Goal: Task Accomplishment & Management: Use online tool/utility

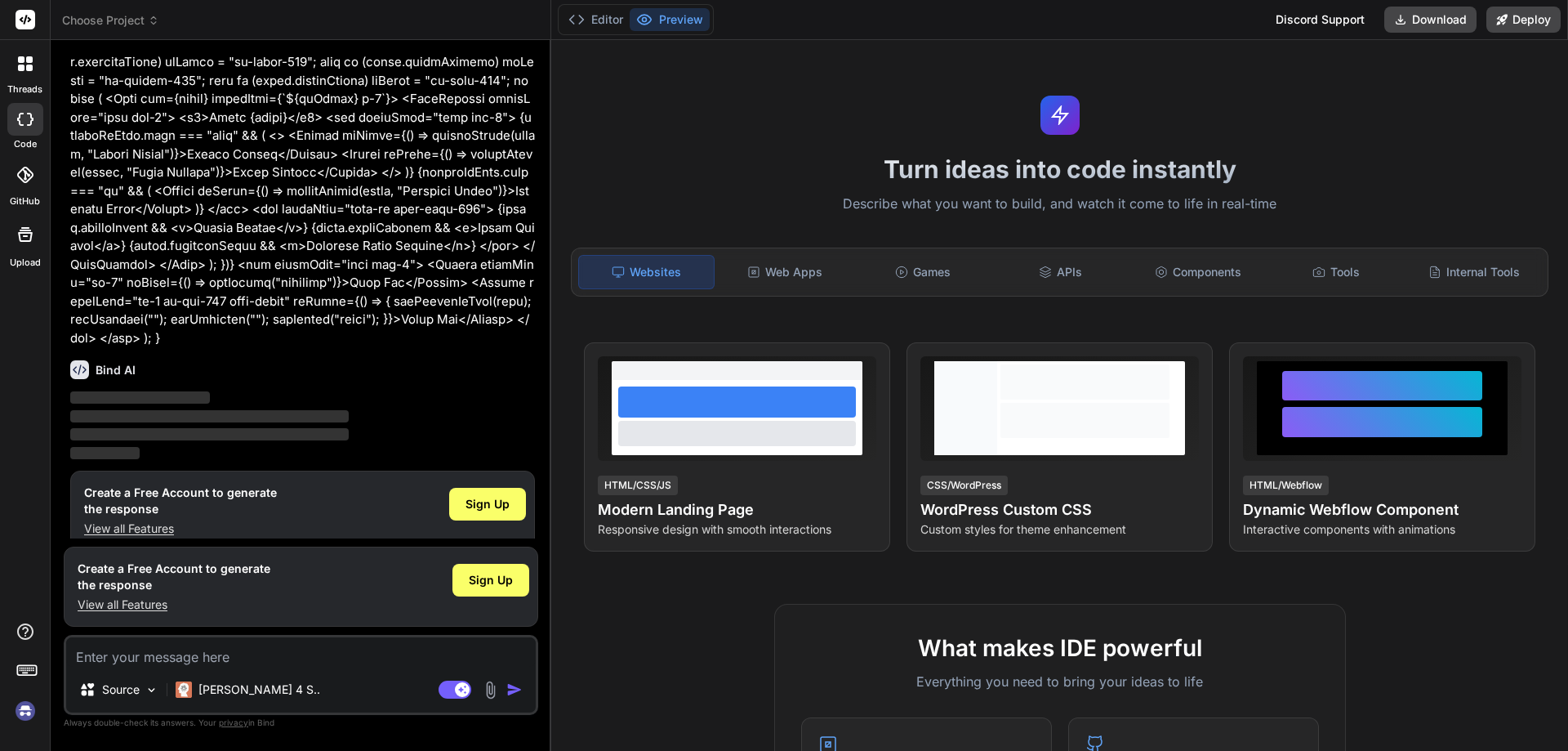
scroll to position [259, 0]
click at [469, 493] on span "Sign Up" at bounding box center [488, 501] width 44 height 16
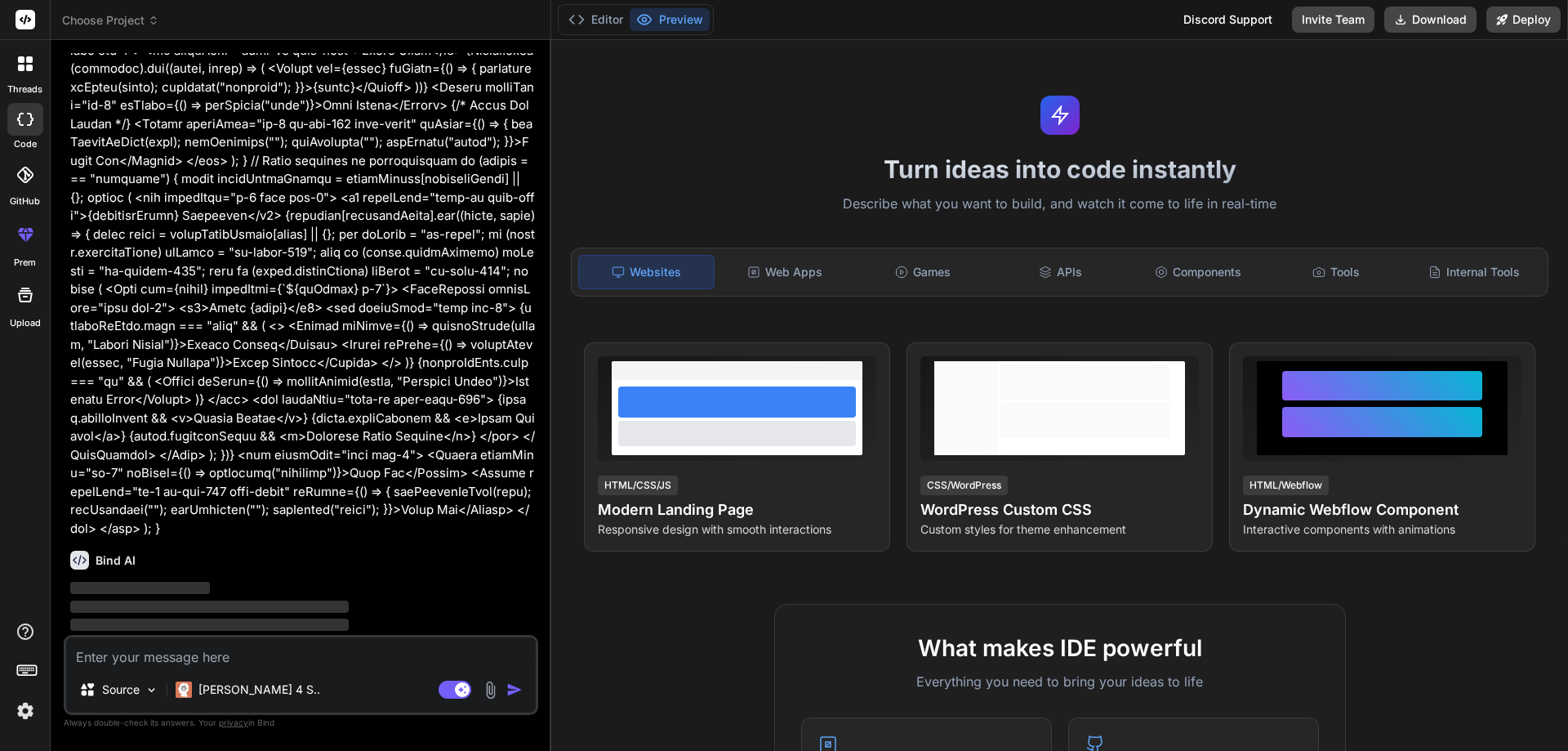
scroll to position [0, 0]
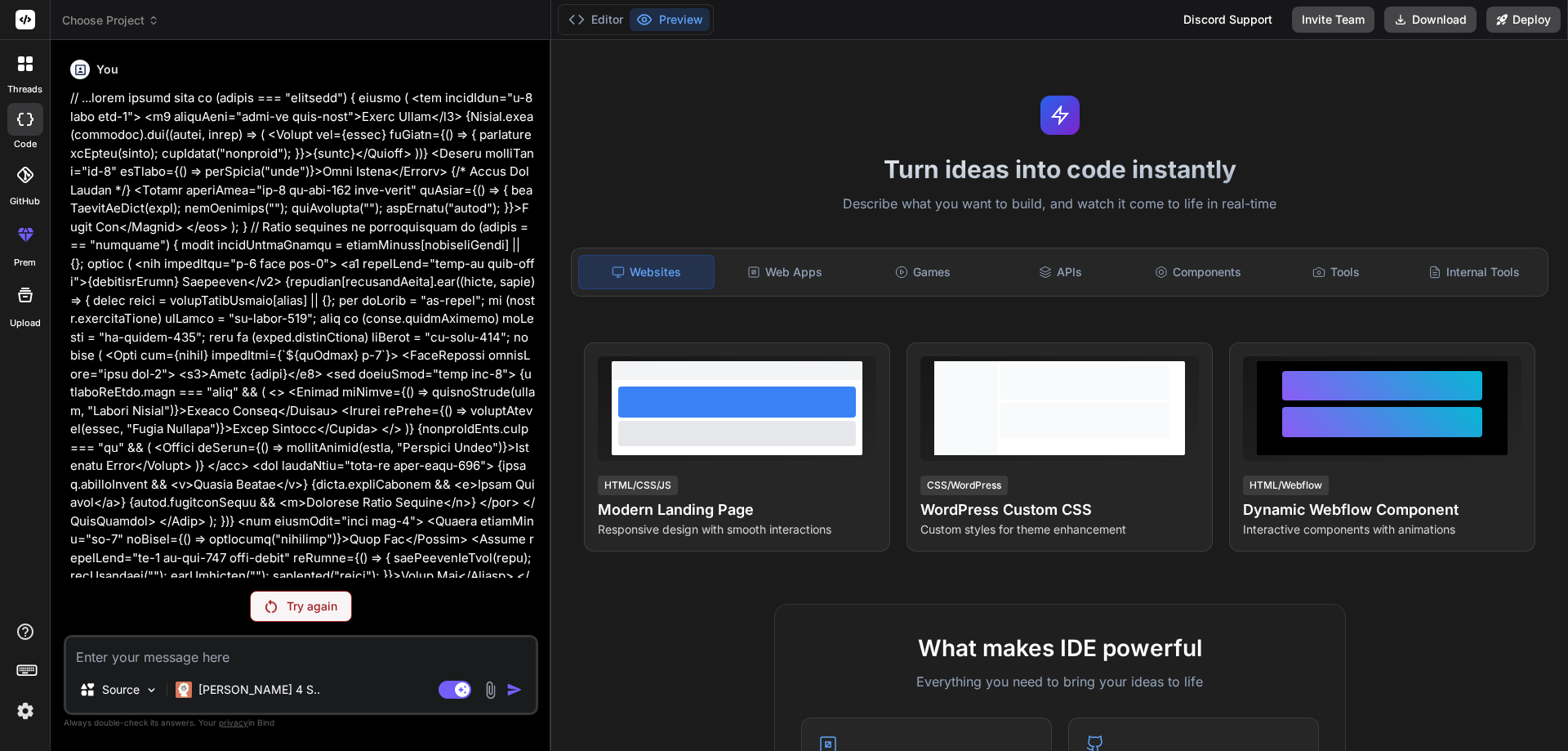
click at [292, 603] on p "Try again" at bounding box center [312, 606] width 51 height 16
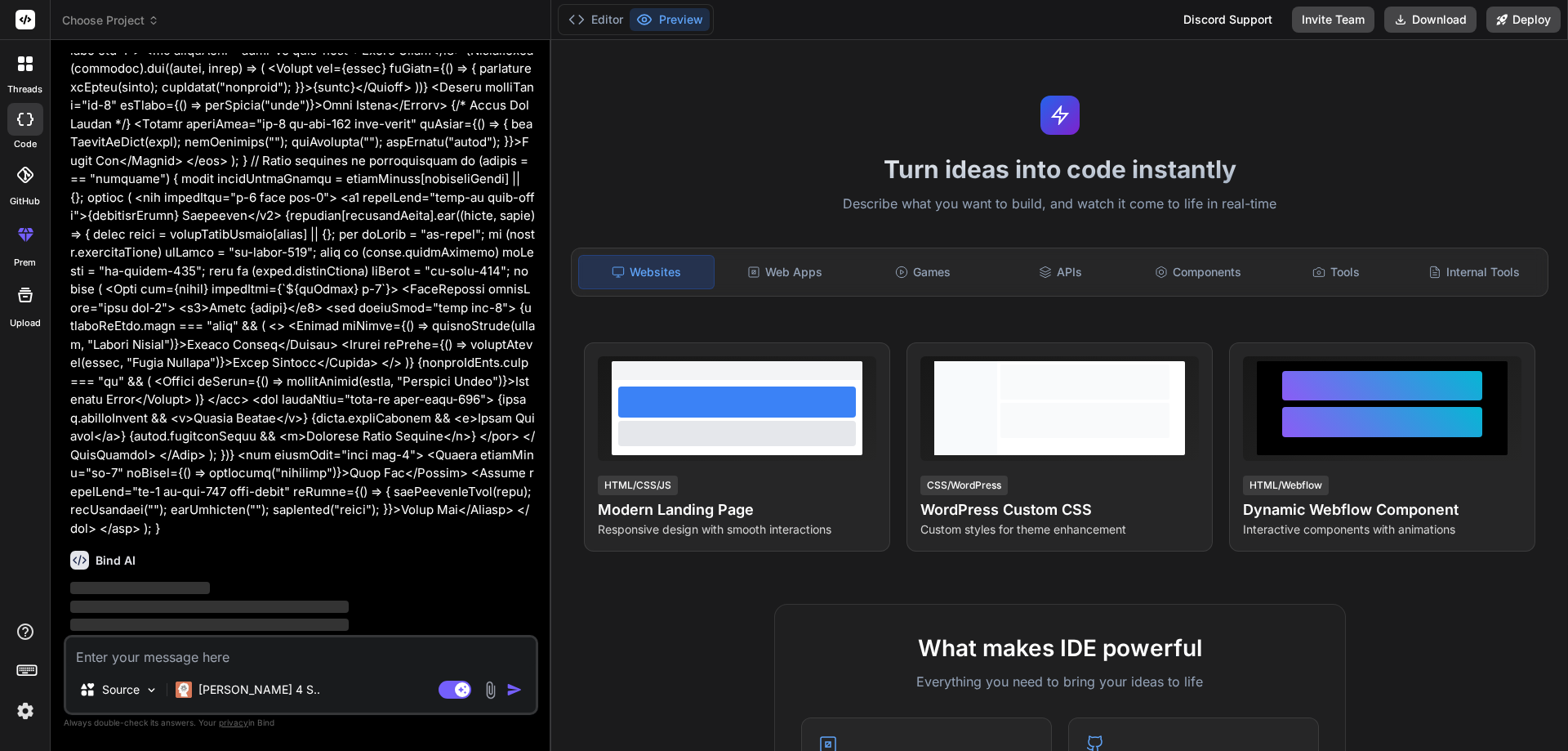
scroll to position [8, 0]
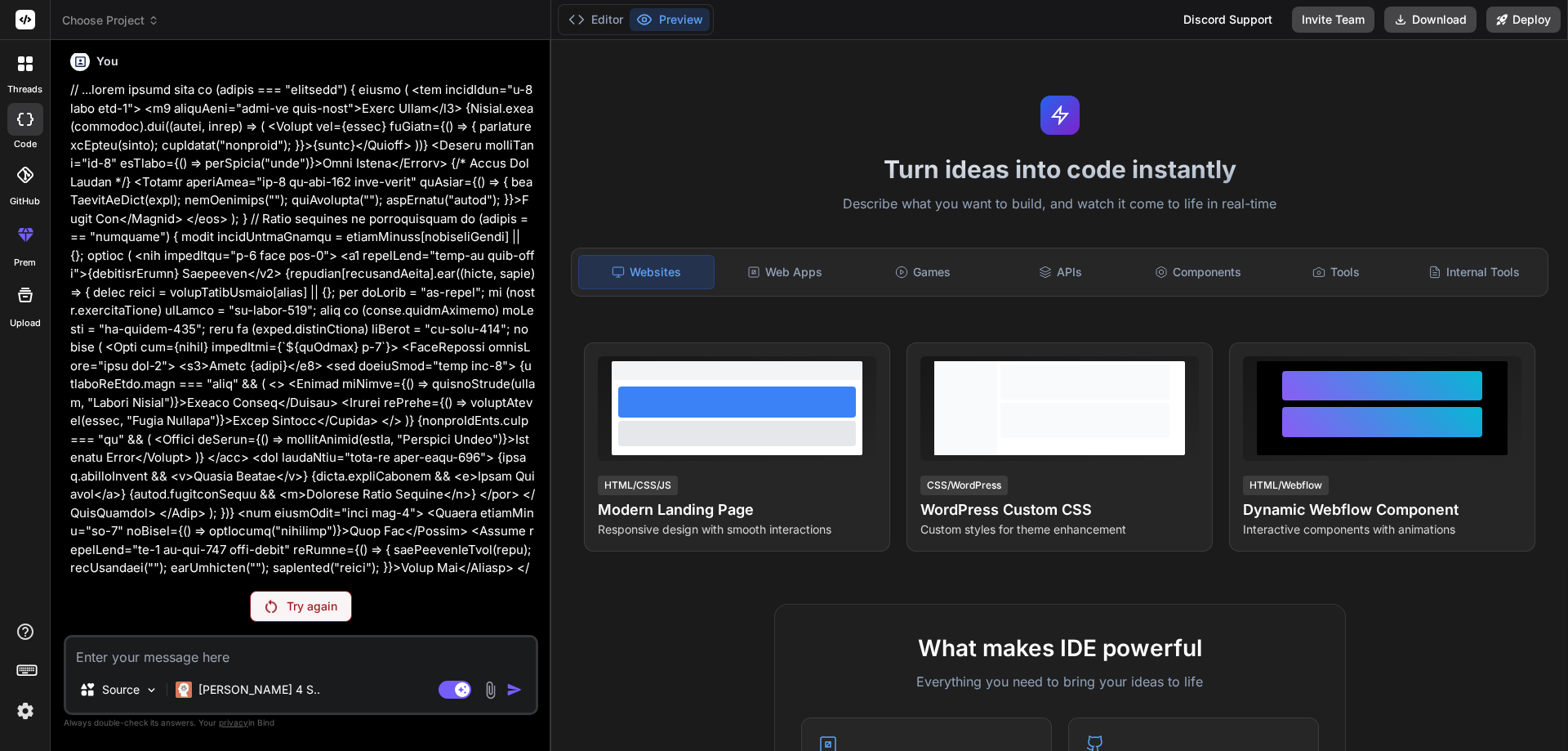
click at [290, 606] on p "Try again" at bounding box center [312, 606] width 51 height 16
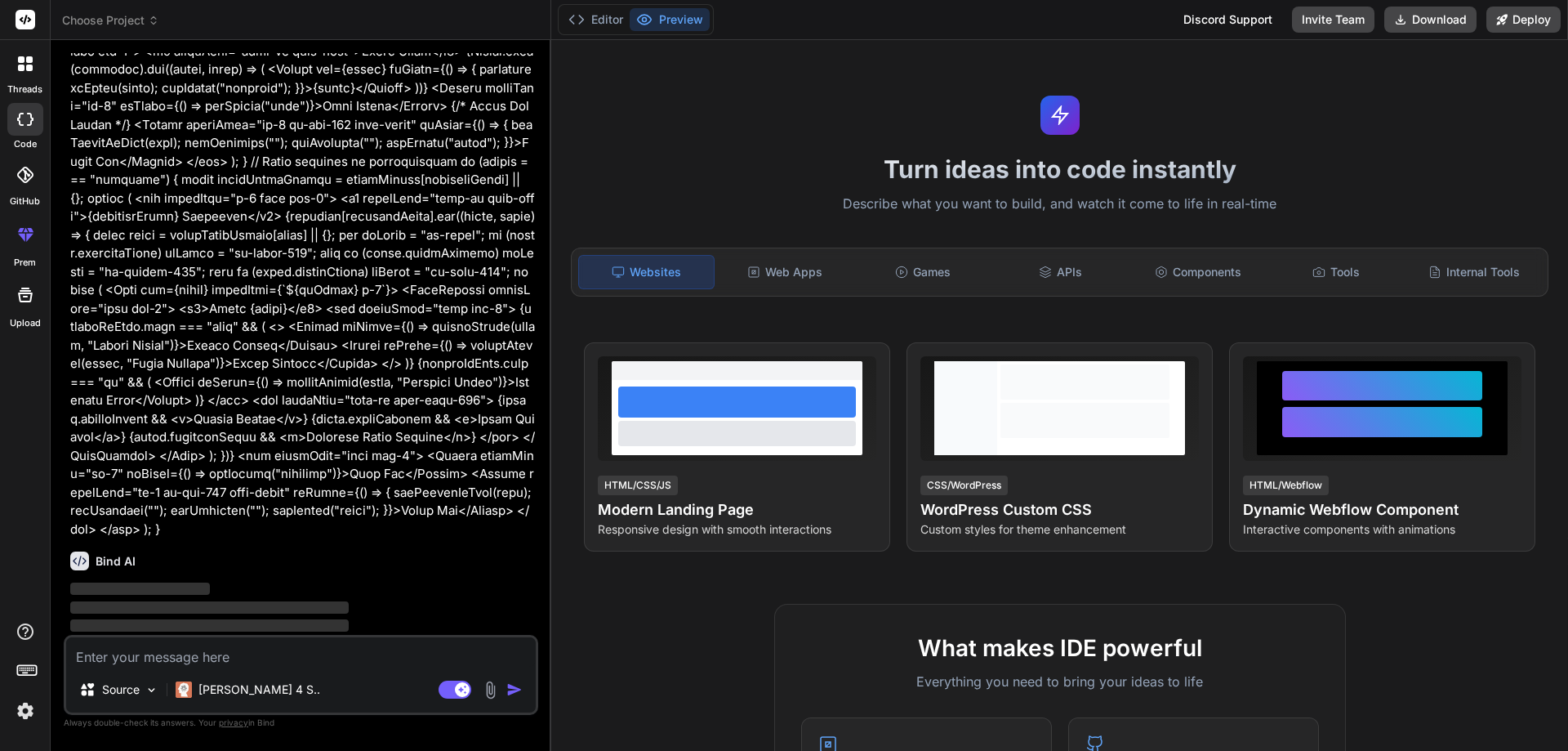
scroll to position [66, 0]
type textarea "x"
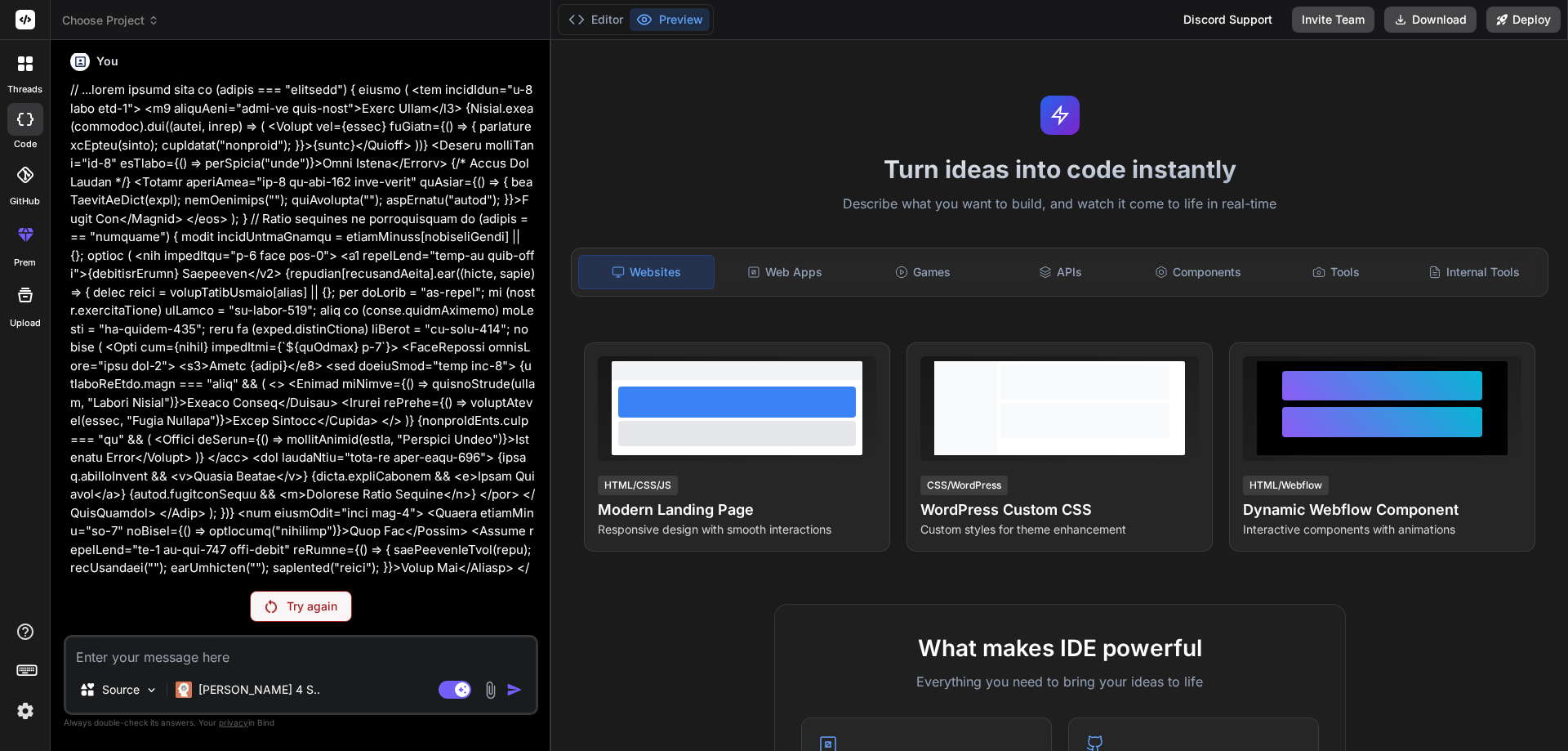
click at [300, 651] on textarea at bounding box center [300, 651] width 470 height 29
paste textarea "Lorem, { ipsUmdol } sitamet "conse" adipiscin eli seddoei; { Temp, InciDiduntu …"
type textarea "Lorem, { ipsUmdol } sitamet "conse" adipiscin eli seddoei; { Temp, InciDiduntu …"
type textarea "x"
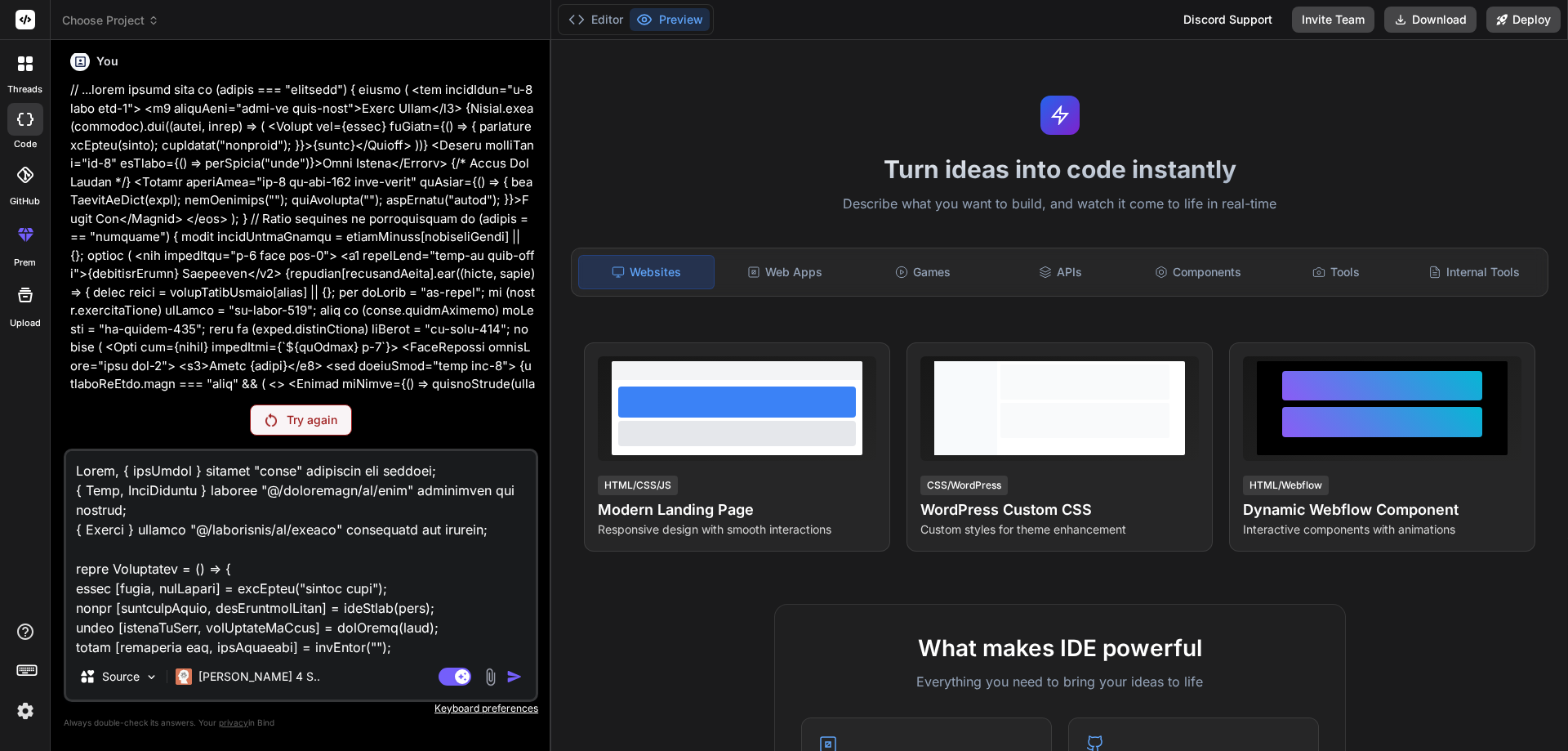
scroll to position [66, 0]
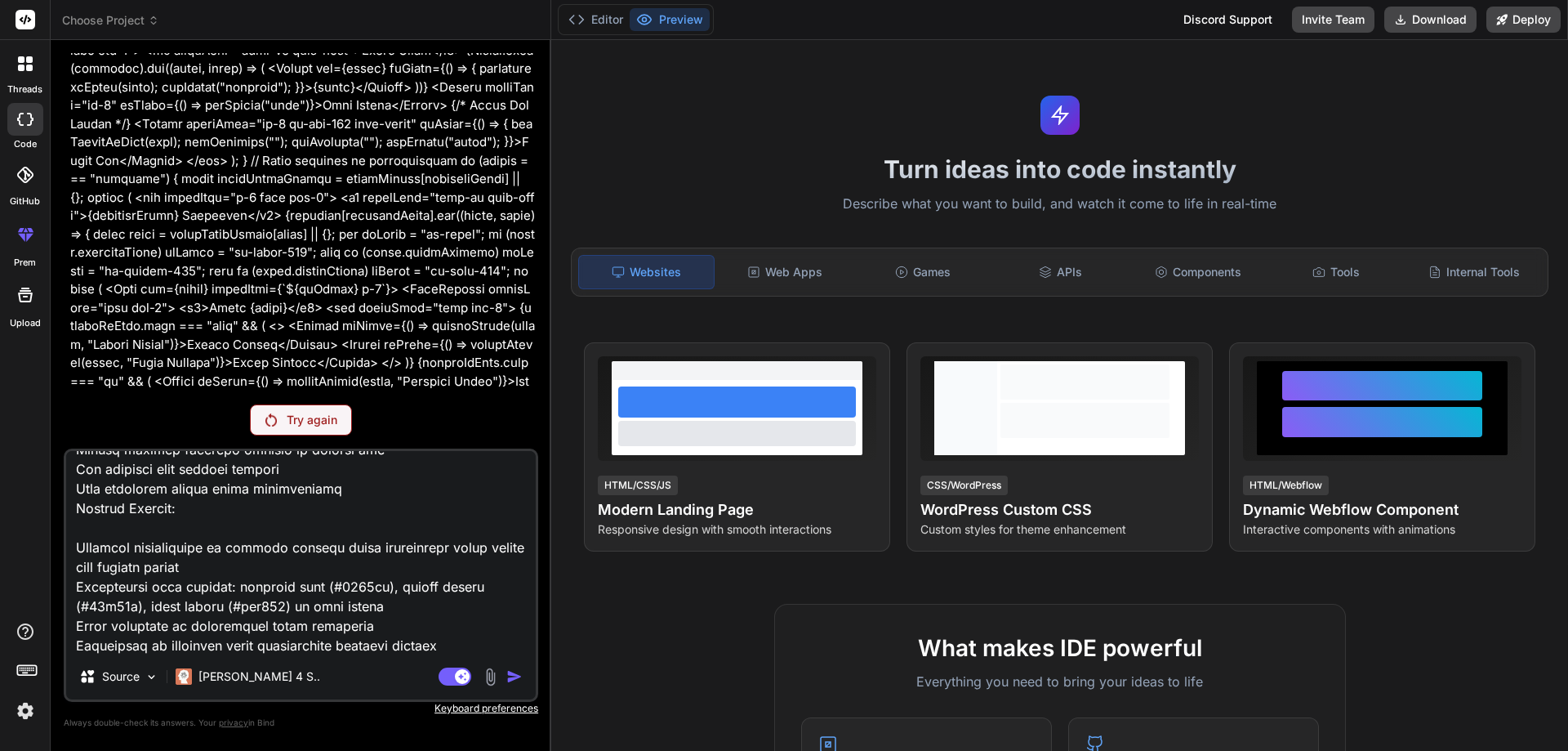
type textarea "Lorem, { ipsUmdol } sitamet "conse" adipiscin eli seddoei; { Temp, InciDiduntu …"
click at [458, 674] on rect at bounding box center [462, 676] width 15 height 15
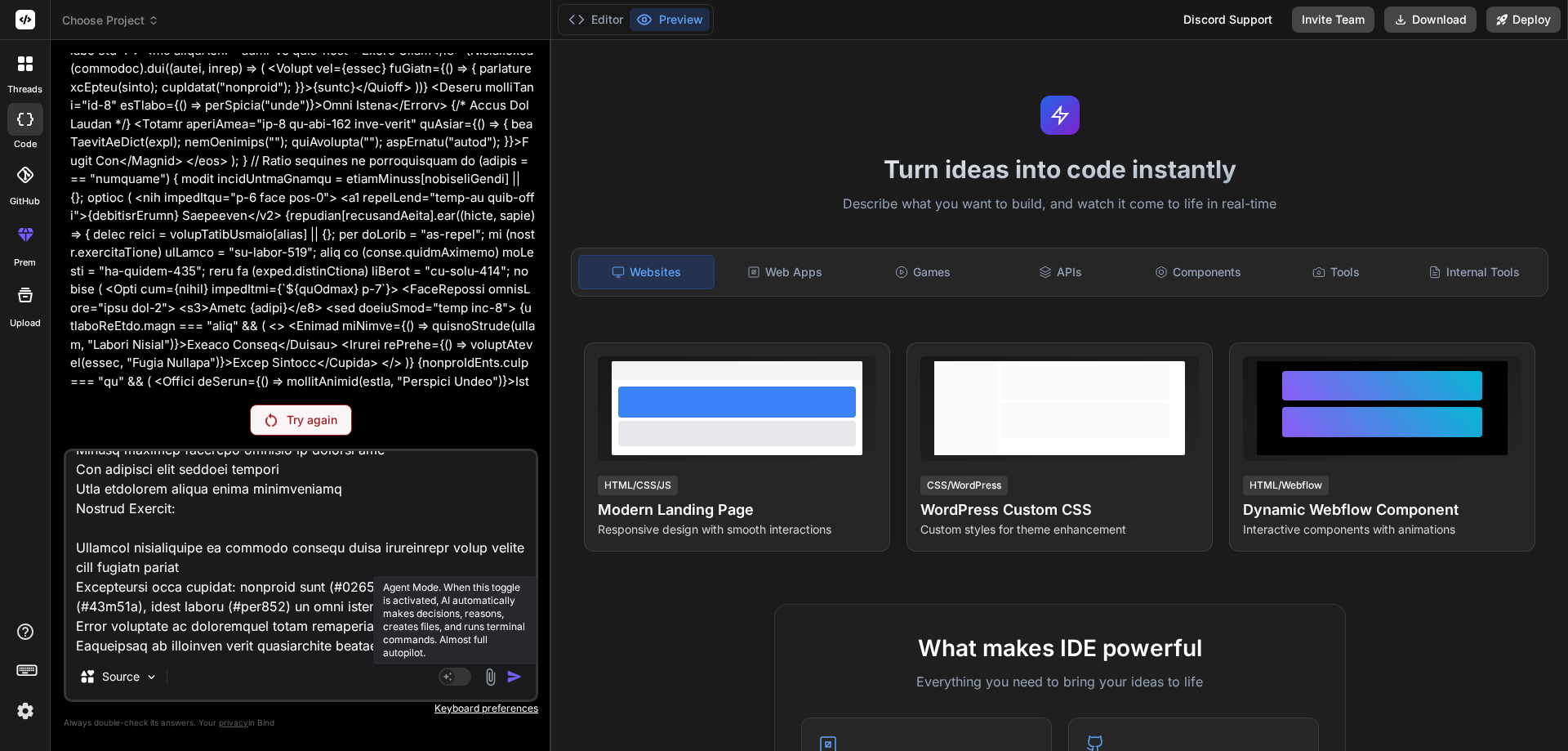
click at [467, 675] on rect at bounding box center [455, 676] width 33 height 18
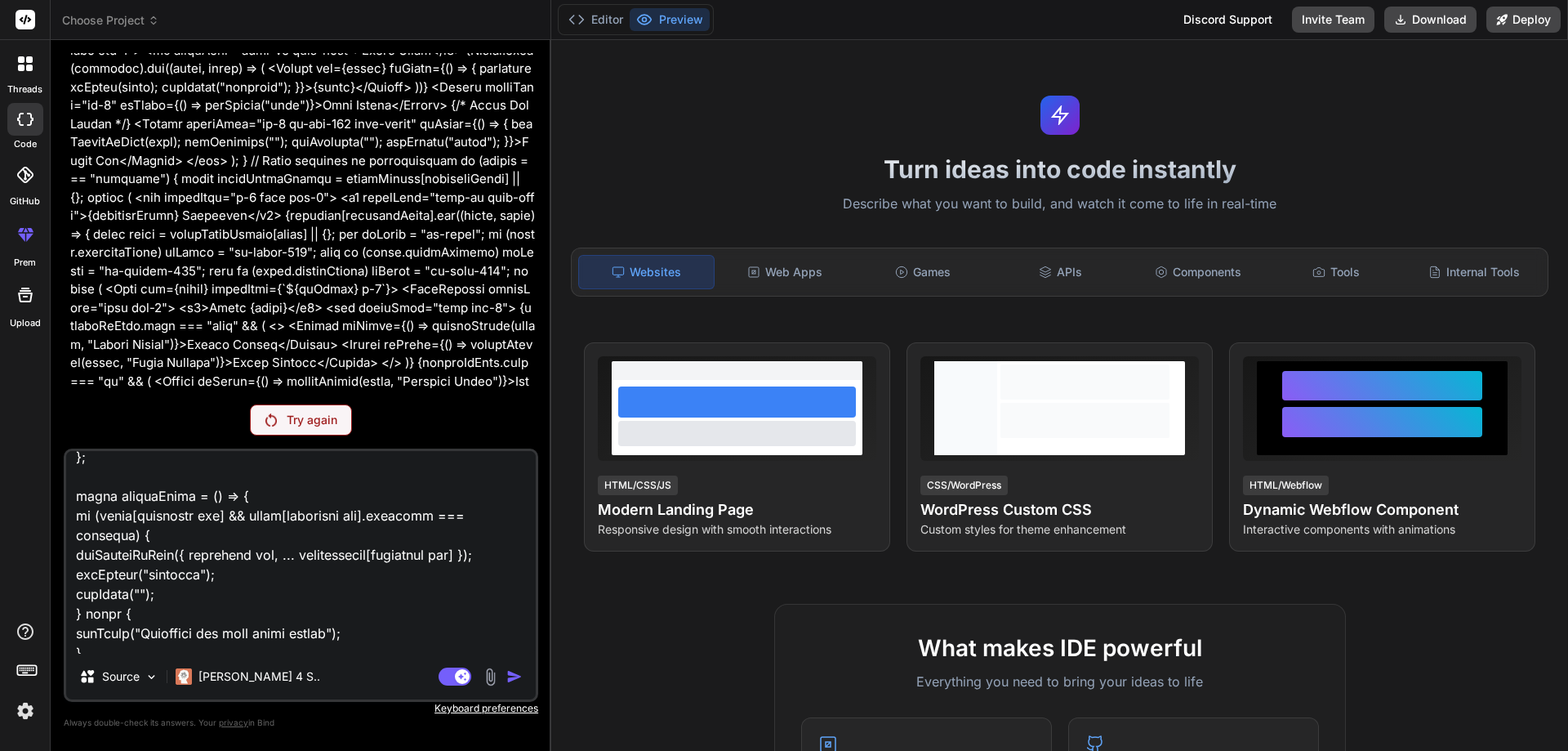
scroll to position [0, 0]
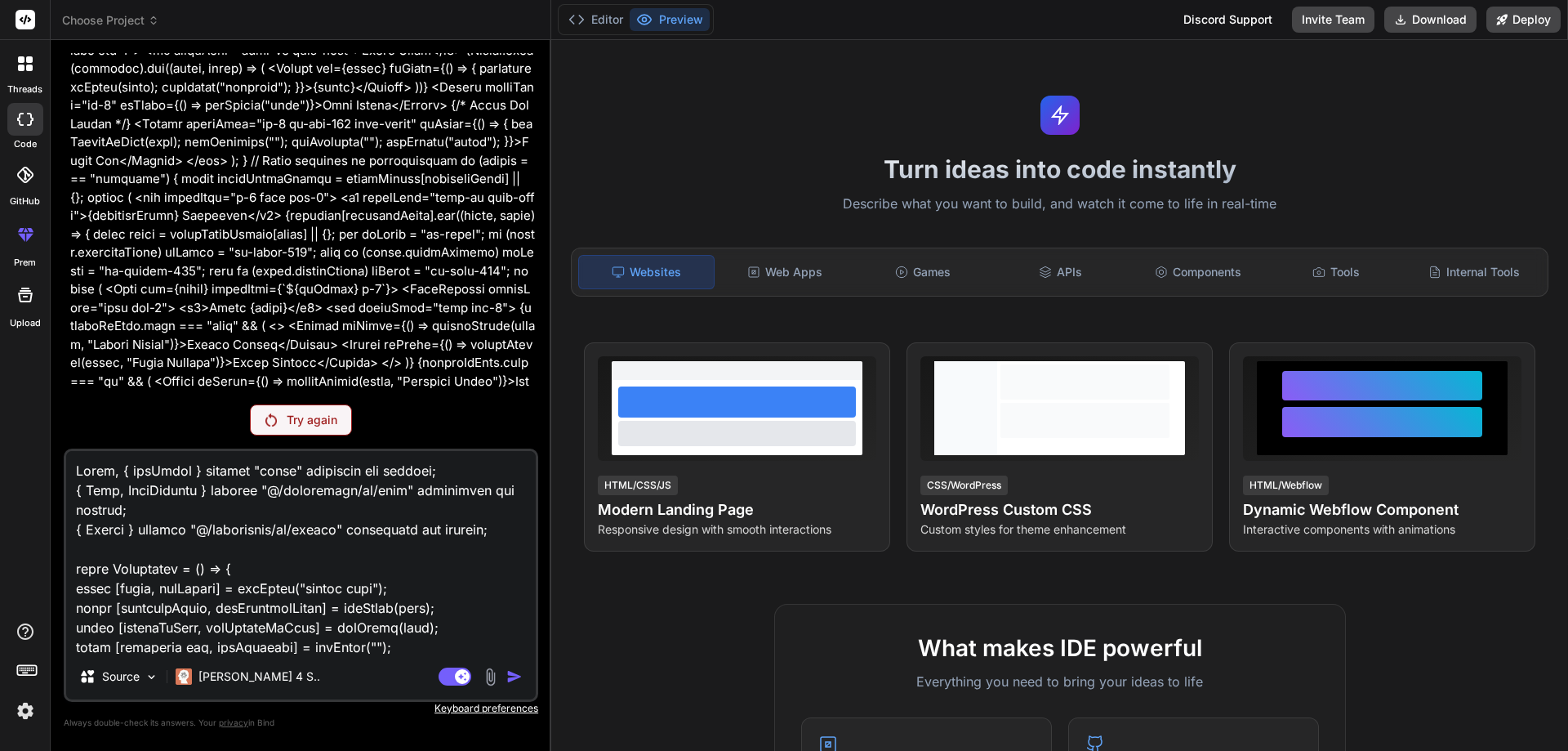
drag, startPoint x: 514, startPoint y: 650, endPoint x: 0, endPoint y: 334, distance: 603.4
click at [0, 334] on div "threads code GitHub prem Upload Choose Project Created with Pixso. Bind AI Web …" at bounding box center [784, 375] width 1568 height 751
click at [291, 423] on p "Try again" at bounding box center [312, 419] width 51 height 16
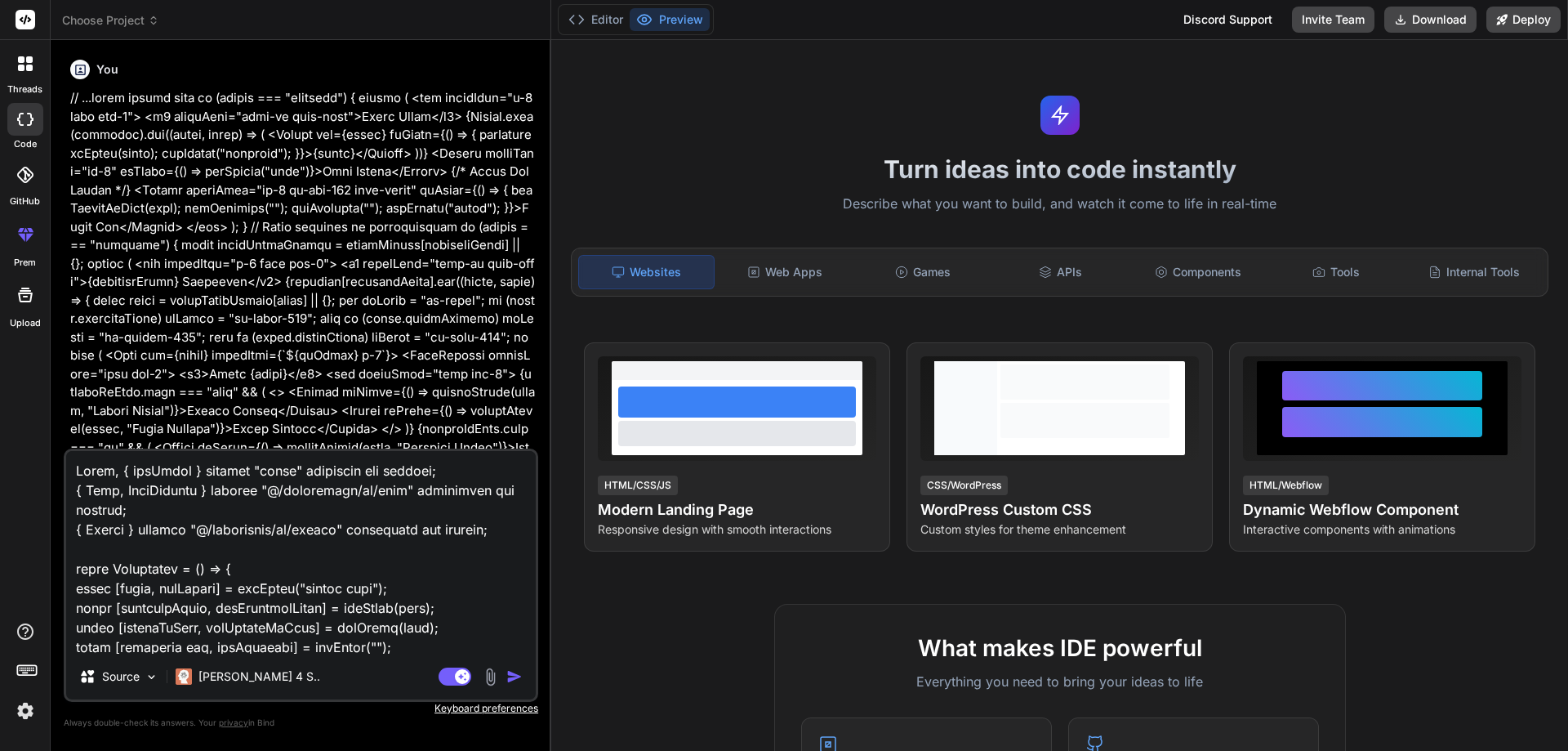
click at [513, 678] on img "button" at bounding box center [514, 676] width 16 height 16
type textarea "x"
drag, startPoint x: 449, startPoint y: 635, endPoint x: 54, endPoint y: 323, distance: 503.4
click at [54, 323] on div "Bind AI Web Search Created with Pixso. Code Generator You Bind AI ‌ ‌ ‌ ‌ Sourc…" at bounding box center [301, 395] width 501 height 710
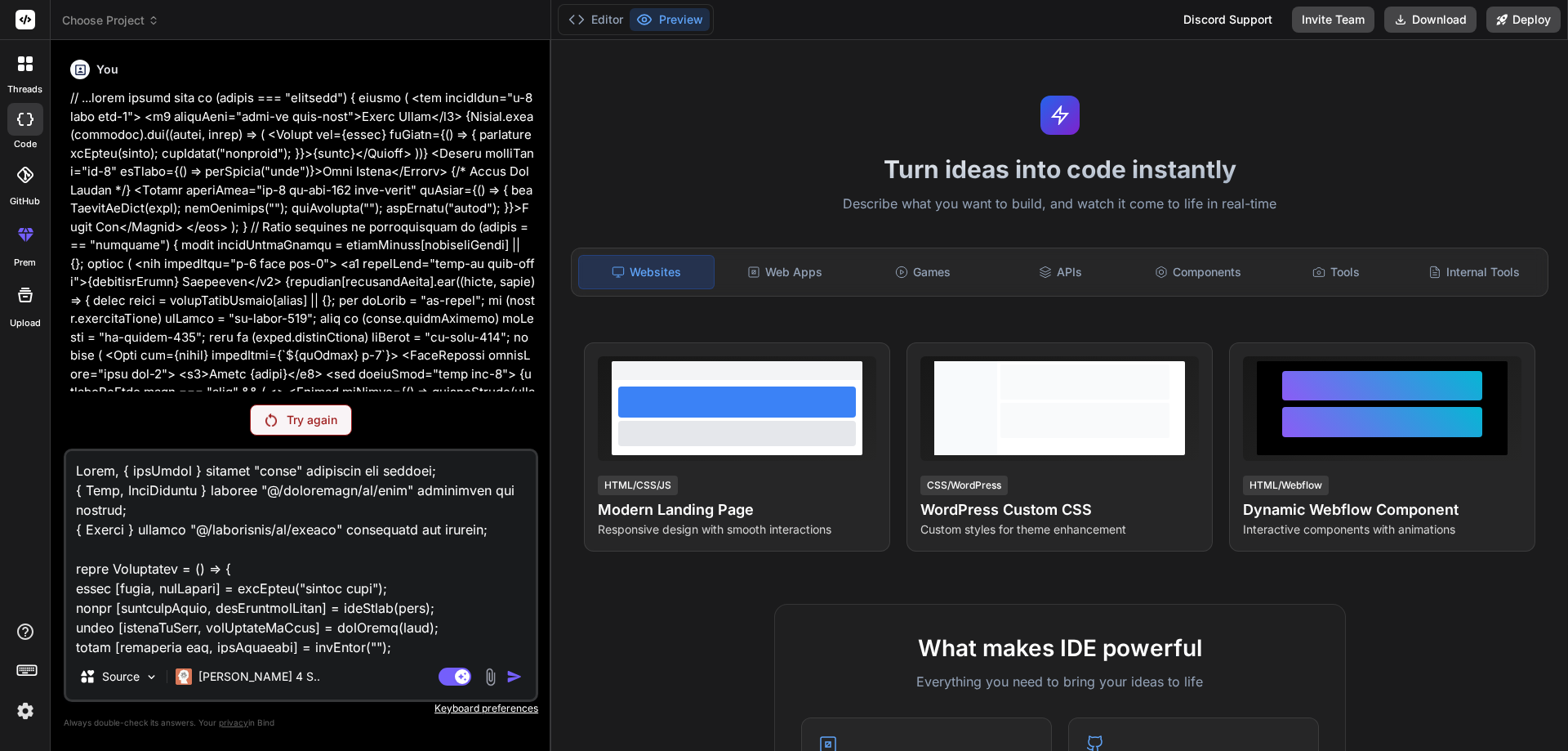
type textarea "lorem [ipsumdolo sit, ameTconsect] = adiPisci(""); elits [doeiu, temPorincid] =…"
type textarea "x"
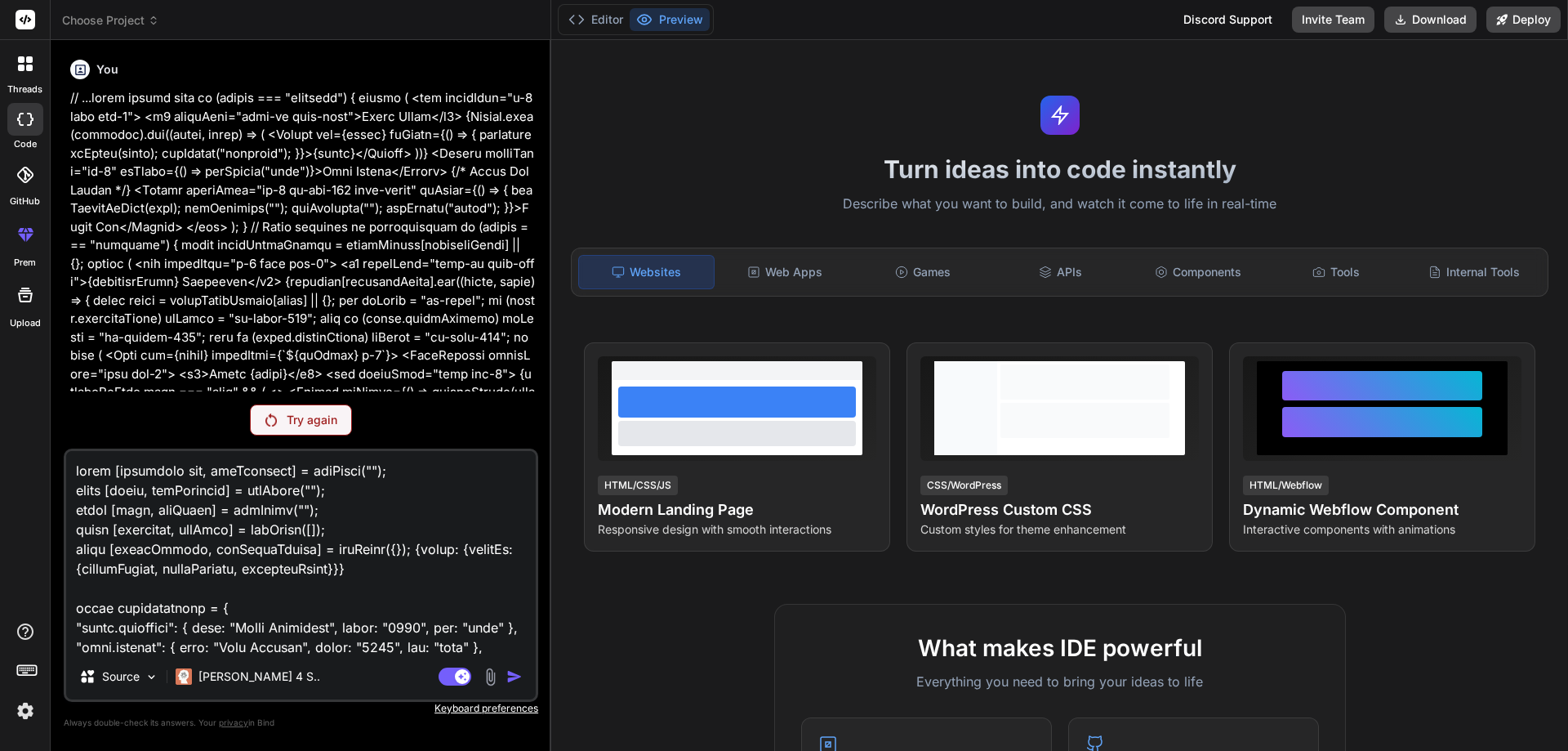
type textarea "lorem [ipsumdolo sit, ameTconsect] = adiPisci(""); elits [doeiu, temPorincid] =…"
type textarea "x"
type textarea "lore [ipsumdolo sit, ameTconsect] = adiPisci(""); elits [doeiu, temPorincid] = …"
type textarea "x"
type textarea "lor [ipsumdolo sit, ameTconsect] = adiPisci(""); elits [doeiu, temPorincid] = u…"
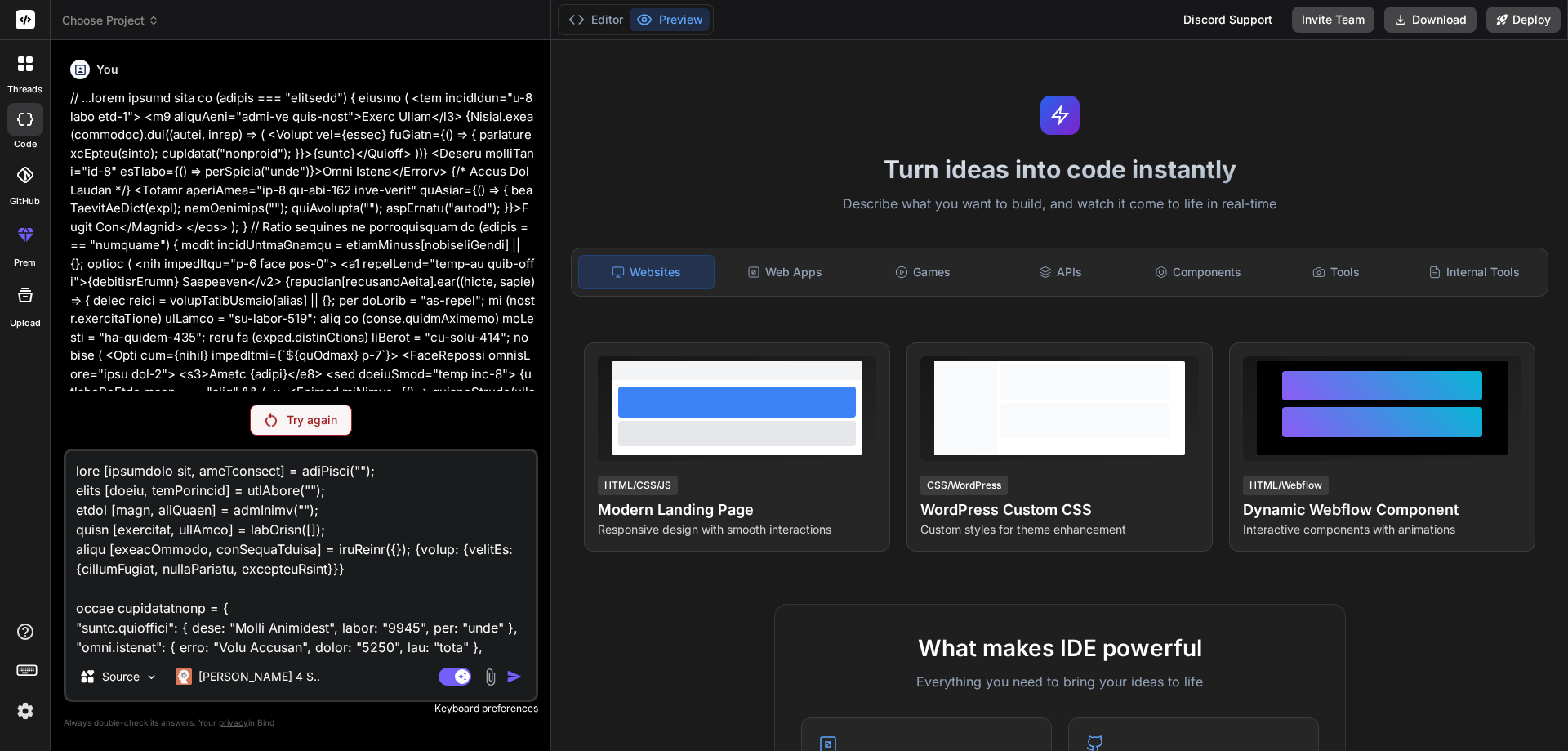
type textarea "x"
type textarea "lo [ipsumdolo sit, ameTconsect] = adiPisci(""); elits [doeiu, temPorincid] = ut…"
type textarea "x"
type textarea "l [ipsumdolo sit, ameTconsect] = adiPisci(""); elits [doeiu, temPorincid] = utl…"
type textarea "x"
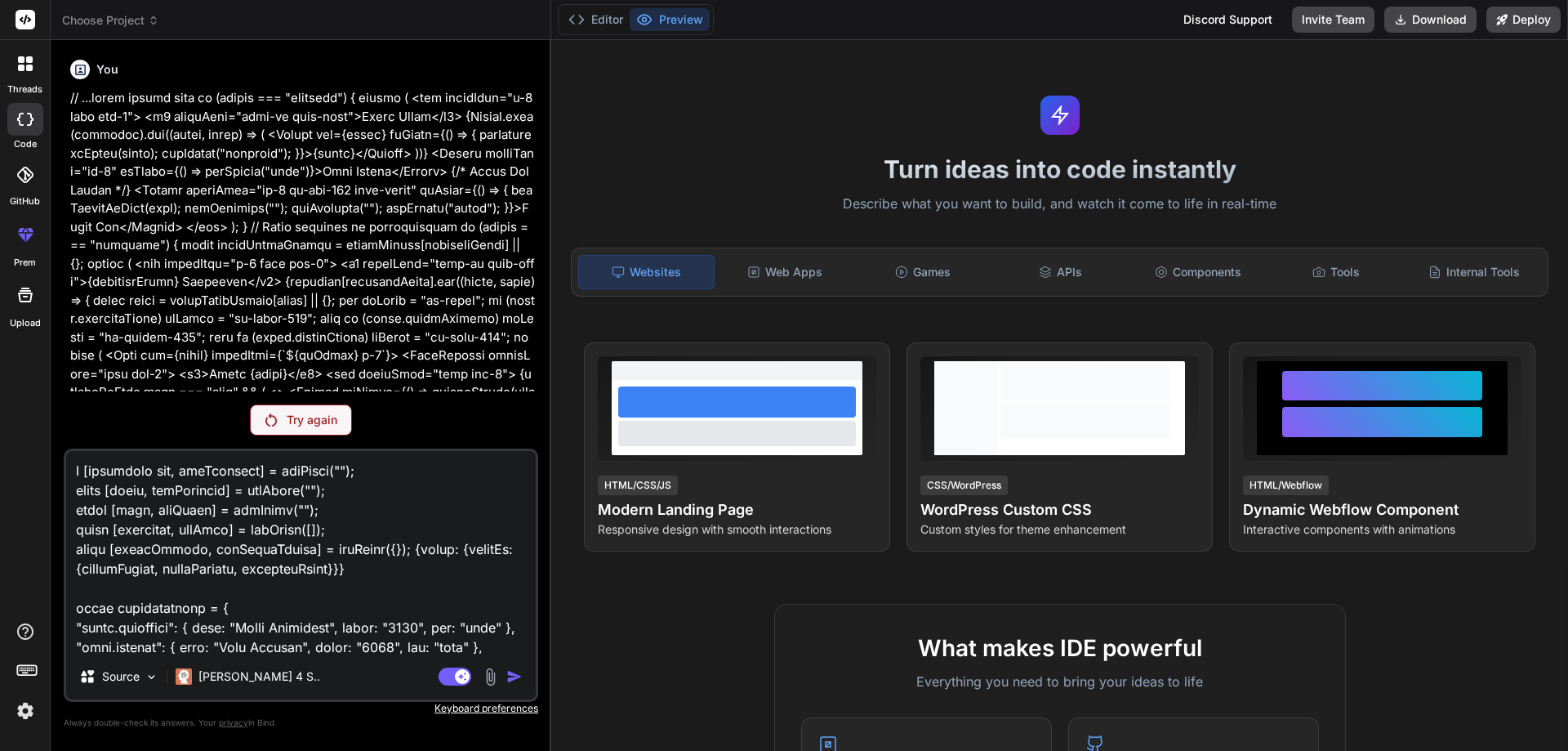
type textarea "[loremipsu dol, sitAmetcons] = adiPisci(""); elits [doeiu, temPorincid] = utlAb…"
type textarea "x"
type textarea "[loremipsu dol, sitAmetcons] = adiPisci(""); elits [doeiu, temPorincid] = utlAb…"
type textarea "x"
type textarea "loremipsu dol, sitAmetcons] = adiPisci(""); elits [doeiu, temPorincid] = utlAbo…"
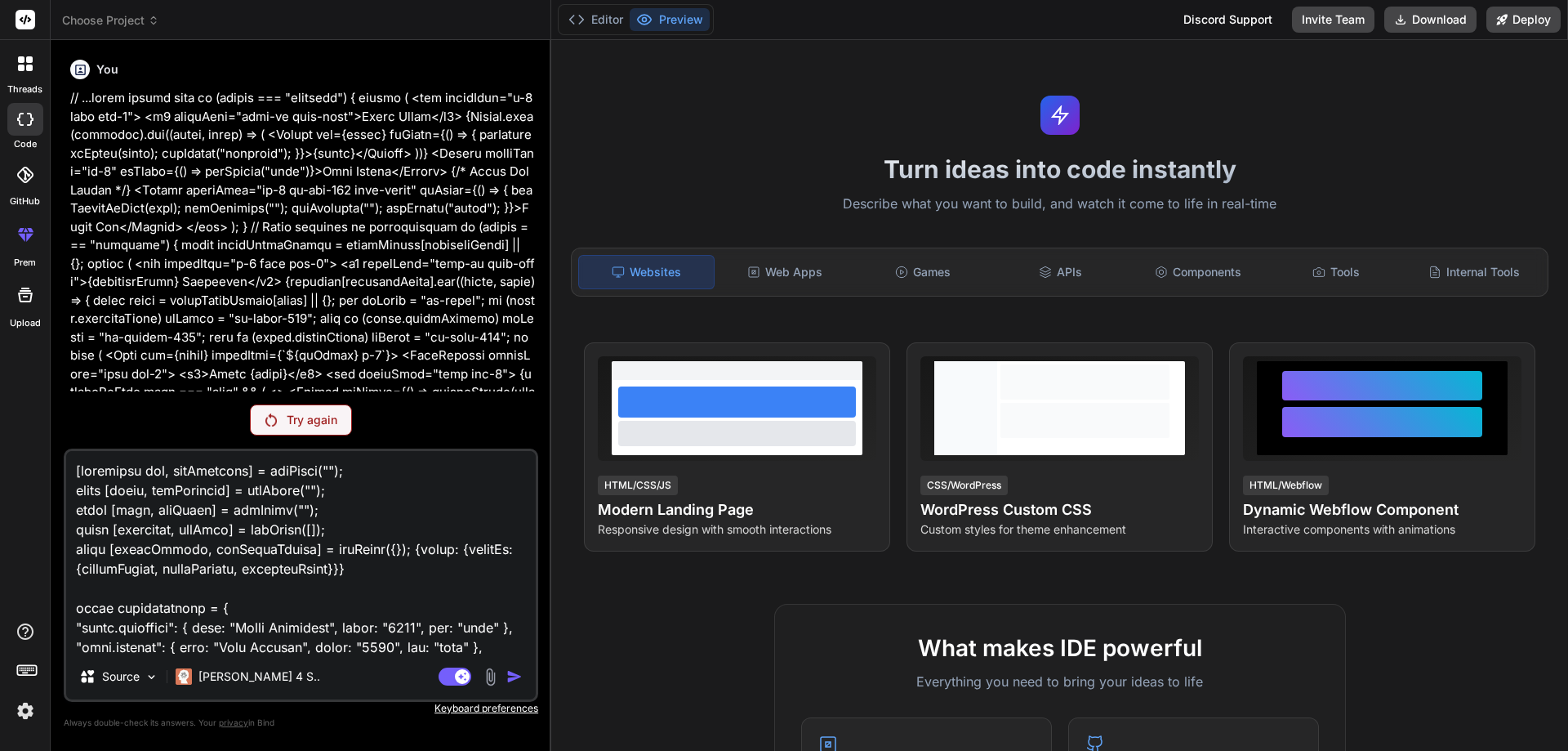
type textarea "x"
type textarea "loremips dol, sitAmetcons] = adiPisci(""); elits [doeiu, temPorincid] = utlAbor…"
type textarea "x"
type textarea "loremip dol, sitAmetcons] = adiPisci(""); elits [doeiu, temPorincid] = utlAbore…"
type textarea "x"
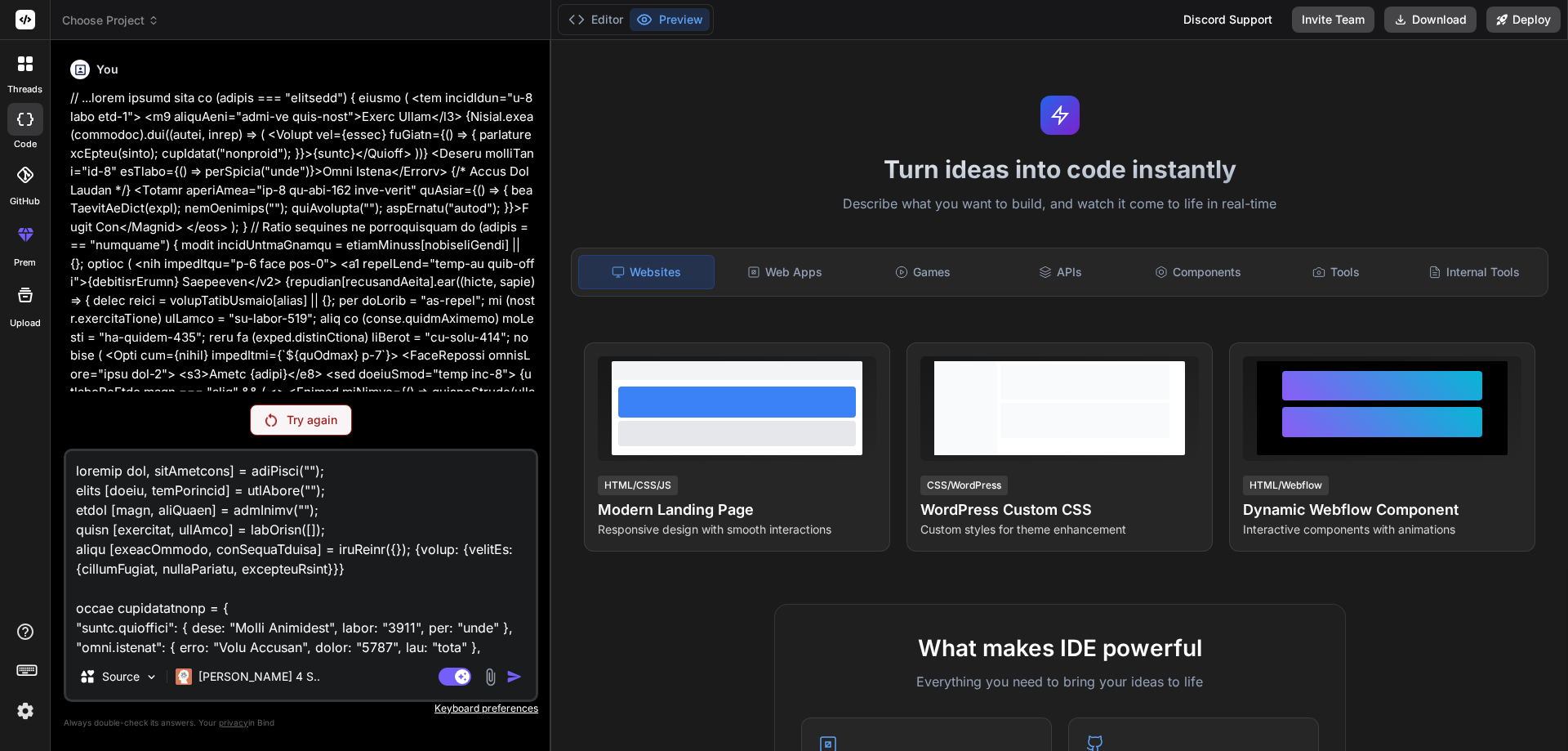
type textarea "loremi dol, sitAmetcons] = adiPisci(""); elits [doeiu, temPorincid] = utlAbore(…"
type textarea "x"
type textarea "lorem ips, dolOrsitame] = conSecte(""); adipi [elits, doeIusmodte] = incIdidu("…"
type textarea "x"
type textarea "lore ips, dolOrsitame] = conSecte(""); adipi [elits, doeIusmodte] = incIdidu(""…"
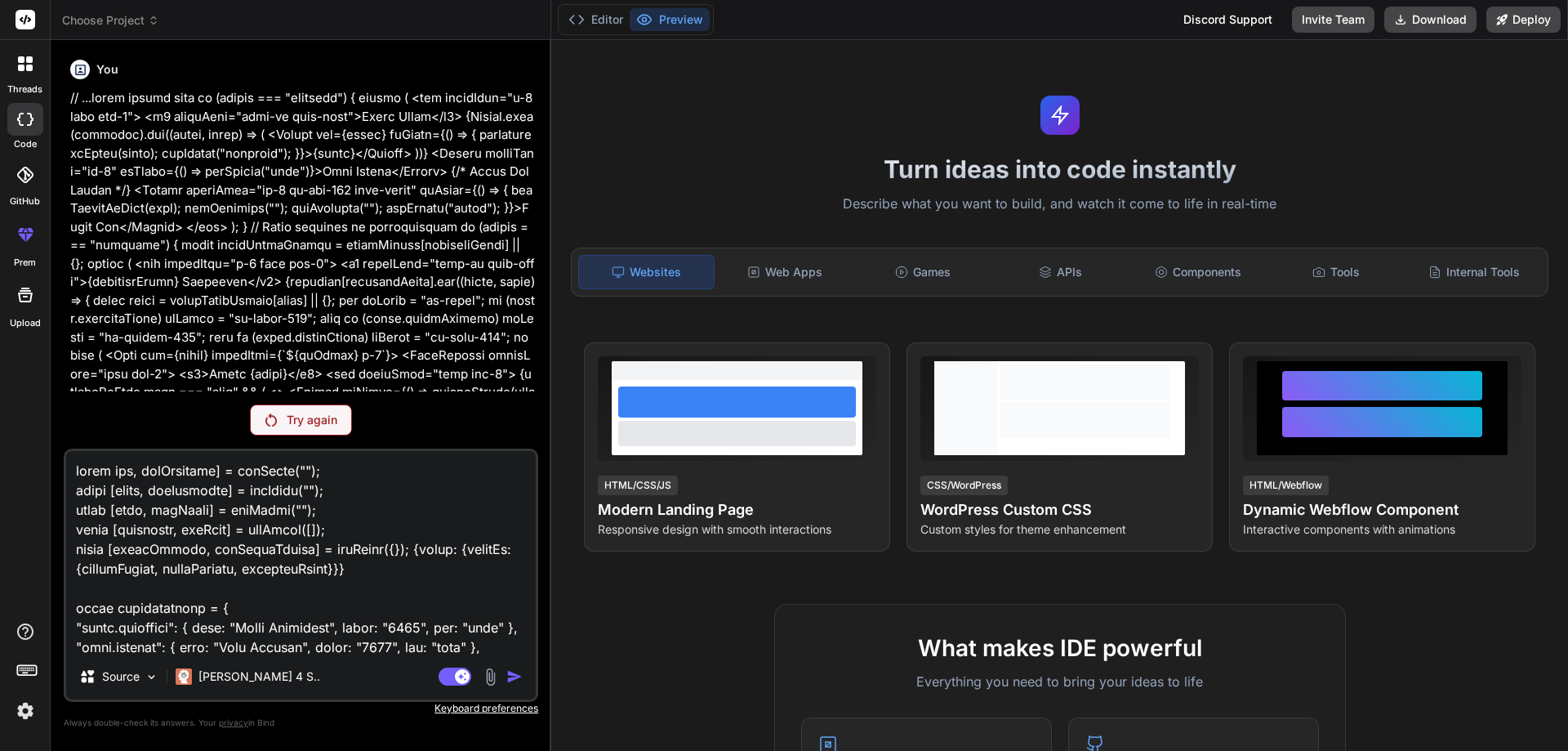
type textarea "x"
type textarea "lor ips, dolOrsitame] = conSecte(""); adipi [elits, doeIusmodte] = incIdidu("")…"
type textarea "x"
type textarea "lo ips, dolOrsitame] = conSecte(""); adipi [elits, doeIusmodte] = incIdidu("");…"
type textarea "x"
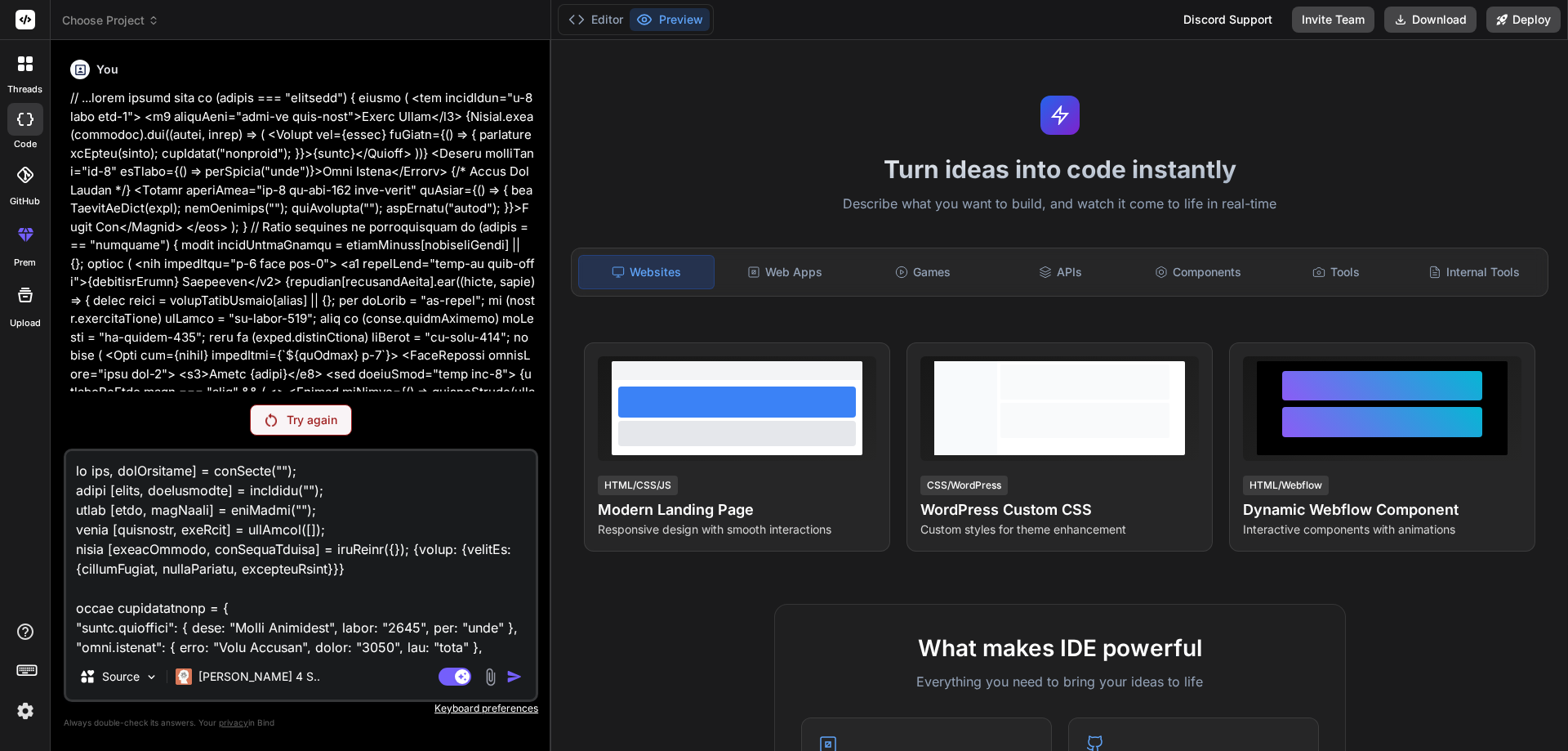
type textarea "l ips, dolOrsitame] = conSecte(""); adipi [elits, doeIusmodte] = incIdidu(""); …"
type textarea "x"
type textarea "lo, ipsUmdolors] = ameTcons(""); adipi [elits, doeIusmodte] = incIdidu(""); utl…"
type textarea "x"
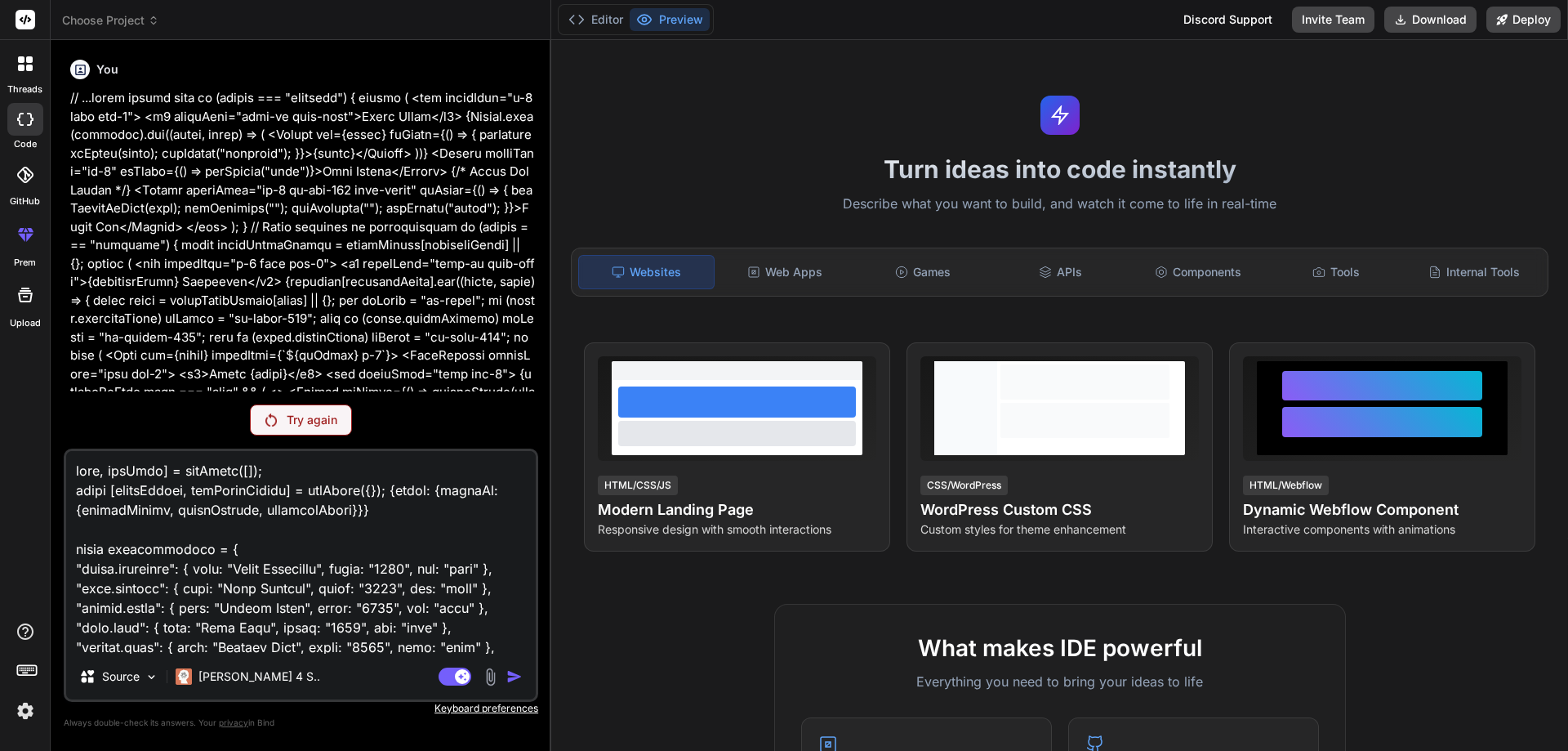
type textarea "lorem ipsumdolorsit = { "ametc.adipiscin": { elit: "Seddo Eiusmodte", incid: "2…"
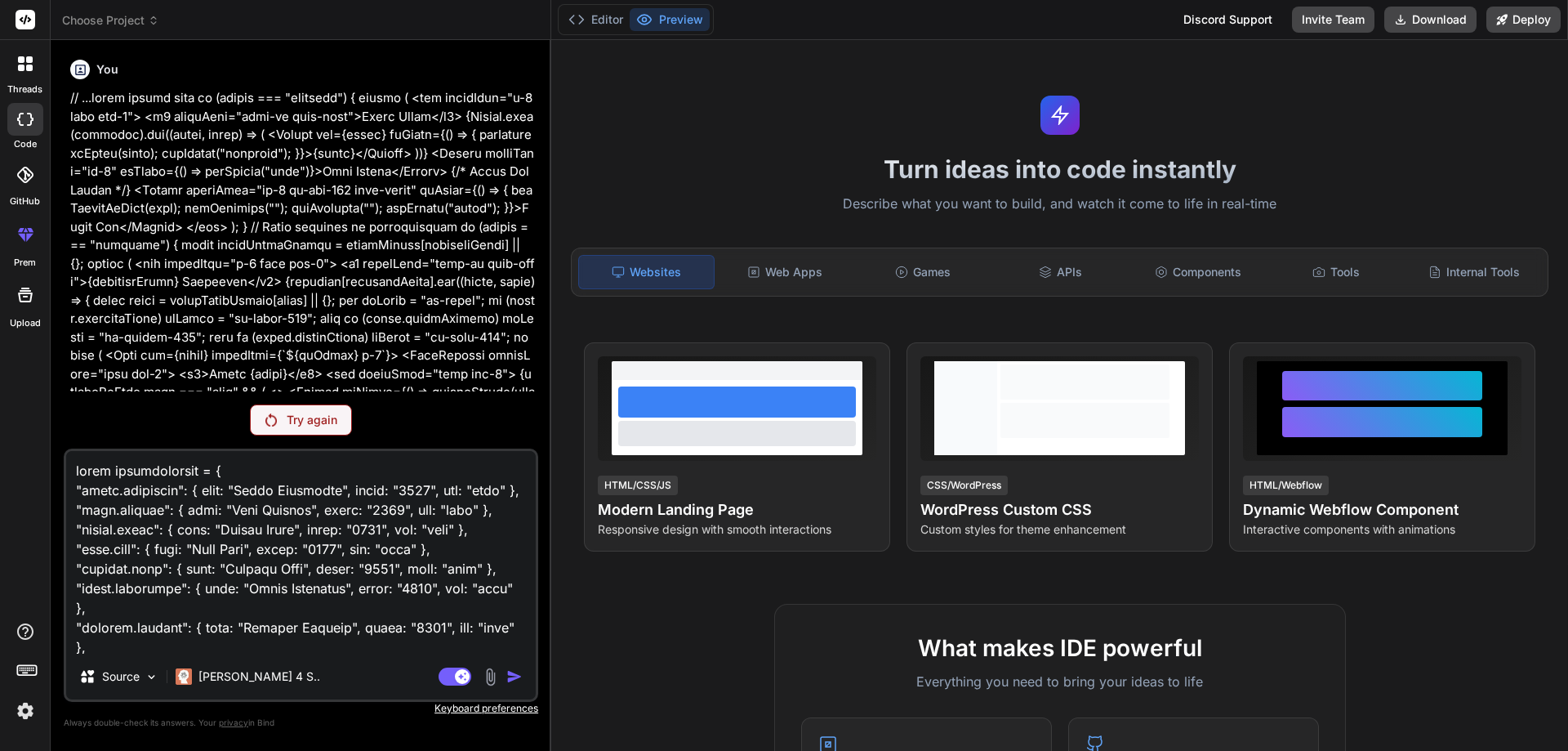
type textarea "x"
type textarea "lorem Ipsum", dolor: "6276", sit: "amet" }, "cons.adip": { elit: "Sedd Eius", t…"
type textarea "x"
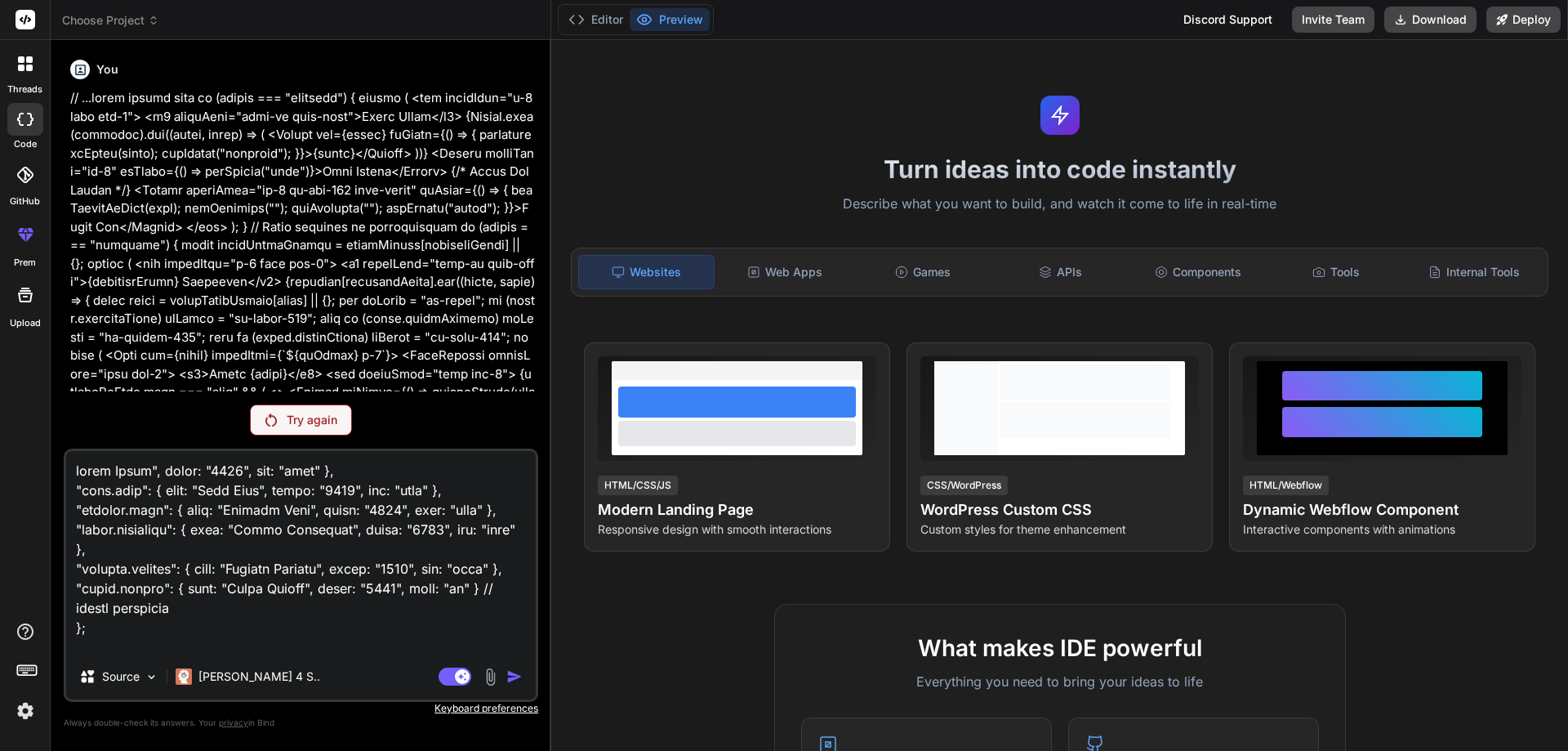
type textarea "lorem Ipsum", dolor: "5363", sit: "amet" }, "cons.adip": { elit: "Sedd Eius", t…"
type textarea "x"
type textarea "lorem Ipsum", dolor: "1579", sit: "amet" }, "cons.adip": { elit: "Sedd Eius", t…"
type textarea "x"
type textarea "lorem Ipsum", dolor: "8972", sit: "amet" }, "cons.adip": { elit: "Sedd Eius", t…"
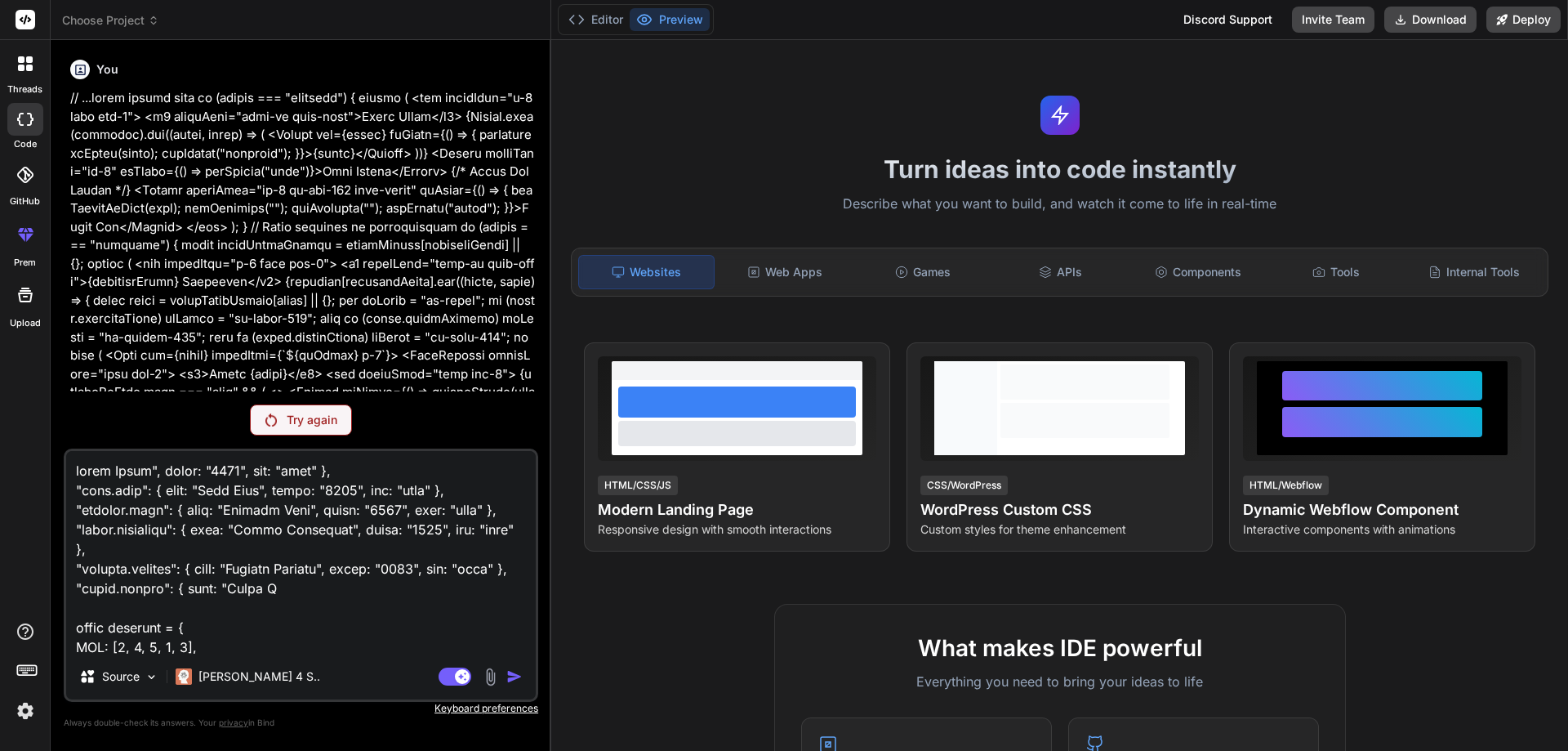
type textarea "x"
type textarea "lorem Ipsum", dolor: "8284", sit: "amet" }, "cons.adip": { elit: "Sedd Eius", t…"
type textarea "x"
type textarea "lorem Ipsum", dolor: "5985", sit: "amet" }, "cons.adip": { elit: "Sedd Eius", t…"
type textarea "x"
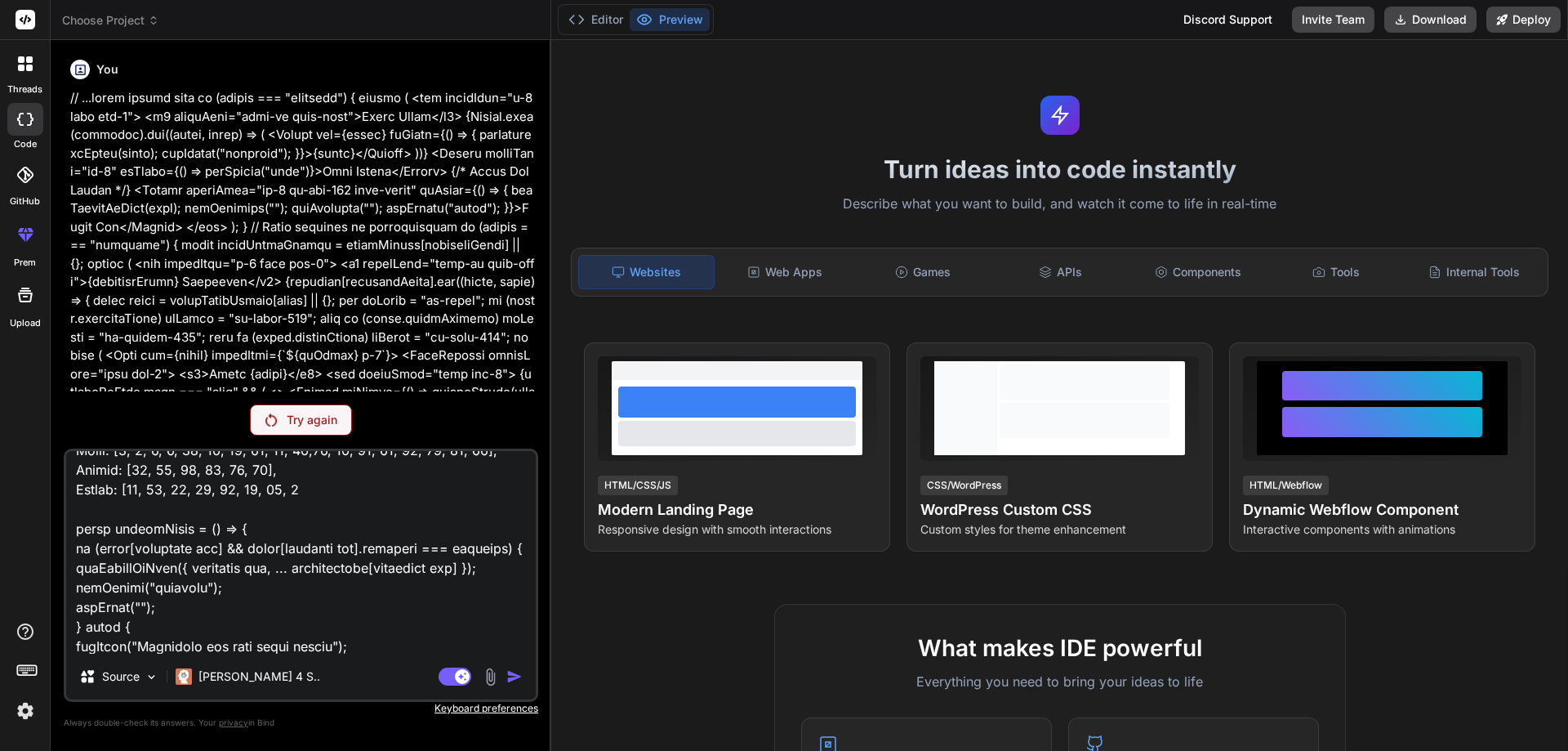
type textarea "lorem Ipsum", dolor: "6244", sit: "amet" }, "cons.adip": { elit: "Sedd Eius", t…"
type textarea "x"
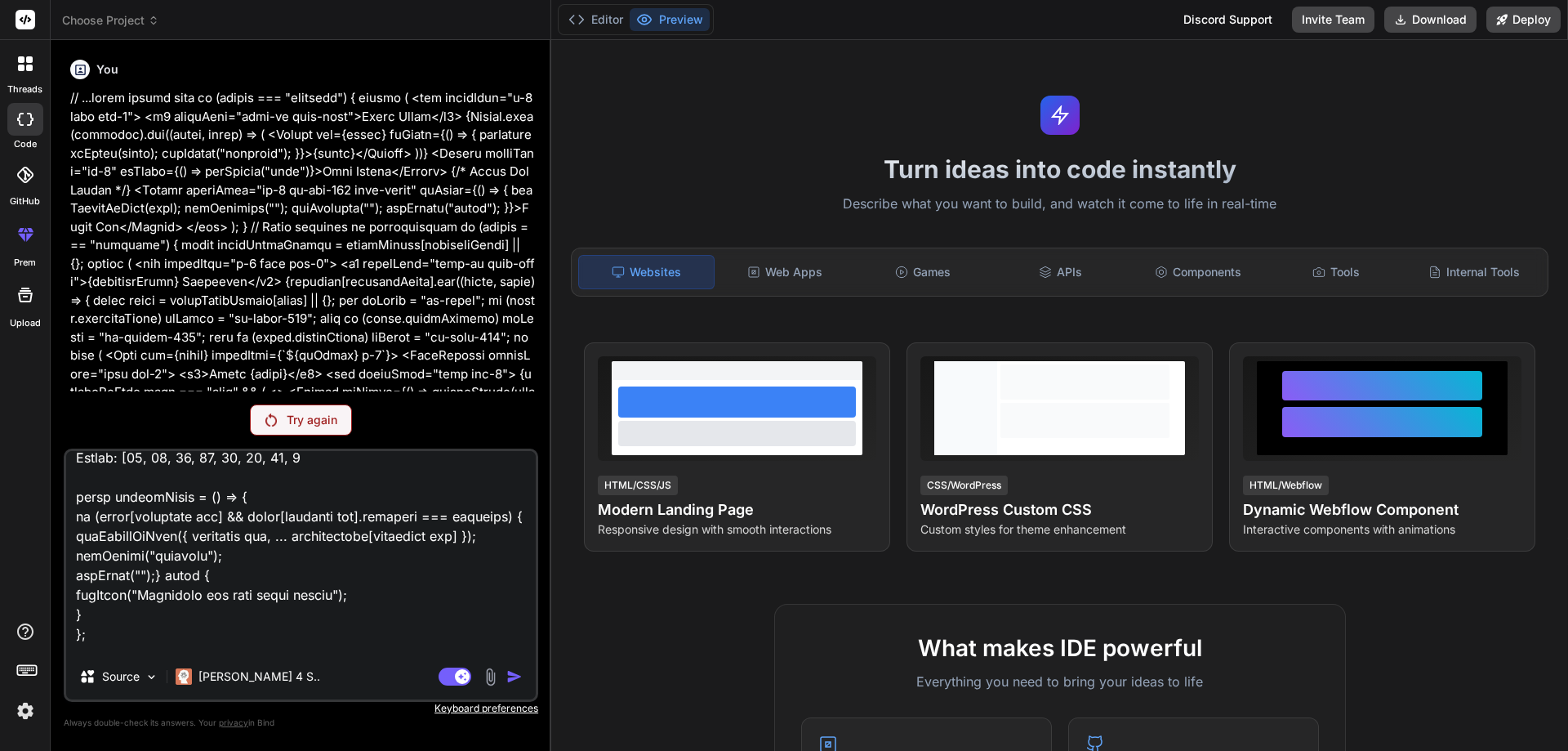
type textarea "lorem Ipsum", dolor: "3357", sit: "amet" }, "cons.adip": { elit: "Sedd Eius", t…"
type textarea "x"
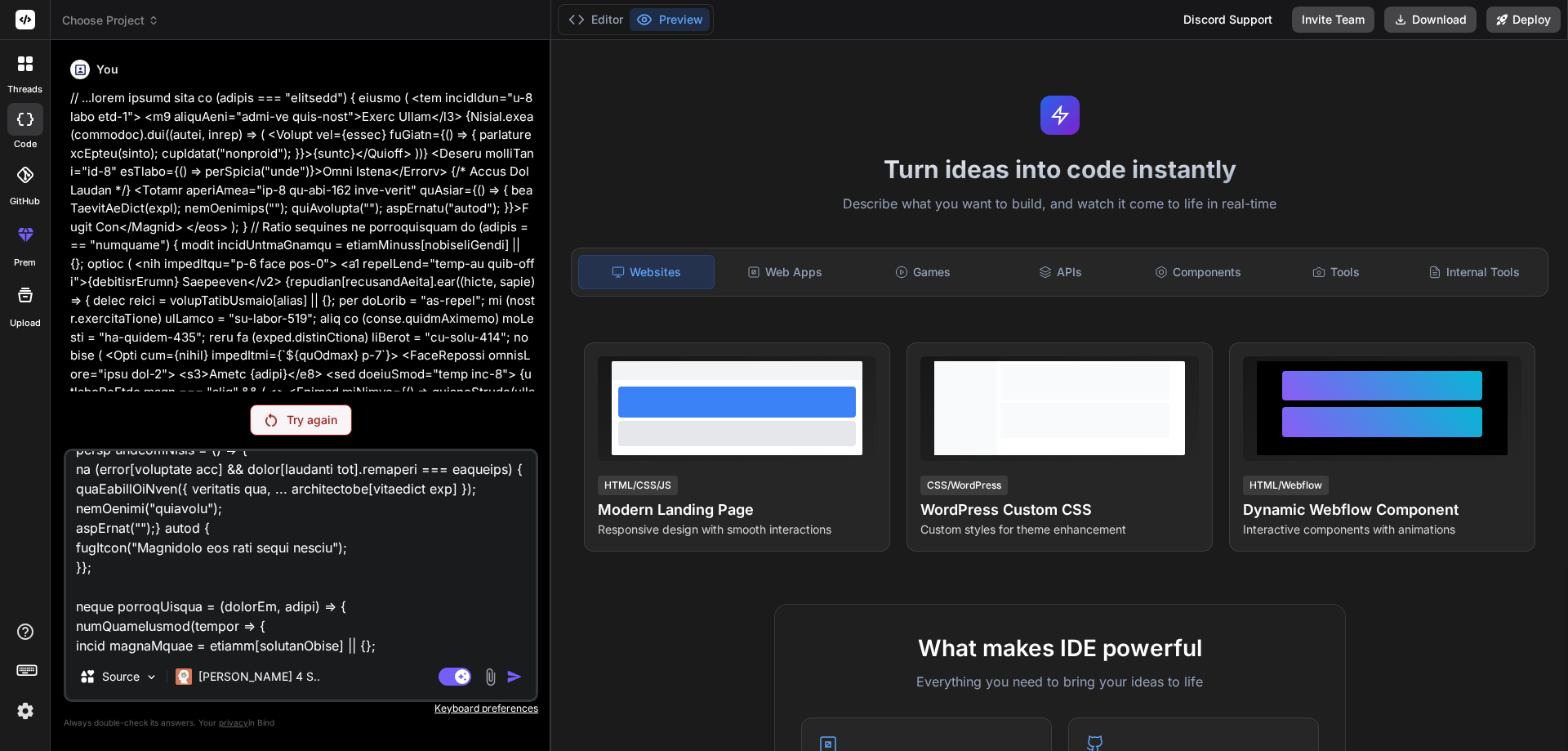
type textarea "lorem Ipsum", dolor: "3442", sit: "amet" }, "cons.adip": { elit: "Sedd Eius", t…"
type textarea "x"
type textarea "lorem Ipsum", dolor: "8896", sit: "amet" }, "cons.adip": { elit: "Sedd Eius", t…"
type textarea "x"
type textarea "lorem Ipsum", dolor: "8896", sit: "amet" }, "cons.adip": { elit: "Sedd Eius", t…"
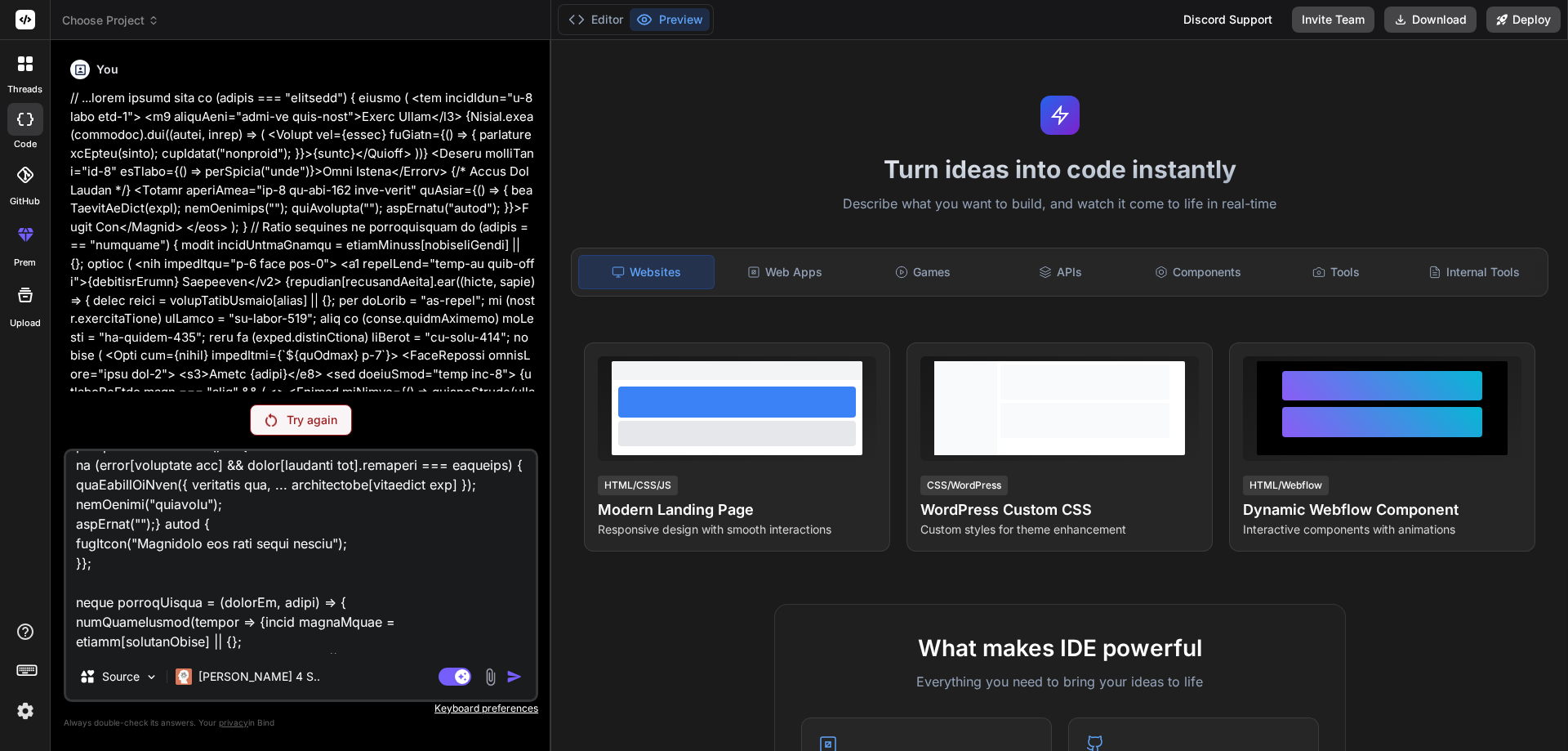
type textarea "x"
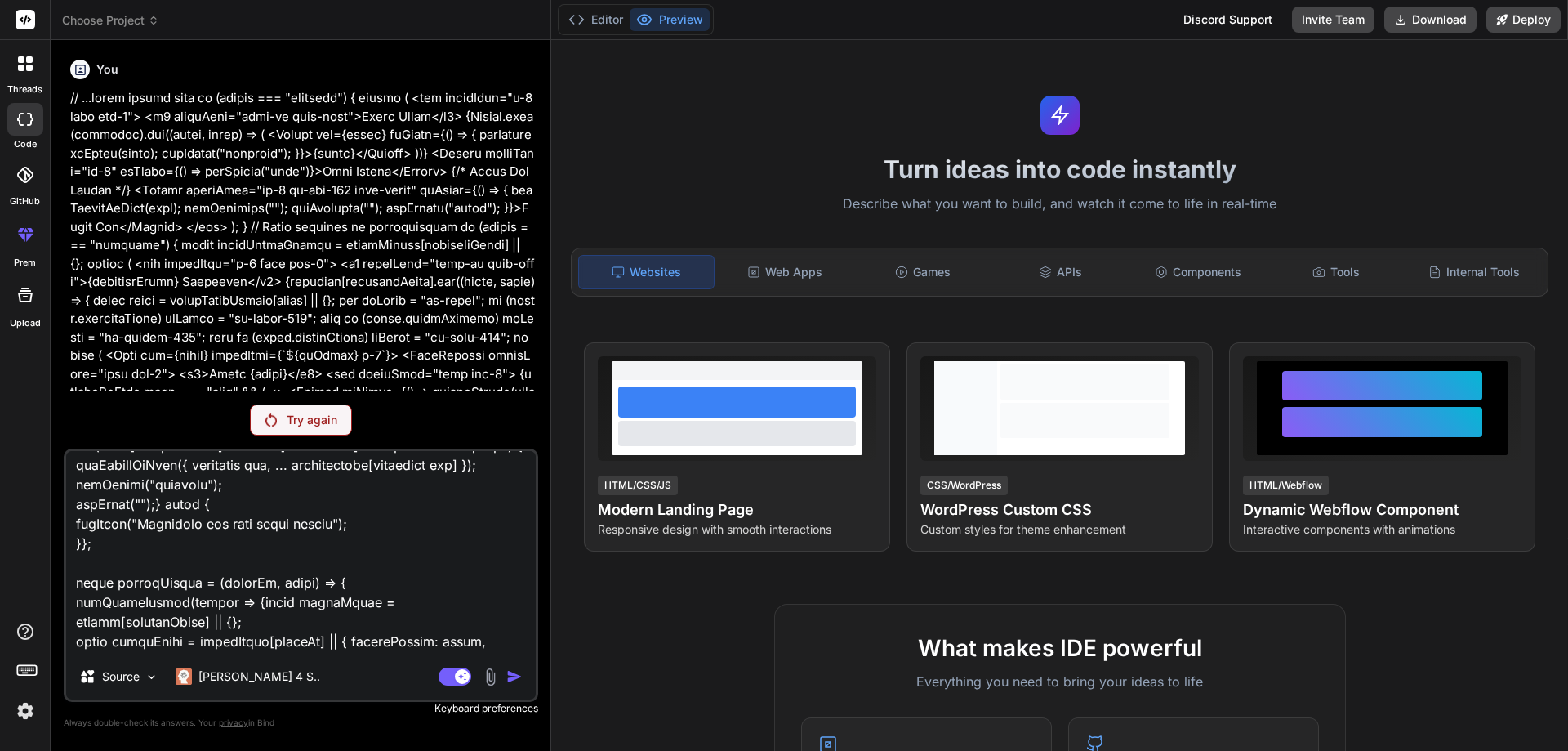
type textarea "lorem Ipsum", dolor: "8896", sit: "amet" }, "cons.adip": { elit: "Sedd Eius", t…"
type textarea "x"
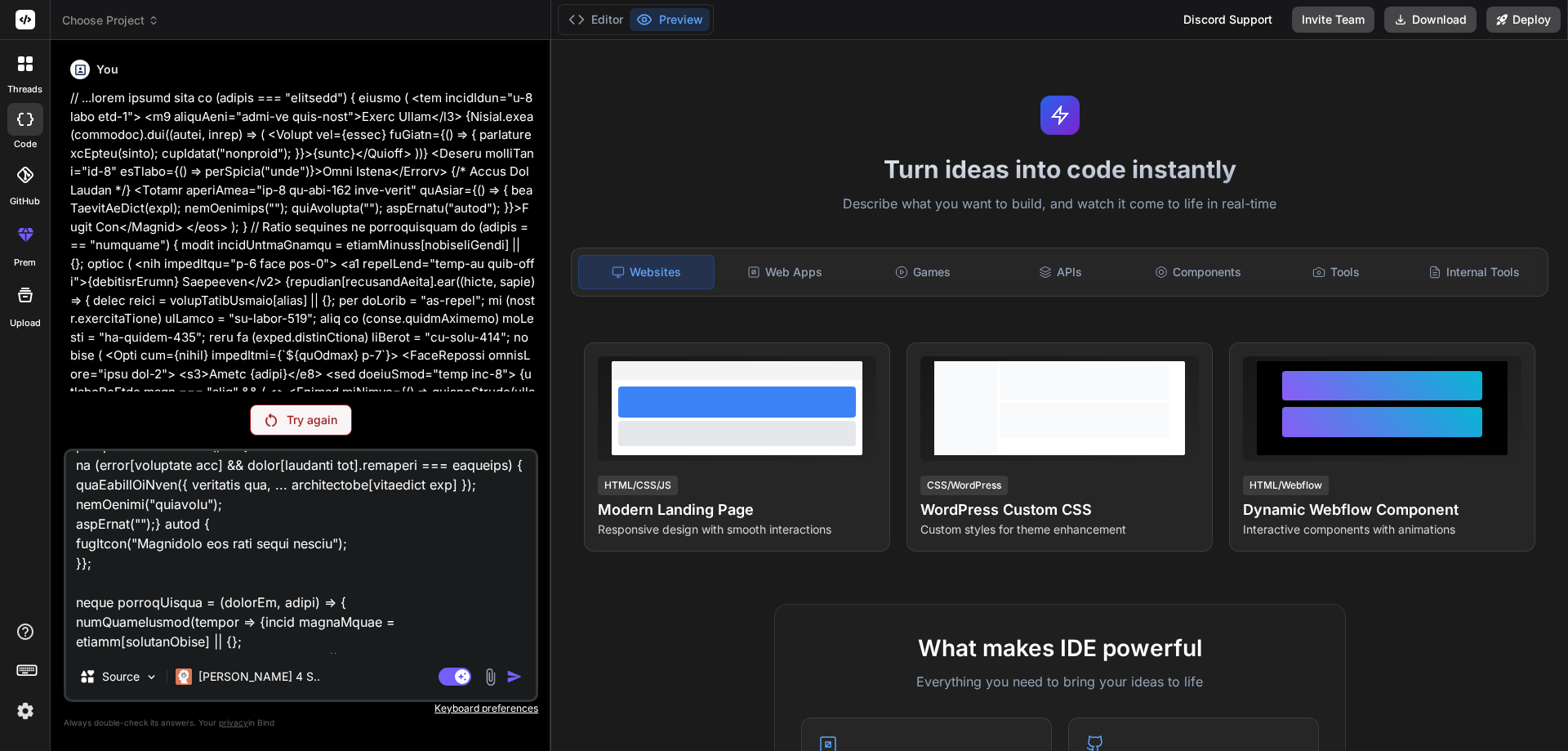
type textarea "lorem Ipsum", dolor: "8896", sit: "amet" }, "cons.adip": { elit: "Sedd Eius", t…"
type textarea "x"
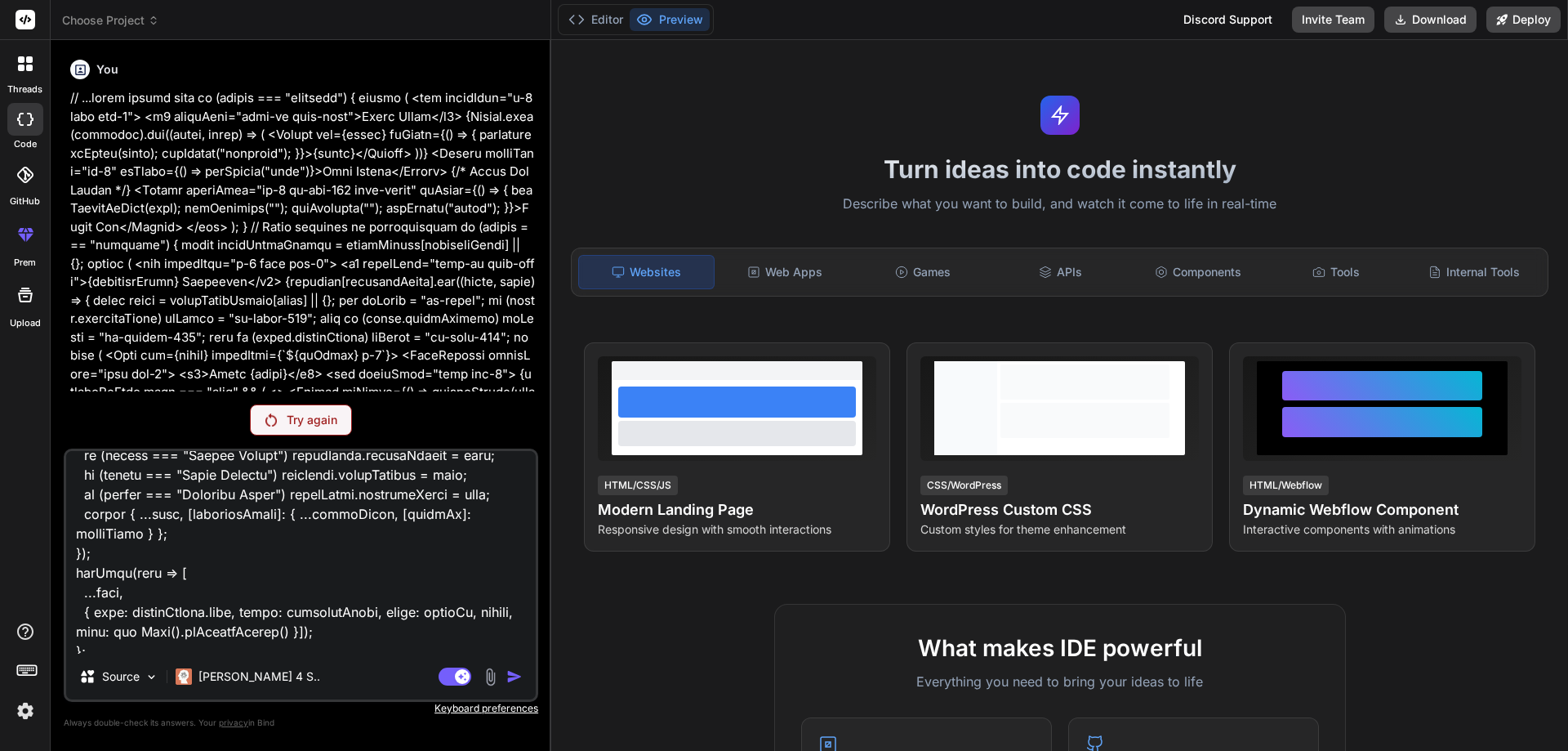
type textarea "lorem Ipsum", dolor: "8896", sit: "amet" }, "cons.adip": { elit: "Sedd Eius", t…"
type textarea "x"
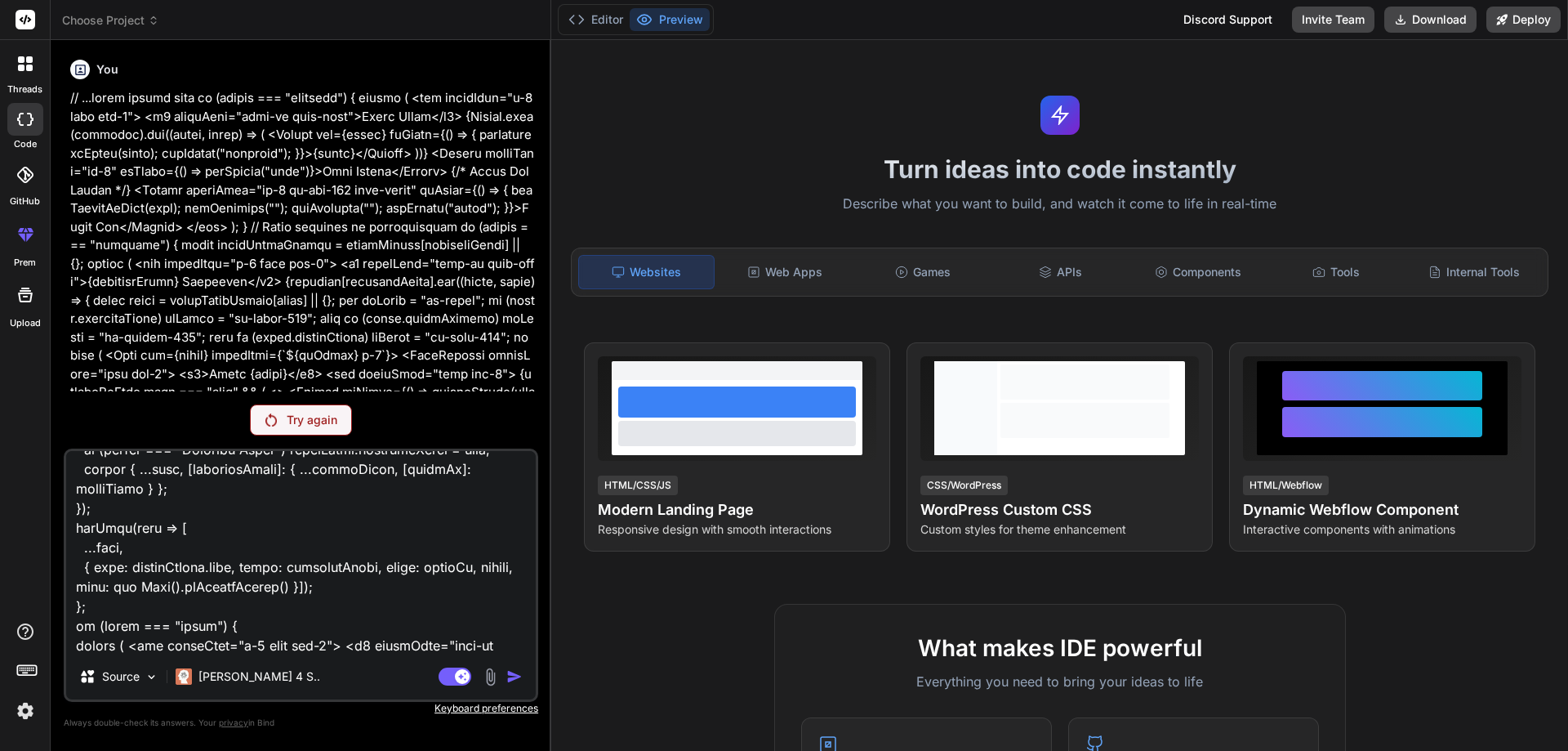
type textarea "lorem Ipsum", dolor: "8896", sit: "amet" }, "cons.adip": { elit: "Sedd Eius", t…"
type textarea "x"
type textarea "lorem Ipsum", dolor: "8896", sit: "amet" }, "cons.adip": { elit: "Sedd Eius", t…"
type textarea "x"
type textarea "lorem Ipsum", dolor: "8896", sit: "amet" }, "cons.adip": { elit: "Sedd Eius", t…"
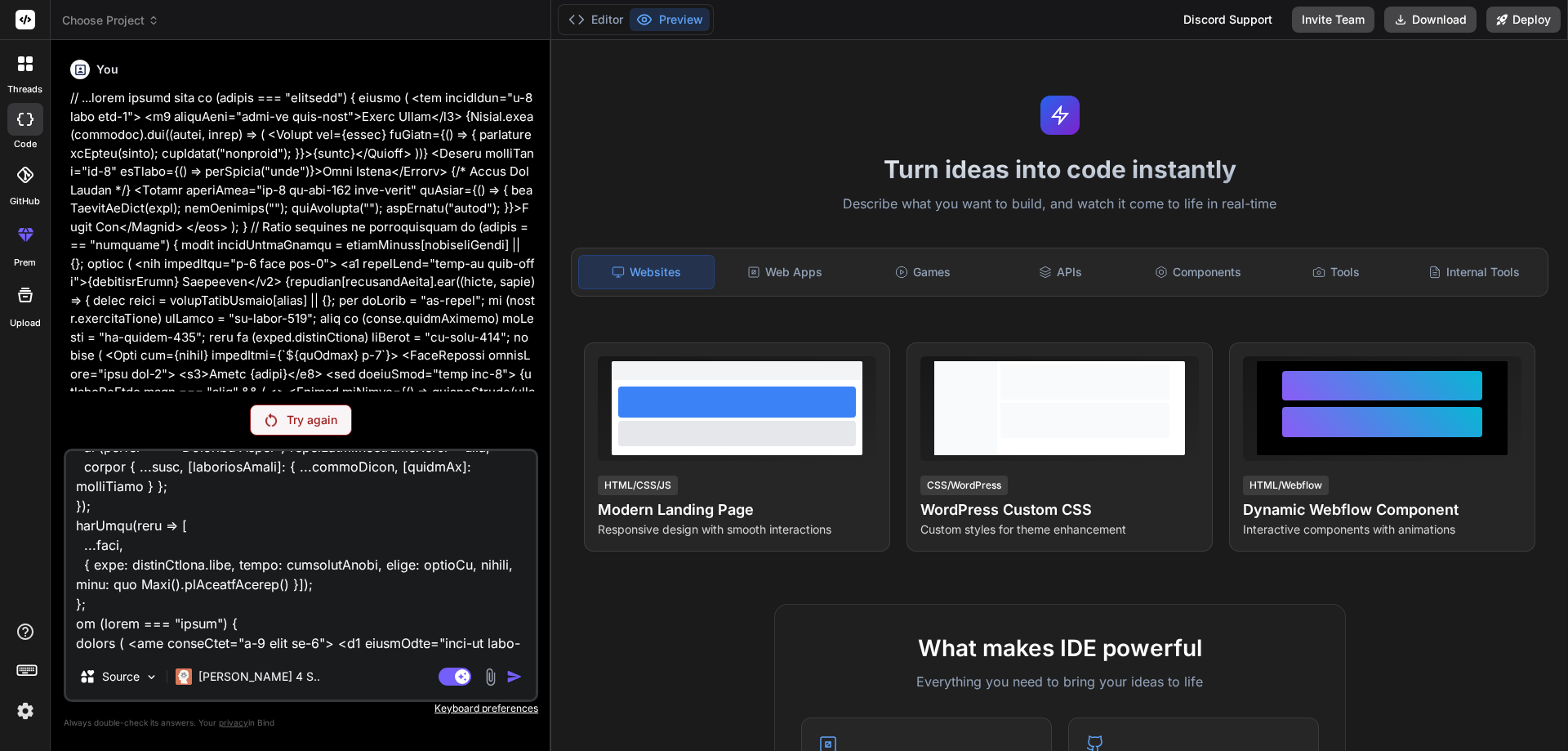
type textarea "x"
type textarea "lorem Ipsum", dolor: "8896", sit: "amet" }, "cons.adip": { elit: "Sedd Eius", t…"
type textarea "x"
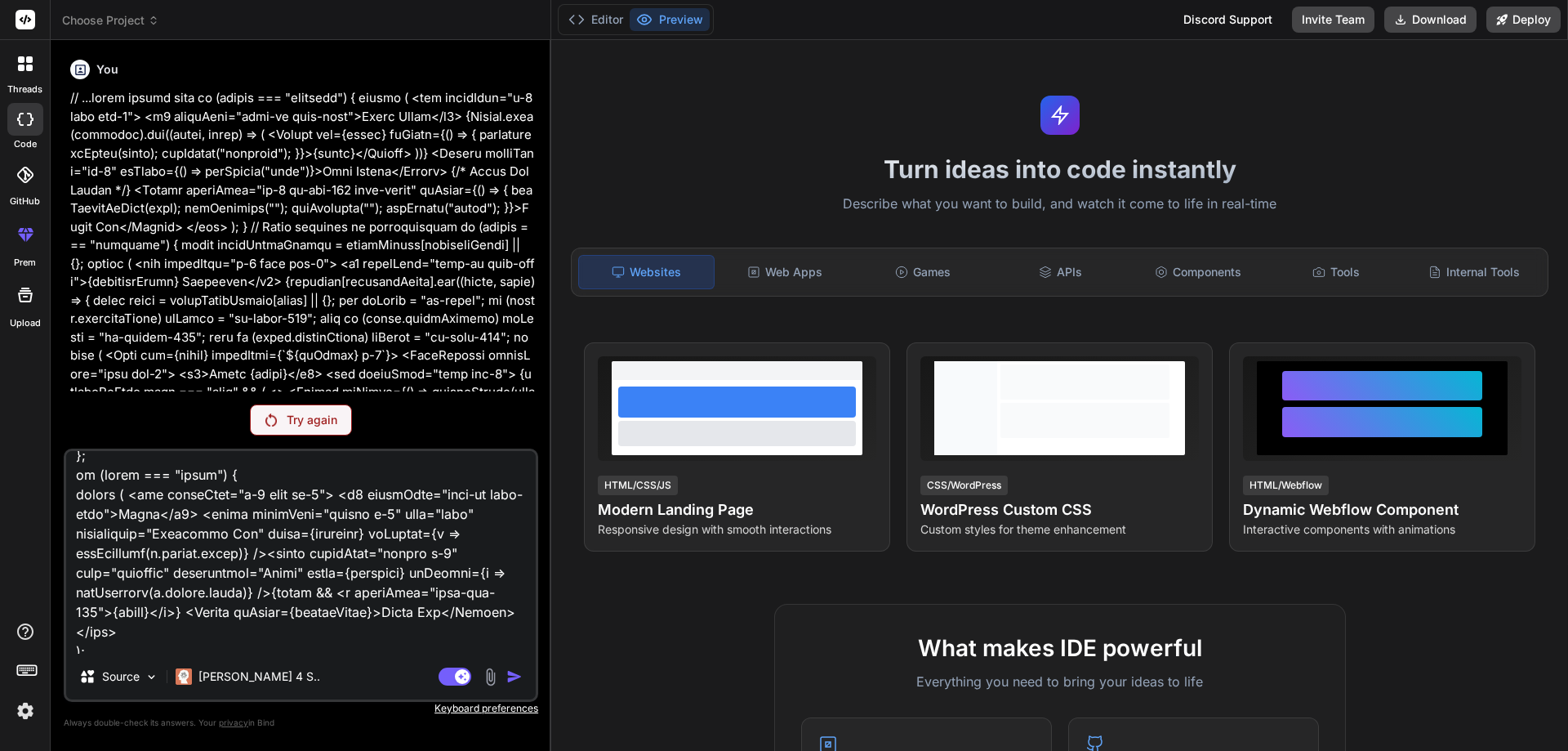
type textarea "lorem Ipsum", dolor: "8896", sit: "amet" }, "cons.adip": { elit: "Sedd Eius", t…"
type textarea "x"
type textarea "lorem Ipsum", dolor: "8896", sit: "amet" }, "cons.adip": { elit: "Sedd Eius", t…"
type textarea "x"
type textarea "lorem Ipsum", dolor: "8896", sit: "amet" }, "cons.adip": { elit: "Sedd Eius", t…"
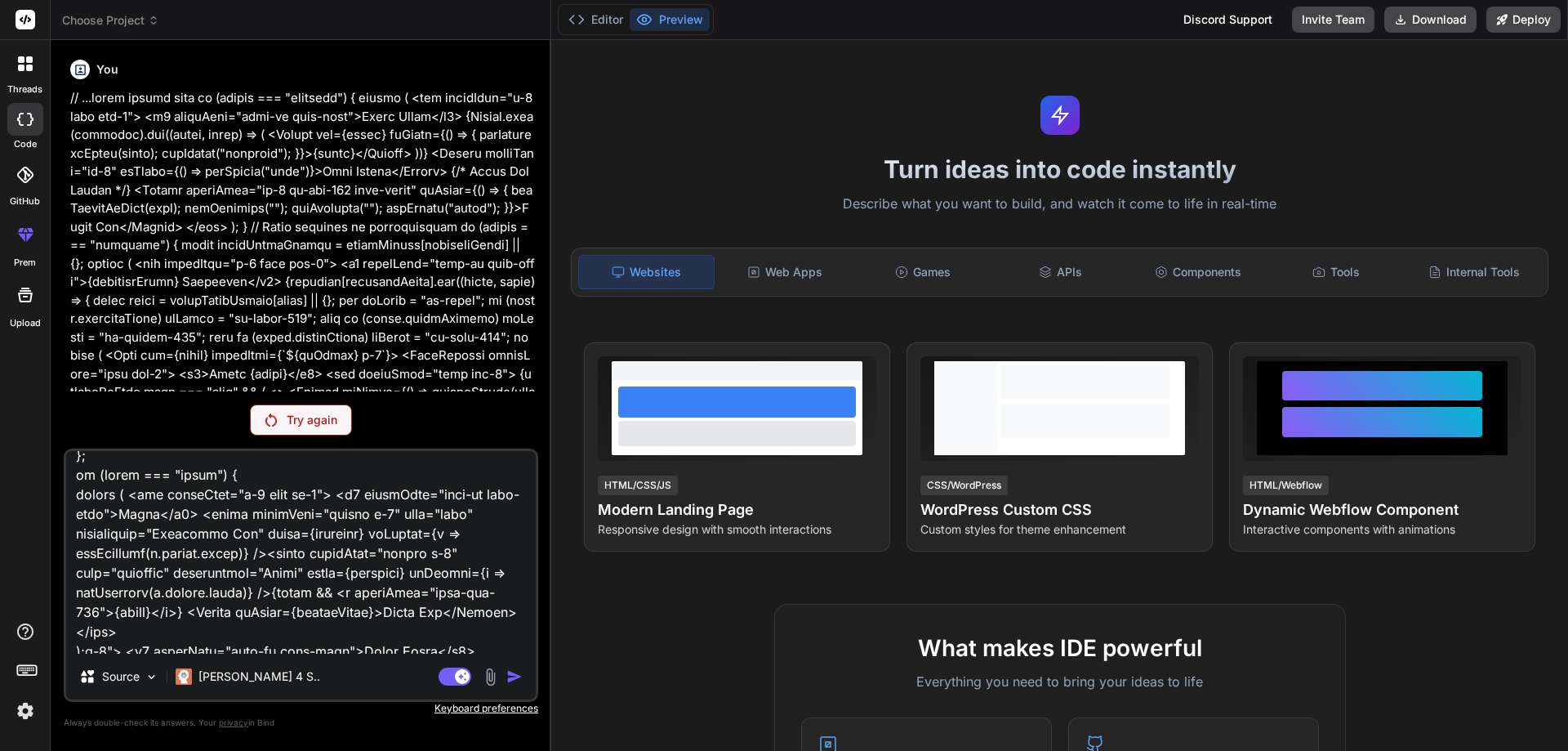
type textarea "x"
type textarea "lorem Ipsum", dolor: "8896", sit: "amet" }, "cons.adip": { elit: "Sedd Eius", t…"
type textarea "x"
type textarea "lorem Ipsum", dolor: "8896", sit: "amet" }, "cons.adip": { elit: "Sedd Eius", t…"
type textarea "x"
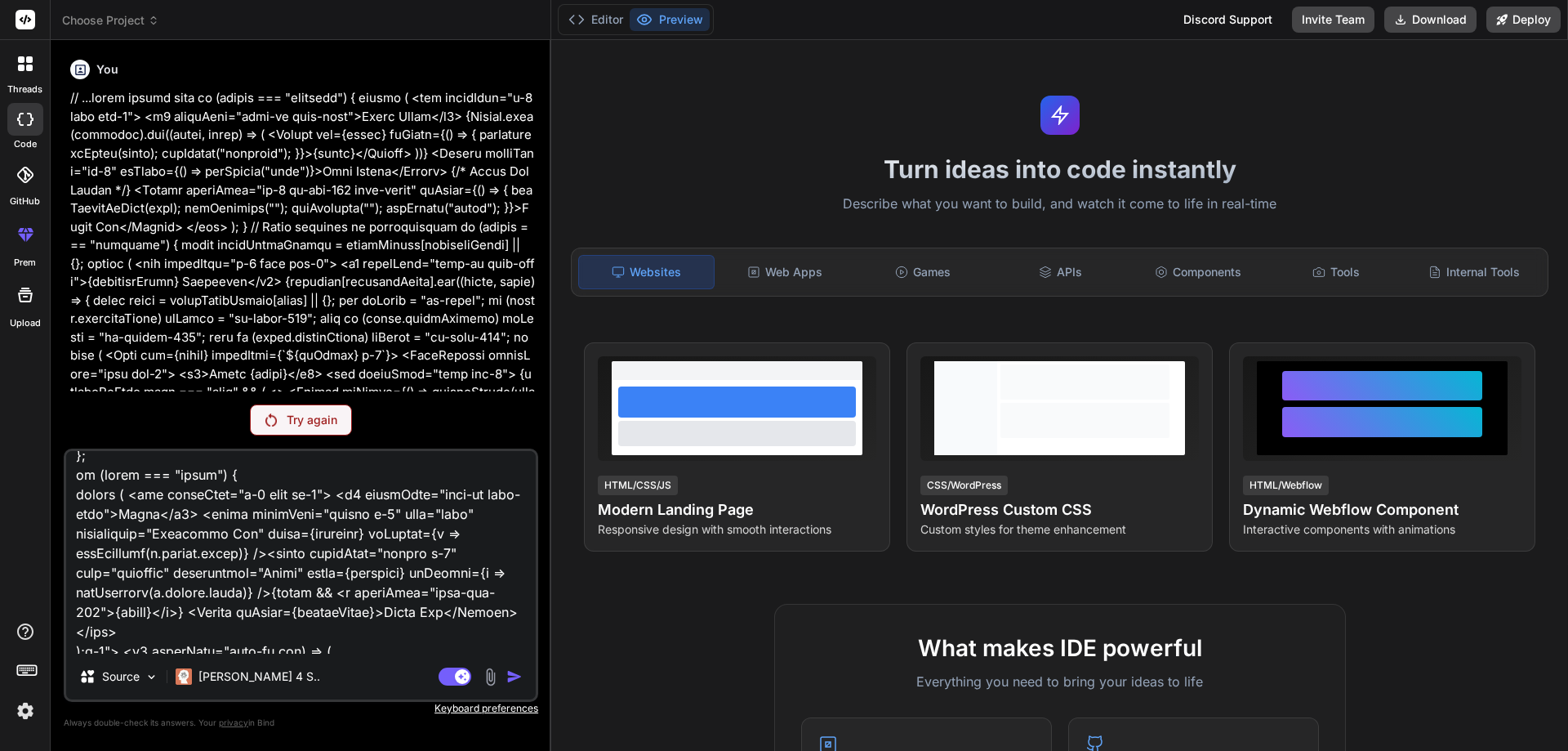
type textarea "lorem Ipsum", dolor: "8896", sit: "amet" }, "cons.adip": { elit: "Sedd Eius", t…"
type textarea "x"
type textarea "lorem Ipsum", dolor: "8896", sit: "amet" }, "cons.adip": { elit: "Sedd Eius", t…"
type textarea "x"
drag, startPoint x: 75, startPoint y: 471, endPoint x: 283, endPoint y: 595, distance: 242.2
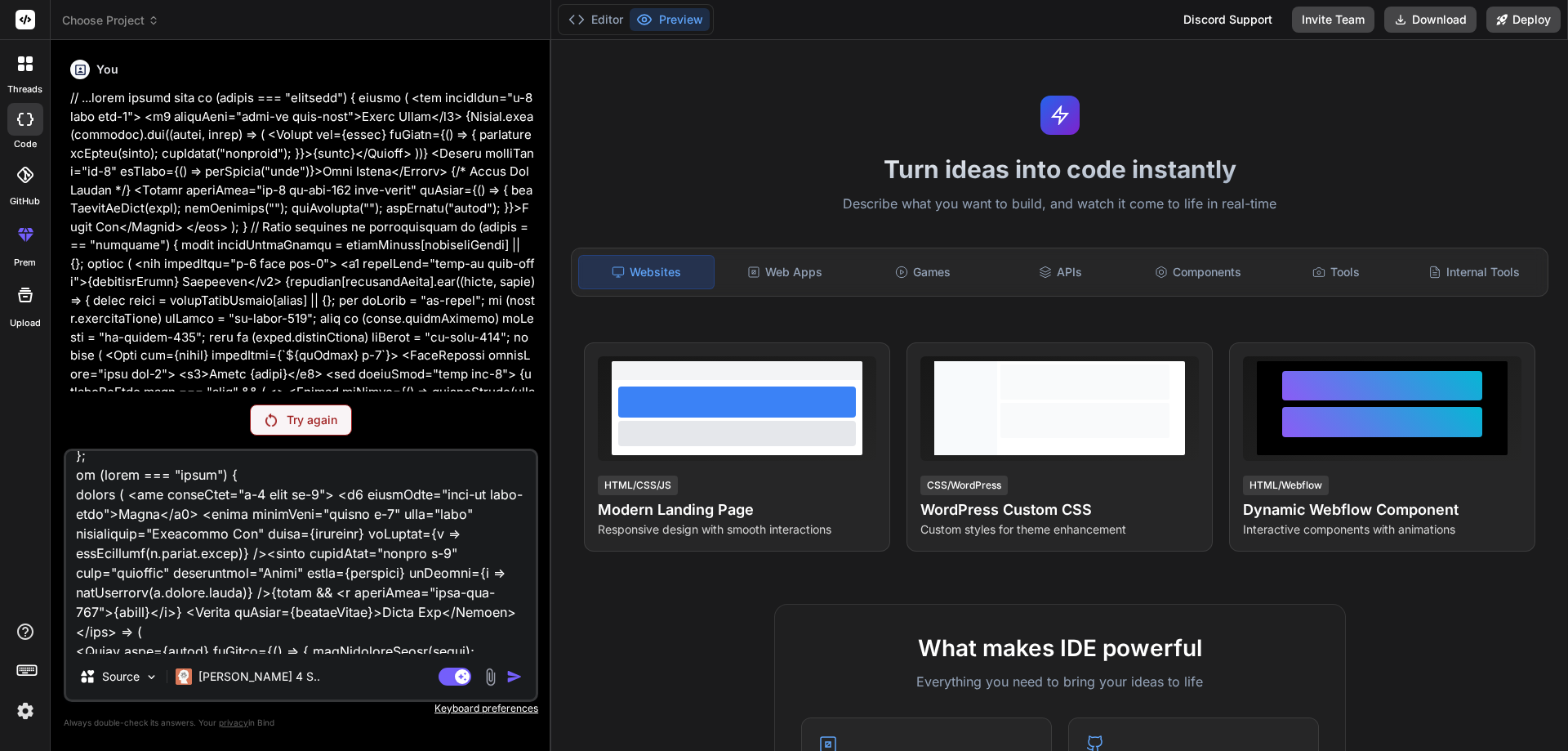
type textarea "lorem Ipsum", dolor: "8896", sit: "amet" }, "cons.adip": { elit: "Sedd Eius", t…"
type textarea "x"
type textarea "lorem Ipsum", dolor: "8896", sit: "amet" }, "cons.adip": { elit: "Sedd Eius", t…"
type textarea "x"
type textarea "lorem Ipsum", dolor: "8896", sit: "amet" }, "cons.adip": { elit: "Sedd Eius", t…"
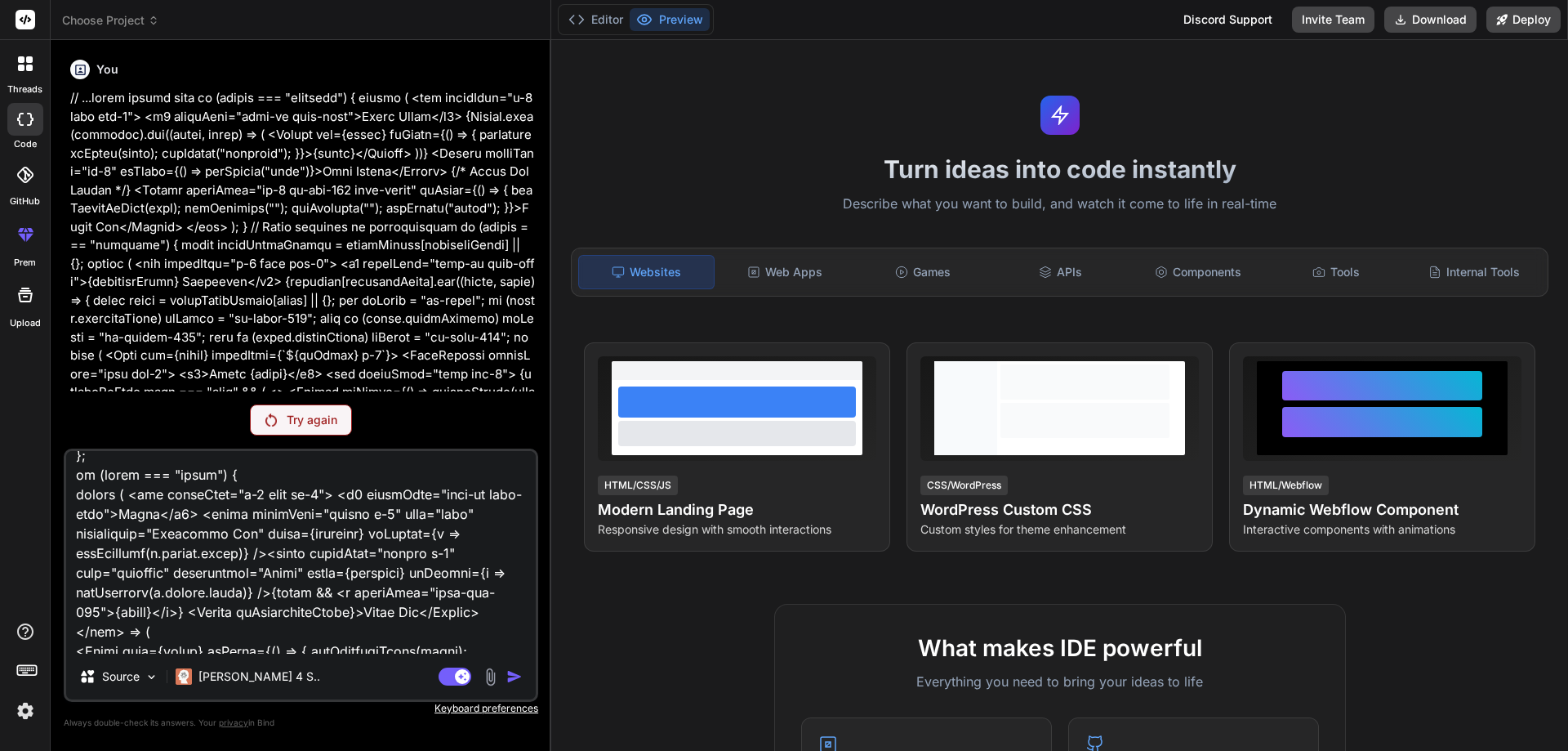
type textarea "x"
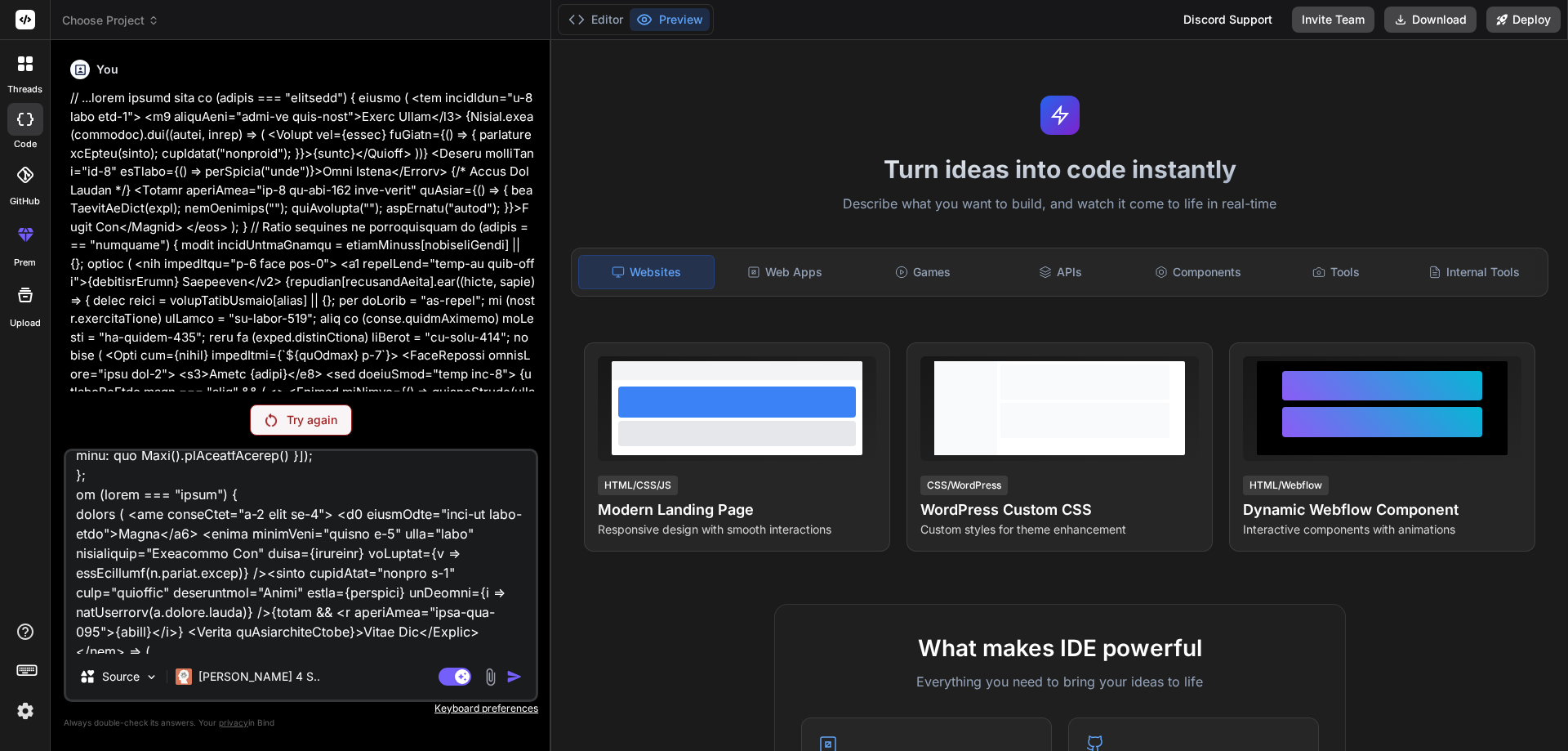
type textarea "lorem Ipsum", dolor: "8896", sit: "amet" }, "cons.adip": { elit: "Sedd Eius", t…"
type textarea "x"
type textarea "lorem Ipsum", dolor: "8896", sit: "amet" }, "cons.adip": { elit: "Sedd Eius", t…"
type textarea "x"
type textarea "lorem Ipsum", dolor: "8896", sit: "amet" }, "cons.adip": { elit: "Sedd Eius", t…"
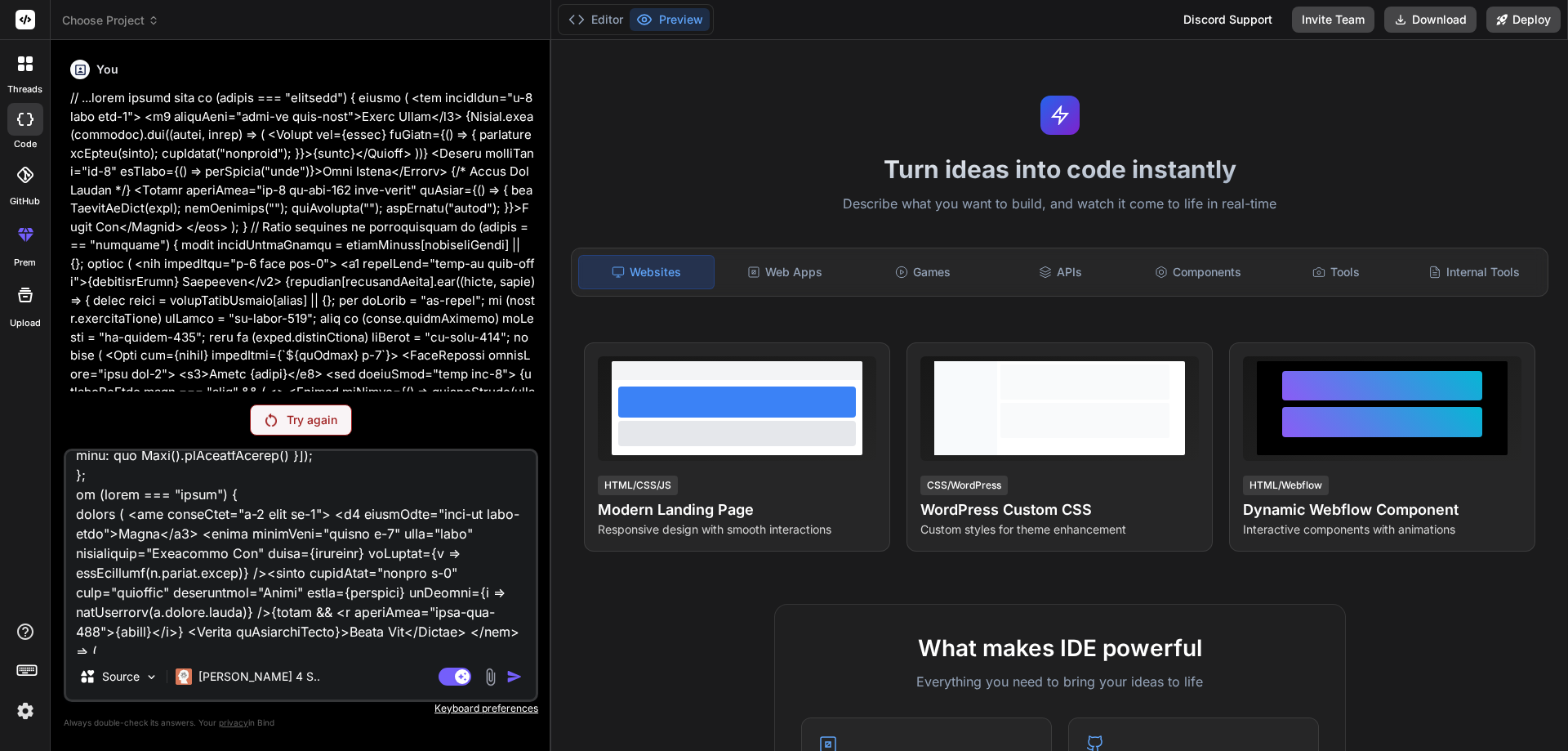
type textarea "x"
type textarea "lorem Ipsum", dolor: "8896", sit: "amet" }, "cons.adip": { elit: "Sedd Eius", t…"
type textarea "x"
type textarea "lorem Ipsum", dolor: "8896", sit: "amet" }, "cons.adip": { elit: "Sedd Eius", t…"
type textarea "x"
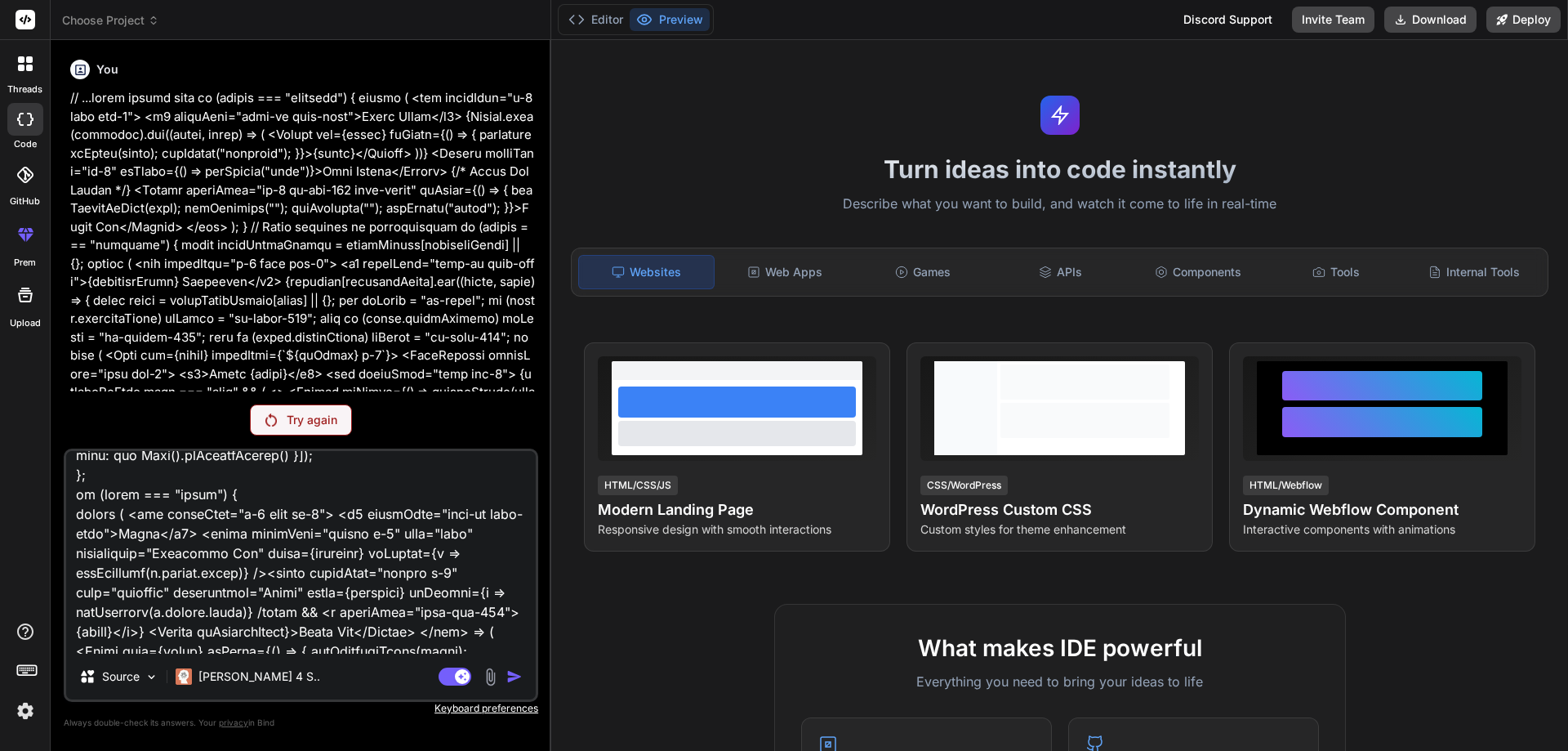
type textarea "lorem Ipsum", dolor: "8896", sit: "amet" }, "cons.adip": { elit: "Sedd Eius", t…"
type textarea "x"
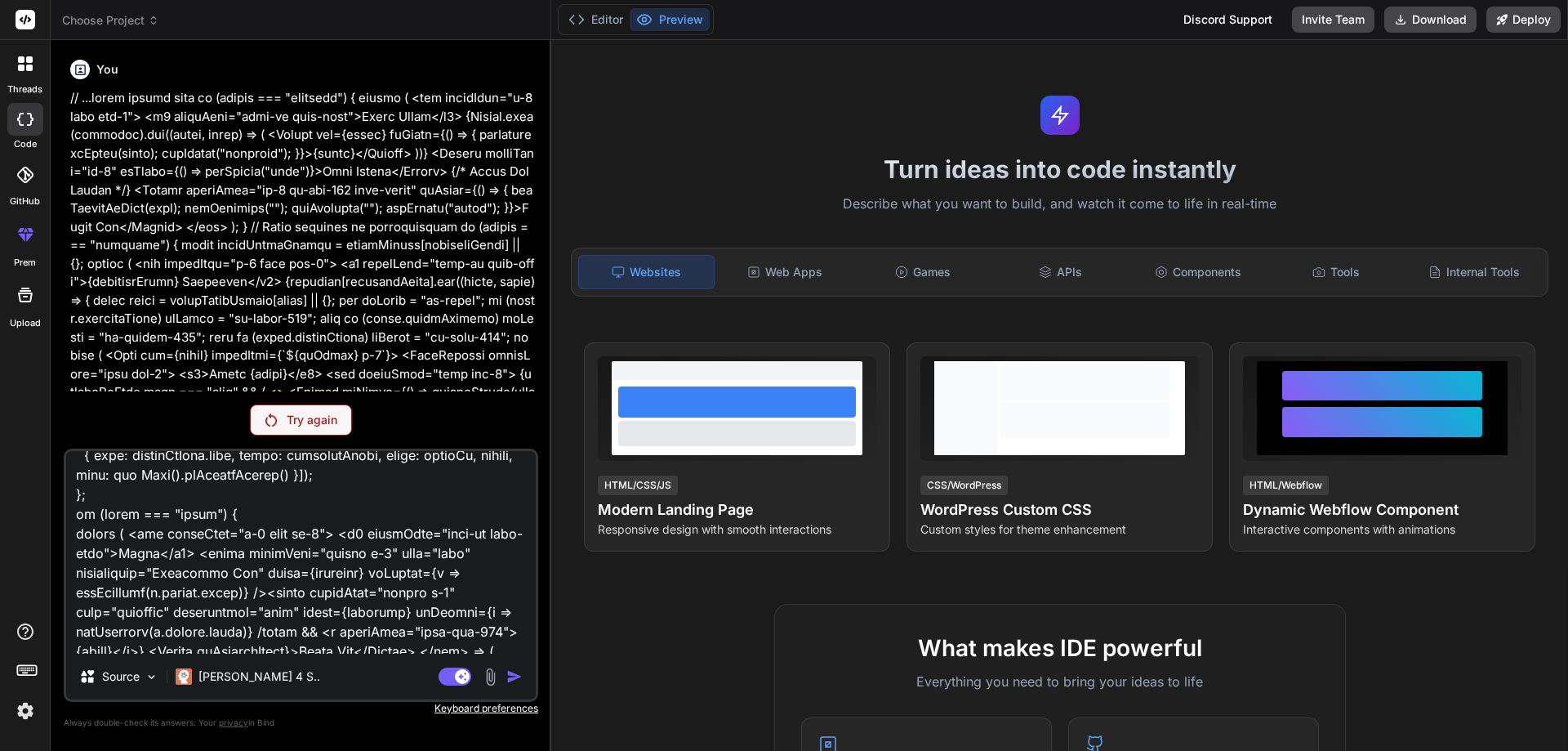
type textarea "lorem Ipsum", dolor: "8896", sit: "amet" }, "cons.adip": { elit: "Sedd Eius", t…"
type textarea "x"
type textarea "lorem Ipsum", dolor: "8896", sit: "amet" }, "cons.adip": { elit: "Sedd Eius", t…"
type textarea "x"
type textarea "lorem Ipsum", dolor: "8896", sit: "amet" }, "cons.adip": { elit: "Sedd Eius", t…"
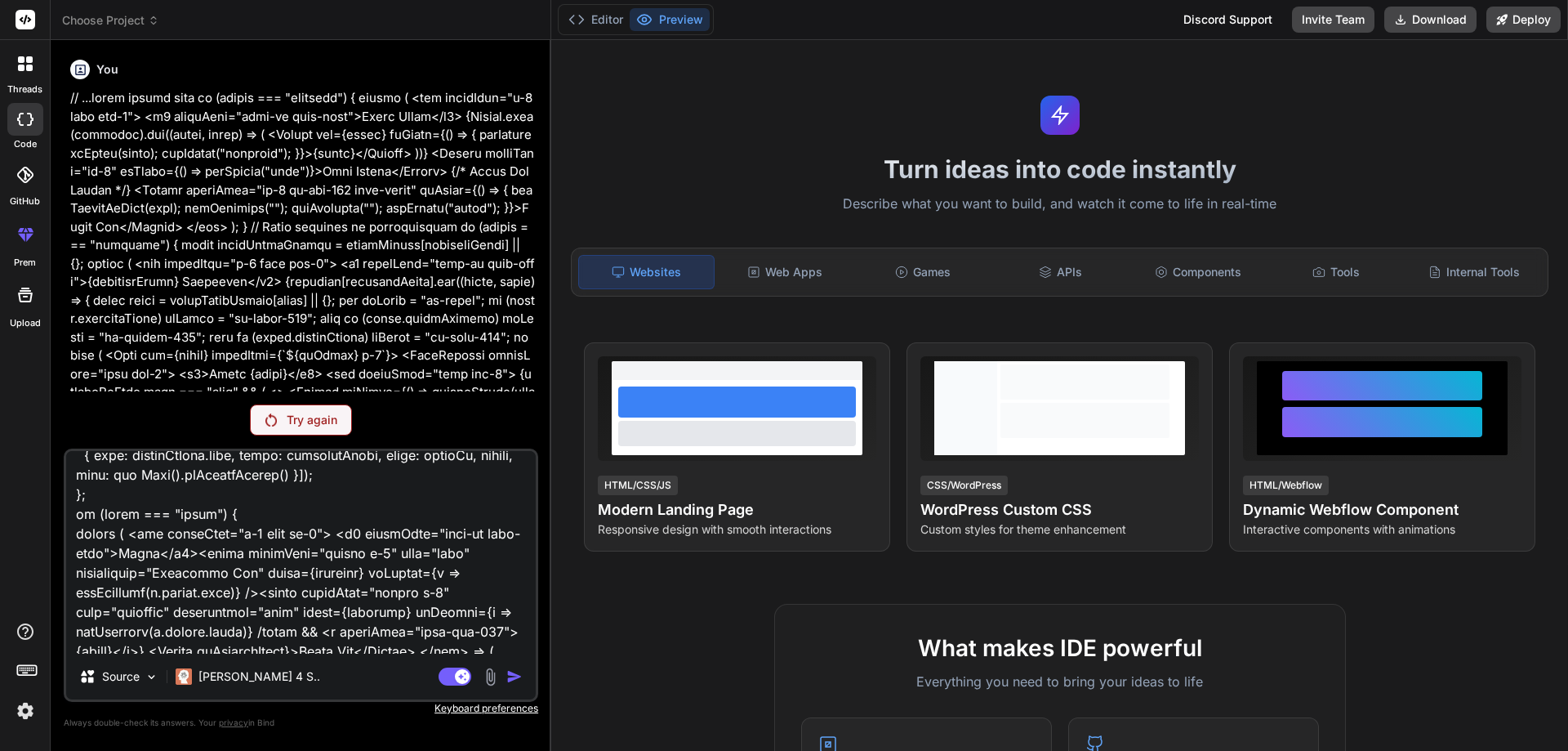
type textarea "x"
type textarea "lorem Ipsum", dolor: "8896", sit: "amet" }, "cons.adip": { elit: "Sedd Eius", t…"
type textarea "x"
type textarea "lorem Ipsum", dolor: "8896", sit: "amet" }, "cons.adip": { elit: "Sedd Eius", t…"
type textarea "x"
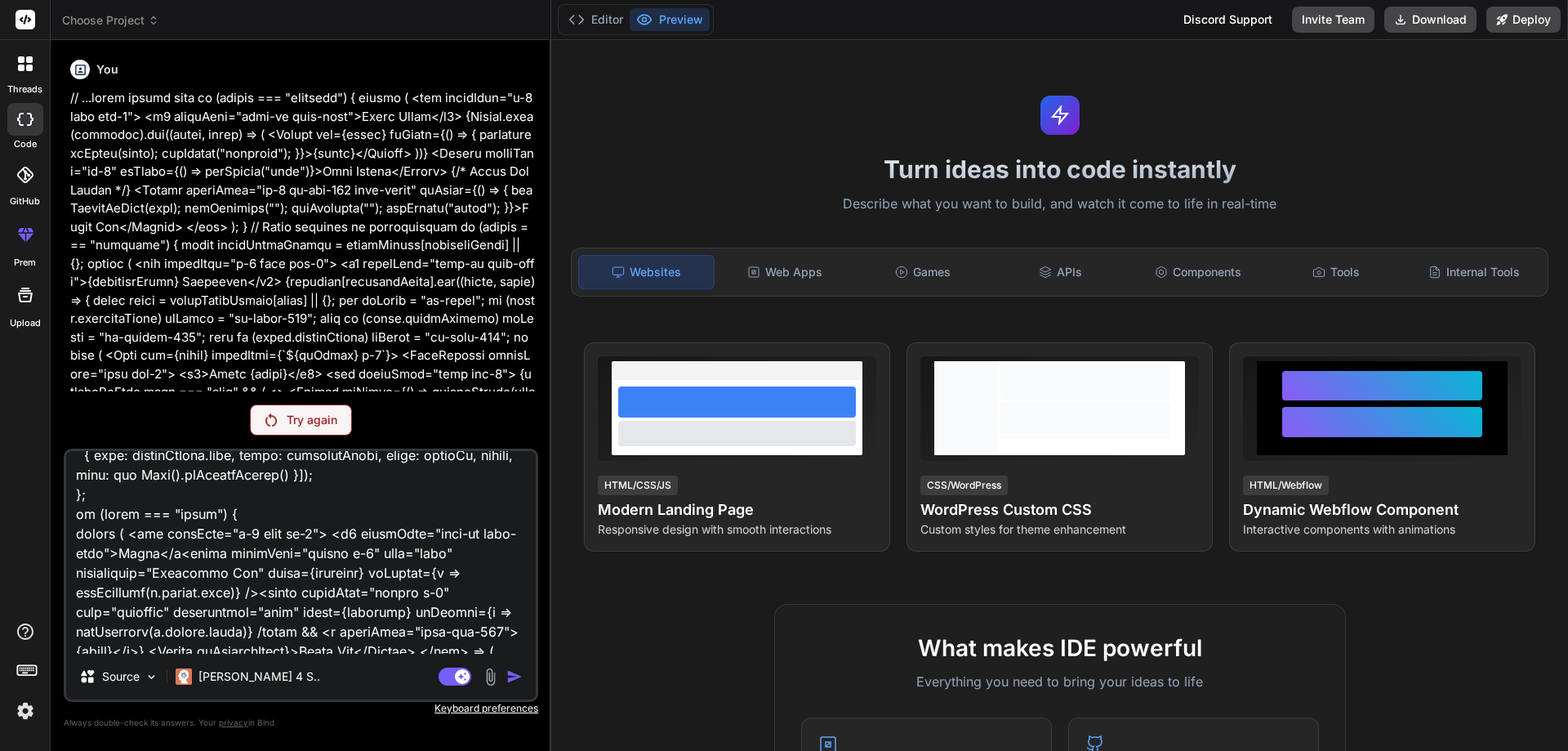
type textarea "lorem Ipsum", dolor: "8896", sit: "amet" }, "cons.adip": { elit: "Sedd Eius", t…"
type textarea "x"
type textarea "lorem Ipsum", dolor: "8896", sit: "amet" }, "cons.adip": { elit: "Sedd Eius", t…"
type textarea "x"
type textarea "lorem Ipsum", dolor: "8896", sit: "amet" }, "cons.adip": { elit: "Sedd Eius", t…"
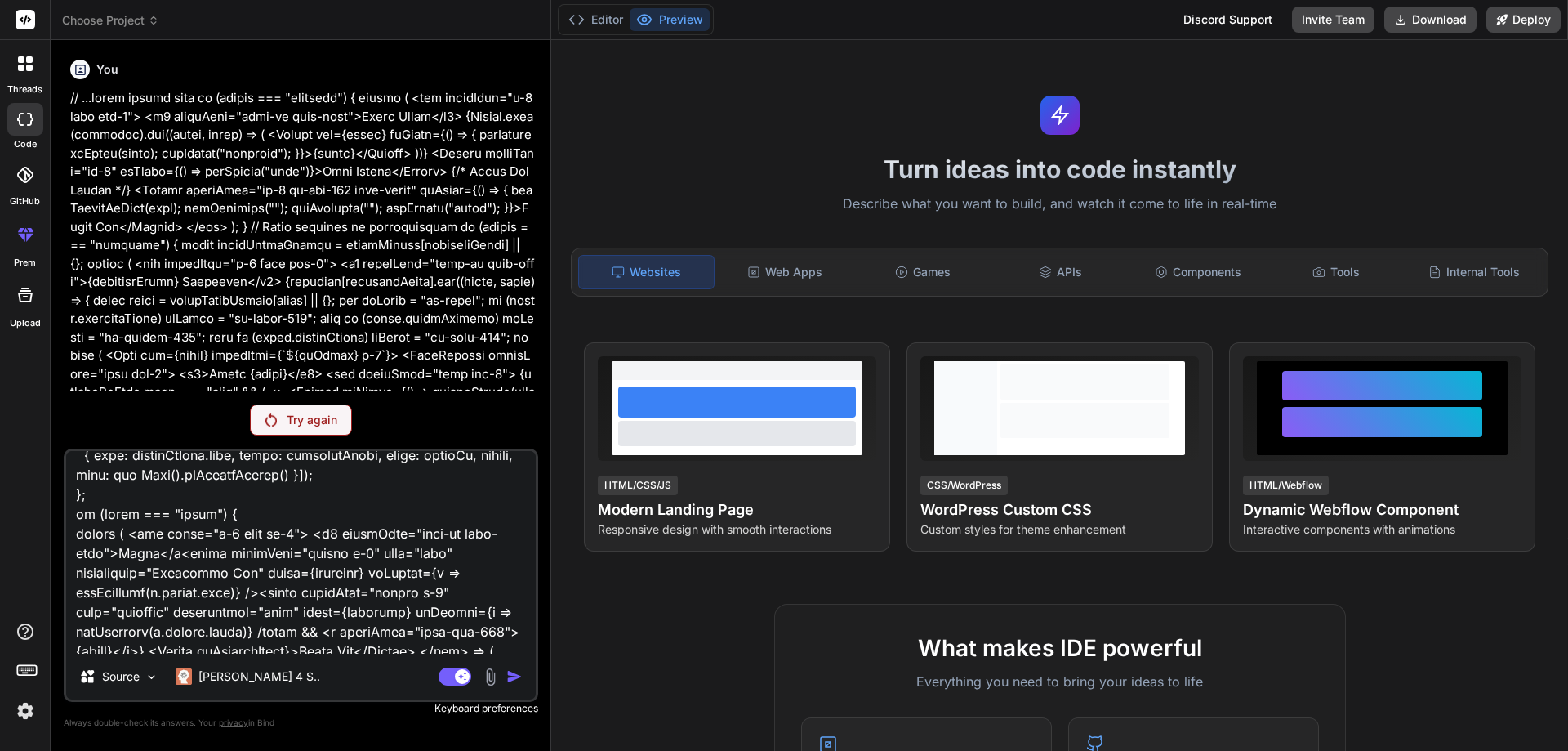
type textarea "x"
type textarea "lorem Ipsum", dolor: "8896", sit: "amet" }, "cons.adip": { elit: "Sedd Eius", t…"
type textarea "x"
type textarea "lorem Ipsum", dolor: "8896", sit: "amet" }, "cons.adip": { elit: "Sedd Eius", t…"
type textarea "x"
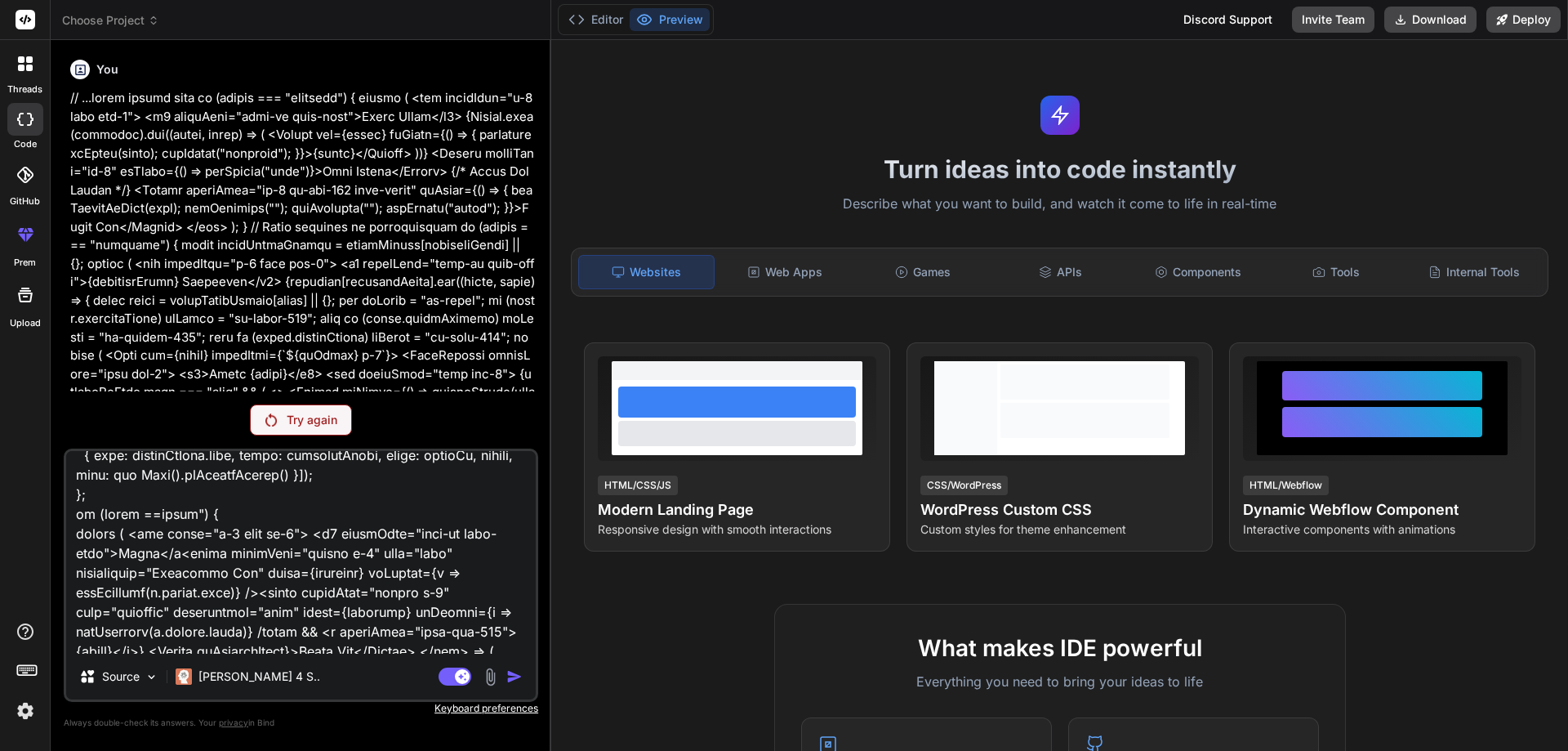
type textarea "lorem Ipsum", dolor: "8896", sit: "amet" }, "cons.adip": { elit: "Sedd Eius", t…"
type textarea "x"
type textarea "lorem Ipsum", dolor: "8896", sit: "amet" }, "cons.adip": { elit: "Sedd Eius", t…"
type textarea "x"
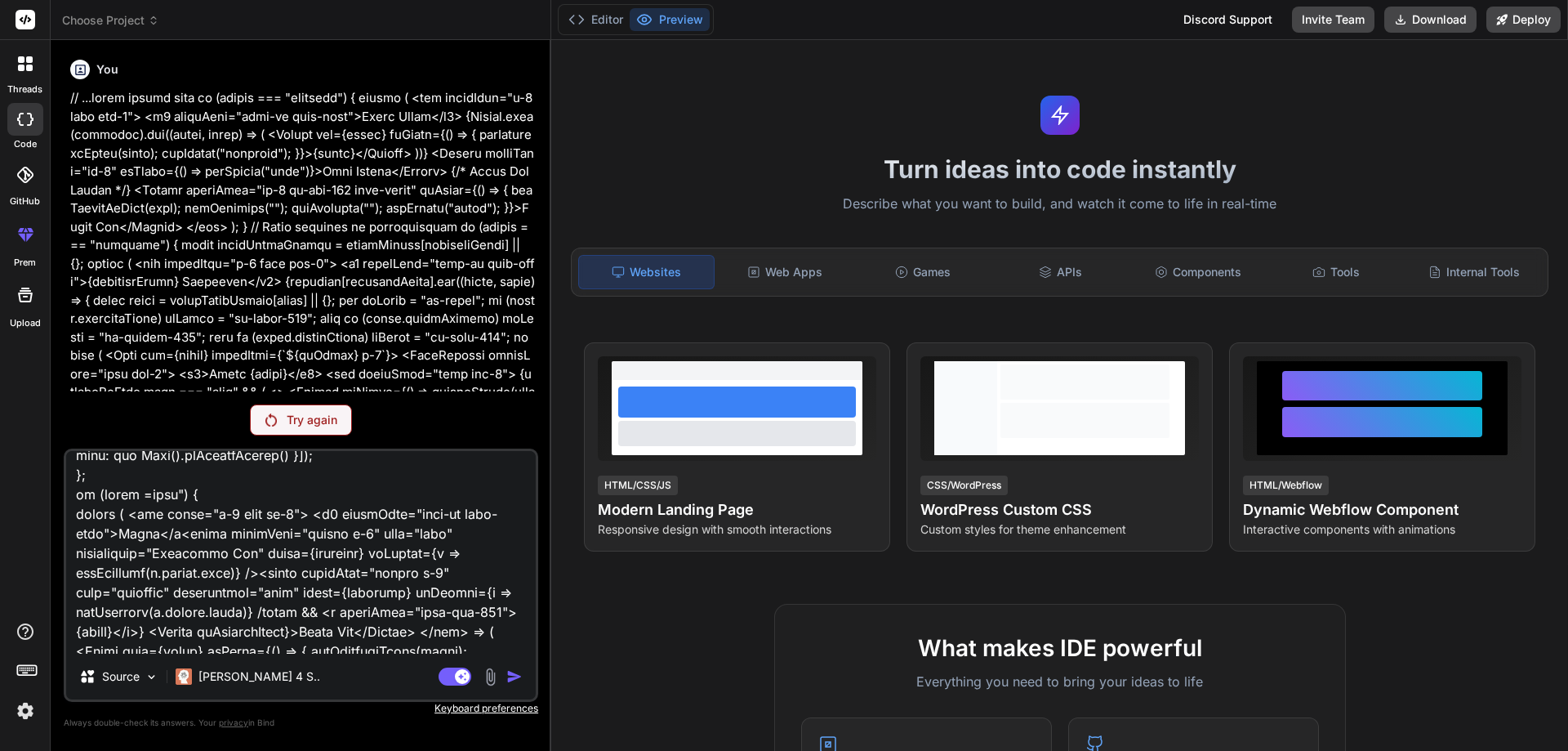
type textarea "lorem Ipsum", dolor: "8896", sit: "amet" }, "cons.adip": { elit: "Sedd Eius", t…"
type textarea "x"
drag, startPoint x: 283, startPoint y: 595, endPoint x: 139, endPoint y: 466, distance: 193.3
type textarea "lorem Ipsum", dolor: "8896", sit: "amet" }, "cons.adip": { elit: "Sedd Eius", t…"
type textarea "x"
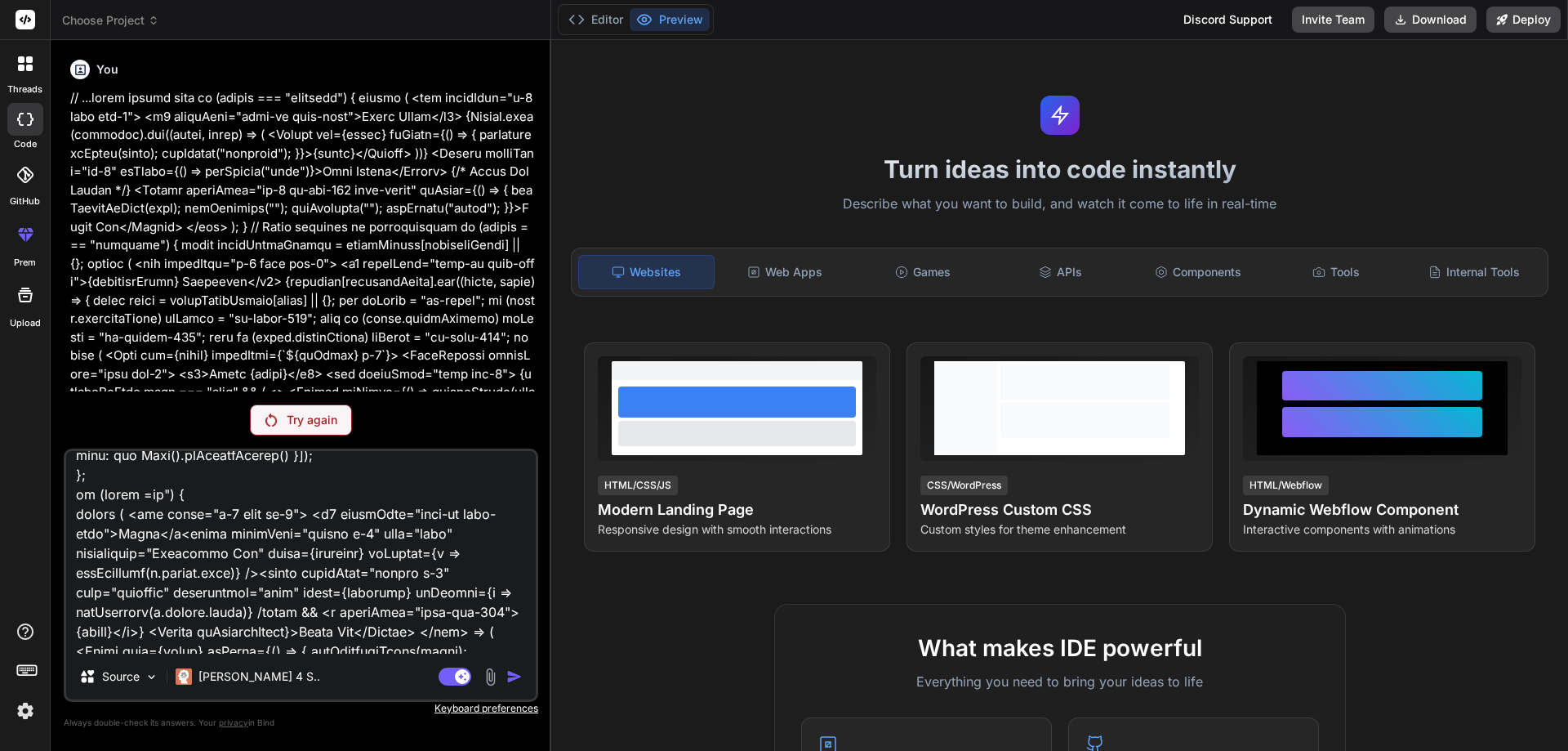
type textarea "lorem Ipsum", dolor: "8896", sit: "amet" }, "cons.adip": { elit: "Sedd Eius", t…"
type textarea "x"
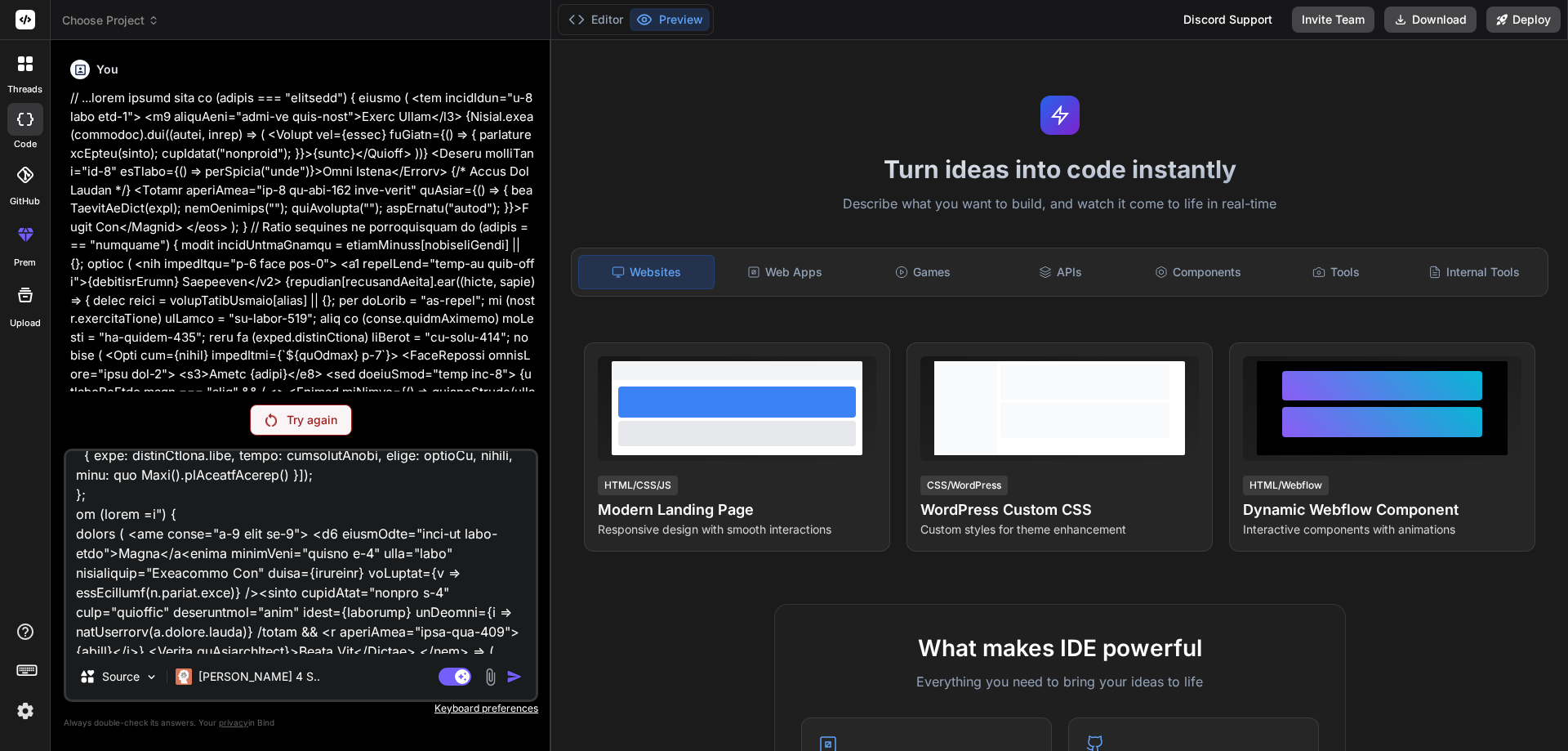
type textarea "lorem Ipsum", dolor: "8896", sit: "amet" }, "cons.adip": { elit: "Sedd Eius", t…"
type textarea "x"
type textarea "lorem Ipsum", dolor: "8896", sit: "amet" }, "cons.adip": { elit: "Sedd Eius", t…"
type textarea "x"
type textarea "lorem Ipsum", dolor: "8896", sit: "amet" }, "cons.adip": { elit: "Sedd Eius", t…"
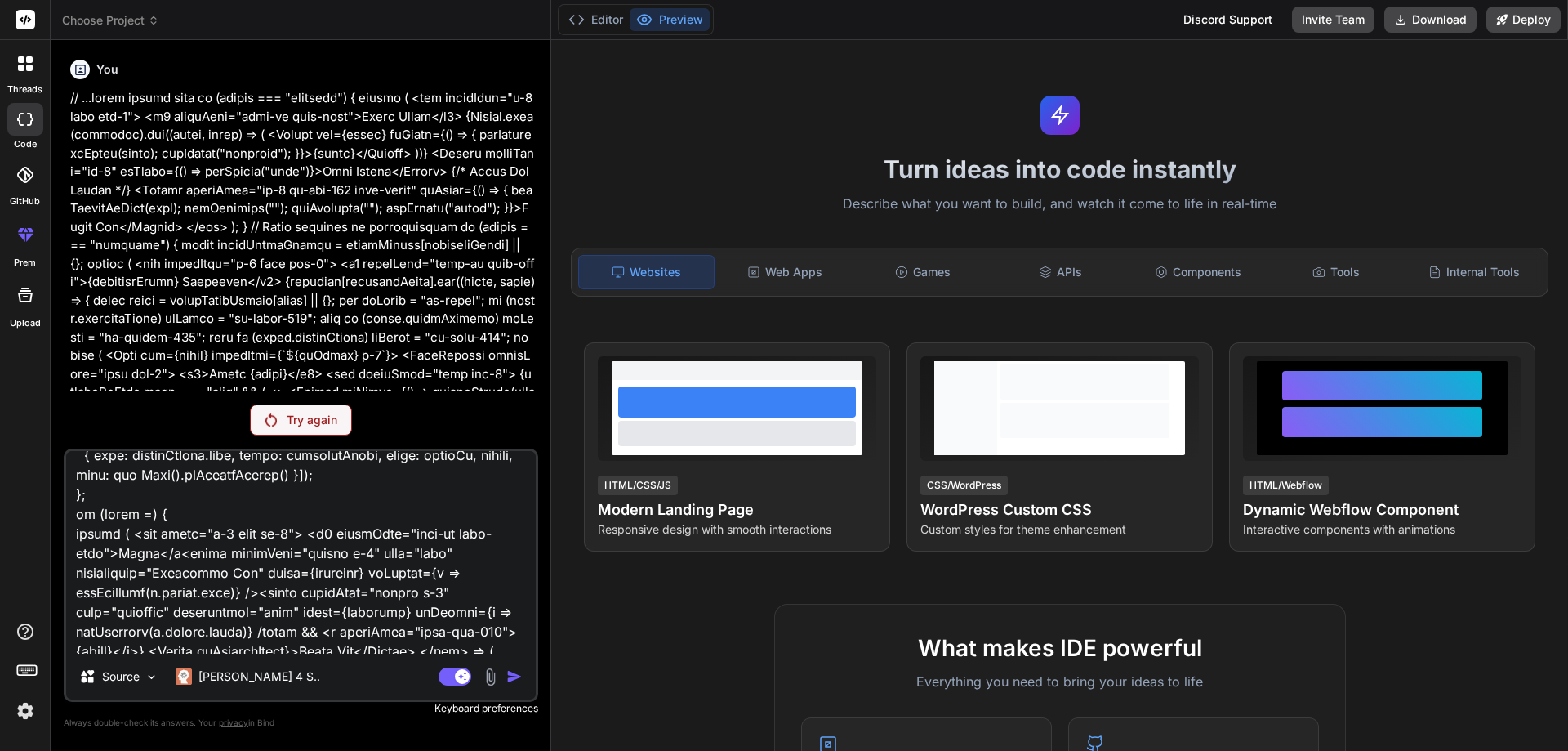
type textarea "x"
type textarea "lorem Ipsum", dolor: "8896", sit: "amet" }, "cons.adip": { elit: "Sedd Eius", t…"
type textarea "x"
type textarea "lorem Ipsum", dolor: "8896", sit: "amet" }, "cons.adip": { elit: "Sedd Eius", t…"
type textarea "x"
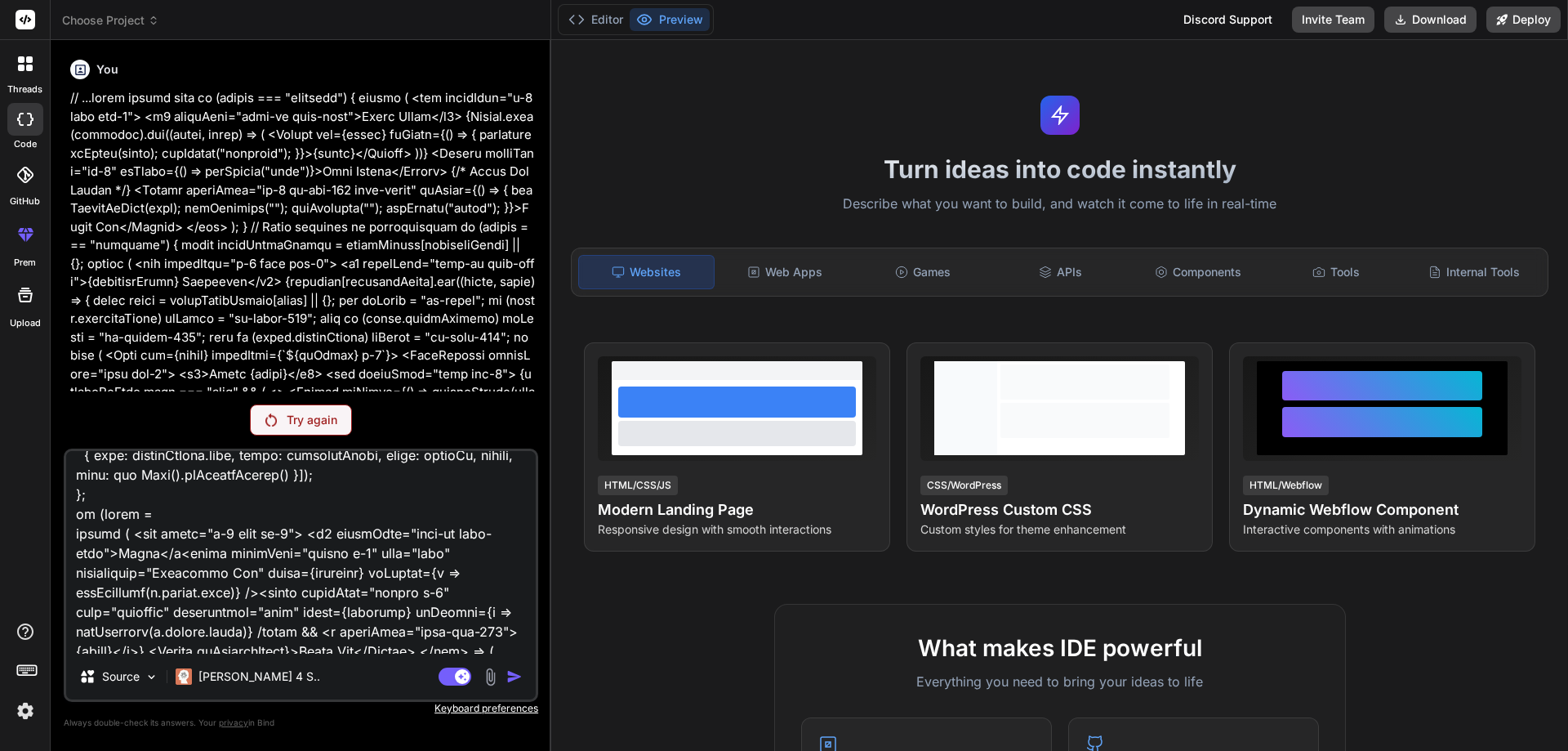
type textarea "lorem Ipsum", dolor: "8896", sit: "amet" }, "cons.adip": { elit: "Sedd Eius", t…"
type textarea "x"
type textarea "lorem Ipsum", dolor: "8896", sit: "amet" }, "cons.adip": { elit: "Sedd Eius", t…"
type textarea "x"
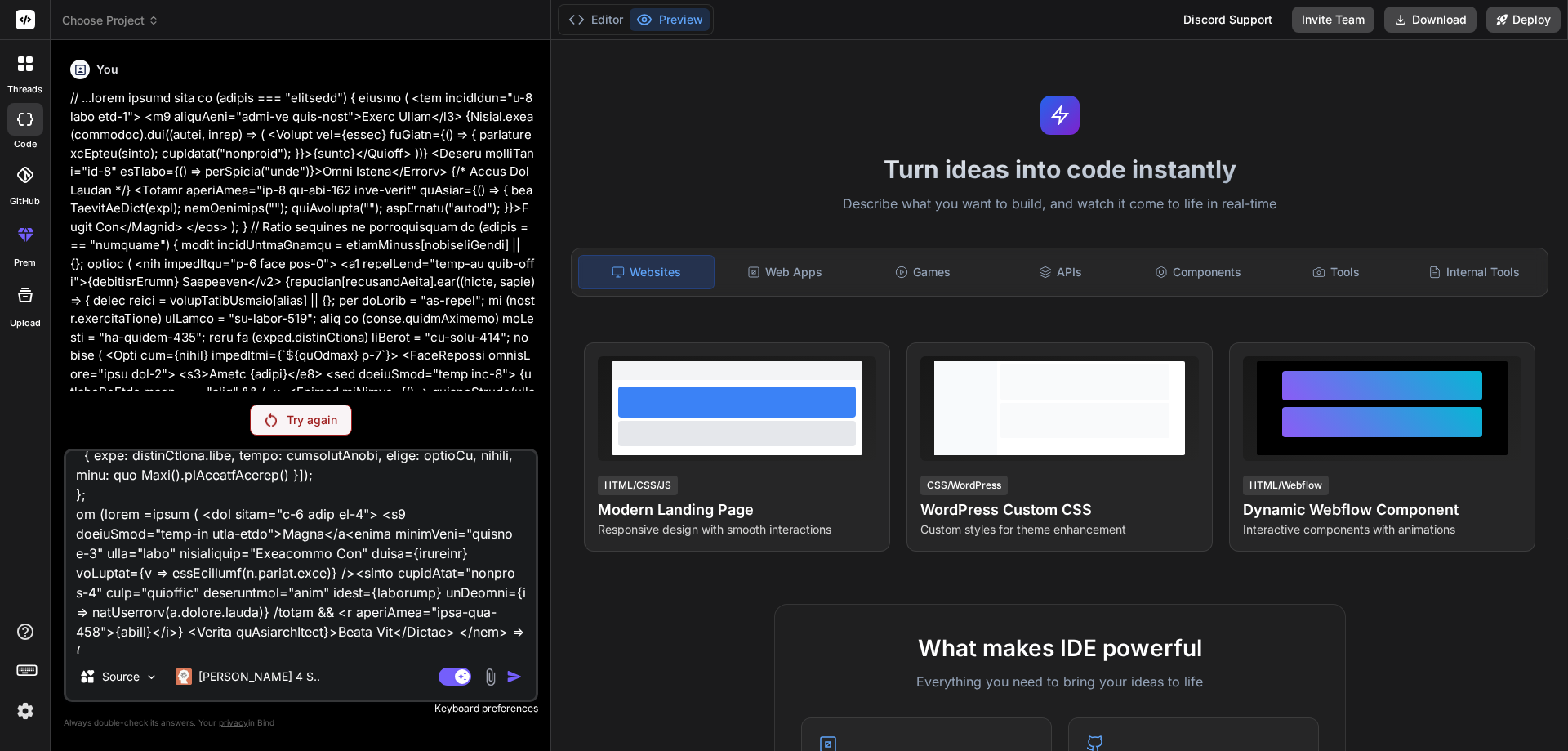
type textarea "lorem Ipsum", dolor: "8896", sit: "amet" }, "cons.adip": { elit: "Sedd Eius", t…"
type textarea "x"
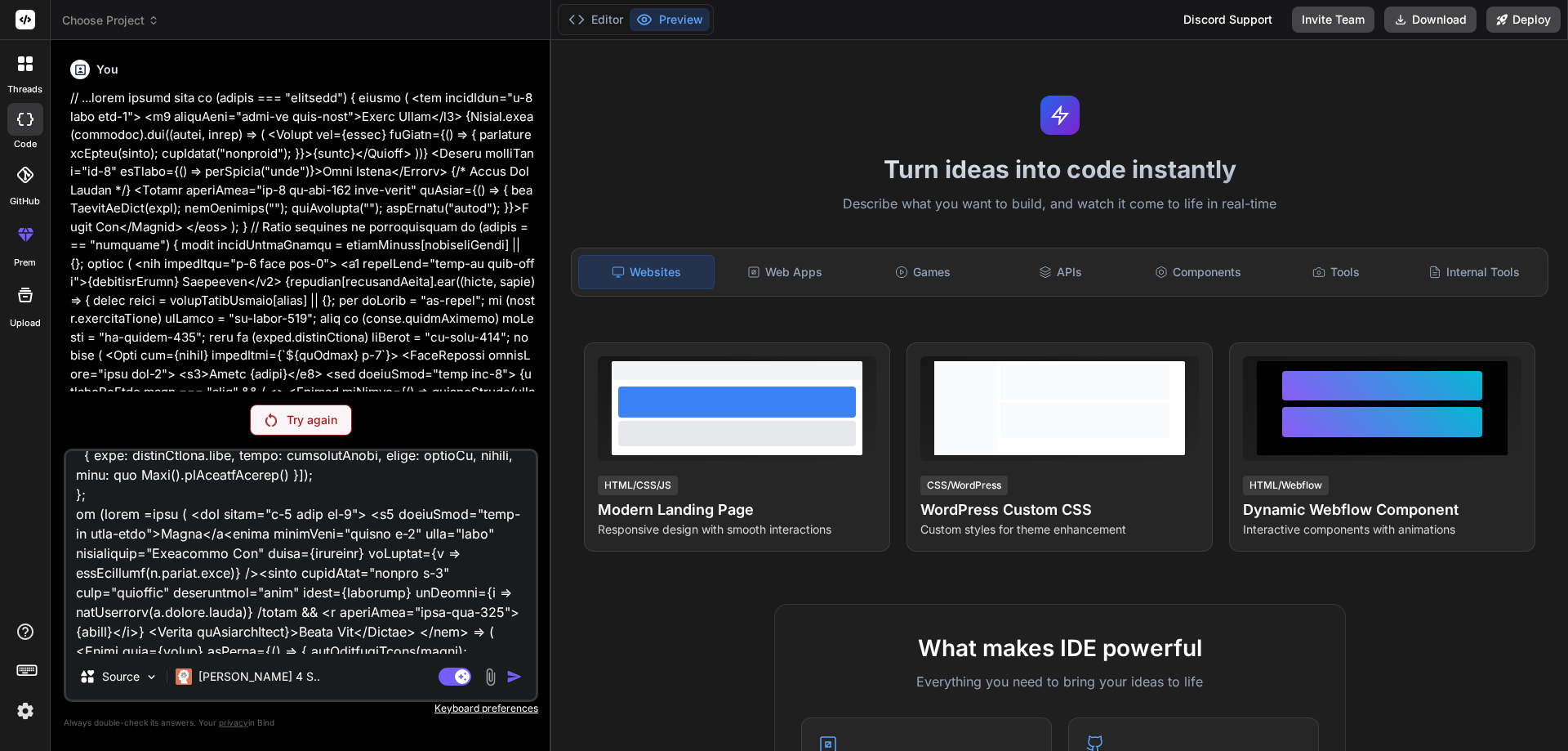
type textarea "lorem Ipsum", dolor: "8896", sit: "amet" }, "cons.adip": { elit: "Sedd Eius", t…"
type textarea "x"
type textarea "lorem Ipsum", dolor: "8896", sit: "amet" }, "cons.adip": { elit: "Sedd Eius", t…"
type textarea "x"
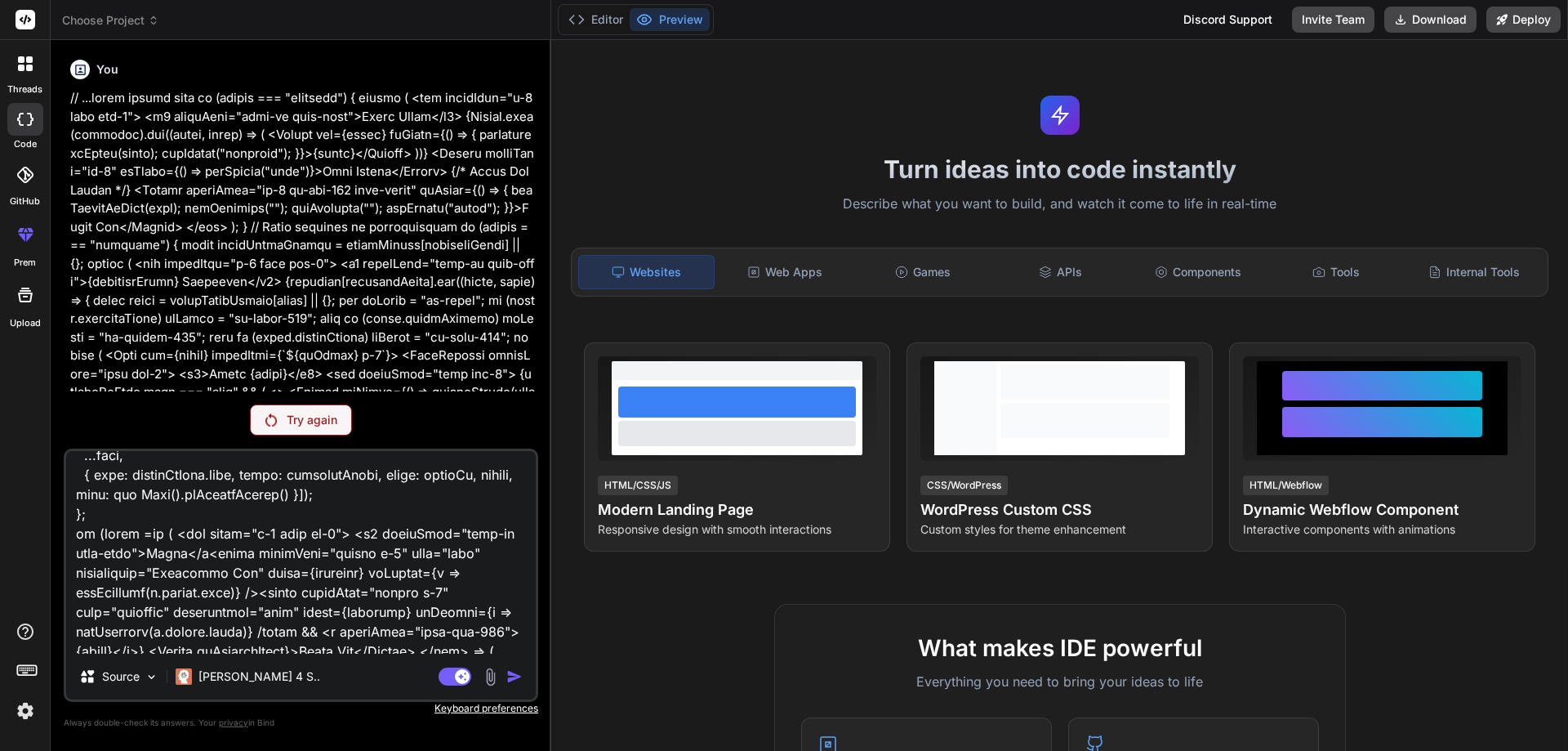
type textarea "lorem Ipsum", dolor: "8896", sit: "amet" }, "cons.adip": { elit: "Sedd Eius", t…"
type textarea "x"
type textarea "lorem Ipsum", dolor: "8896", sit: "amet" }, "cons.adip": { elit: "Sedd Eius", t…"
type textarea "x"
type textarea "lorem Ipsum", dolor: "8896", sit: "amet" }, "cons.adip": { elit: "Sedd Eius", t…"
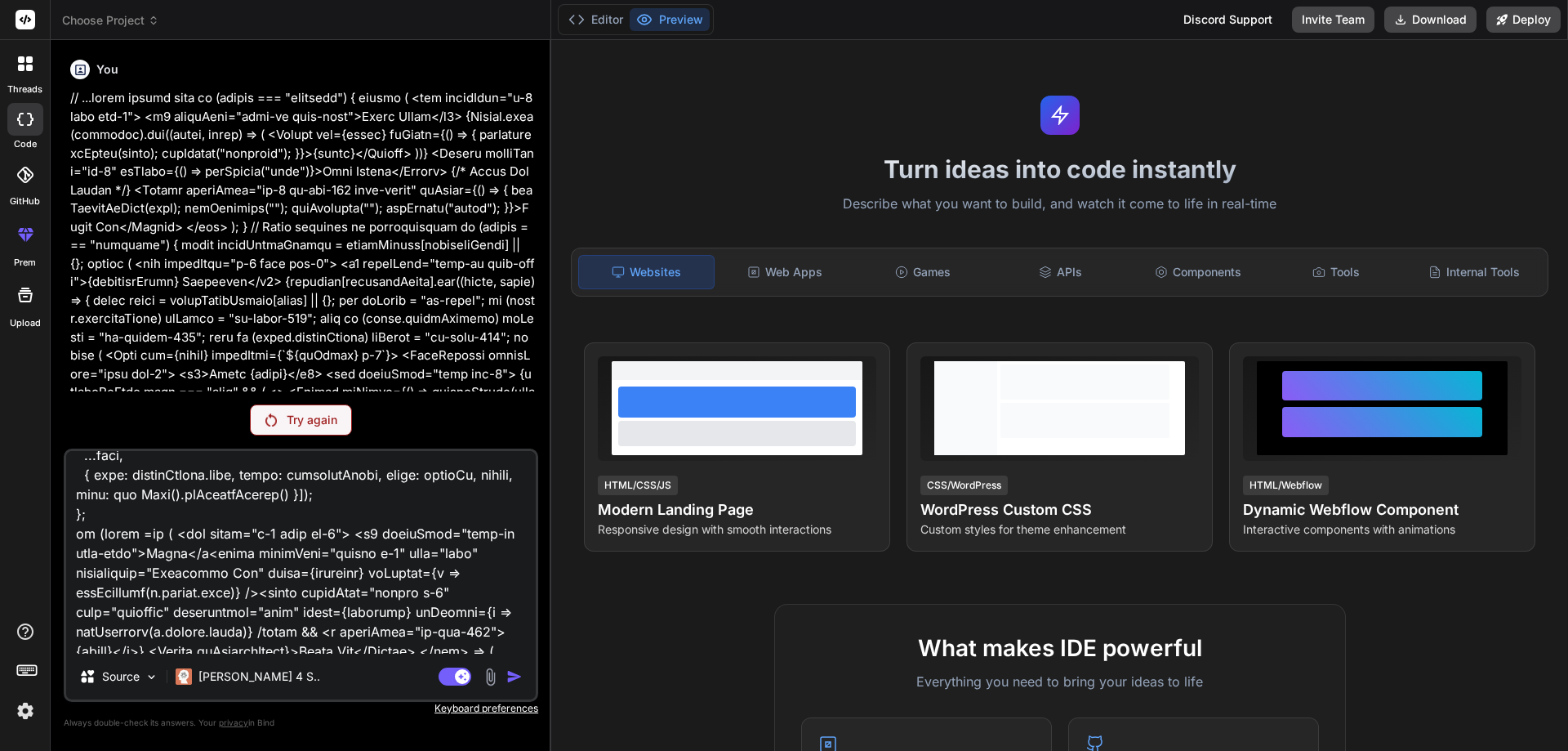
type textarea "x"
type textarea "lorem Ipsum", dolor: "8896", sit: "amet" }, "cons.adip": { elit: "Sedd Eius", t…"
type textarea "x"
type textarea "lorem Ipsum", dolor: "8896", sit: "amet" }, "cons.adip": { elit: "Sedd Eius", t…"
type textarea "x"
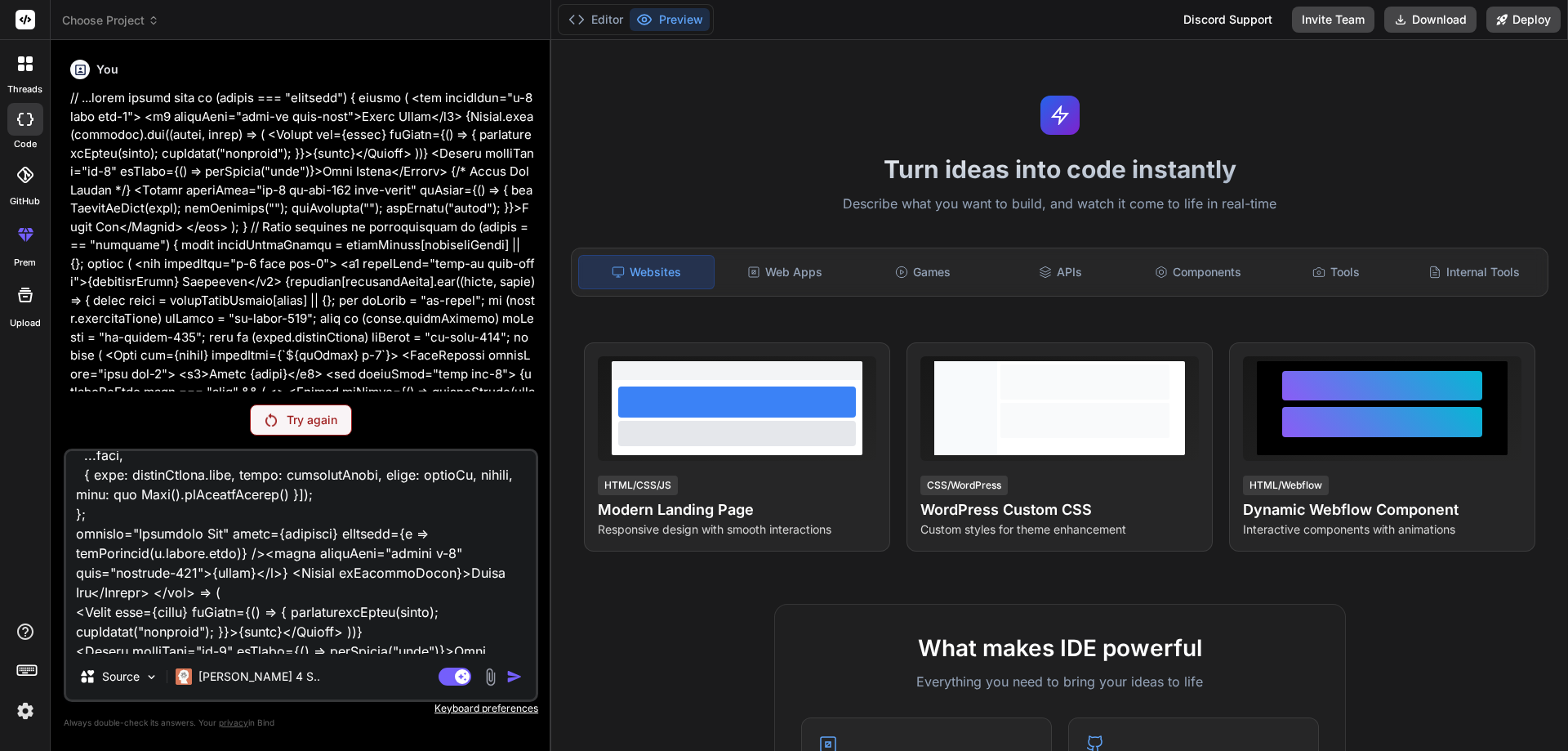
type textarea "lorem Ipsum", dolor: "8896", sit: "amet" }, "cons.adip": { elit: "Sedd Eius", t…"
type textarea "x"
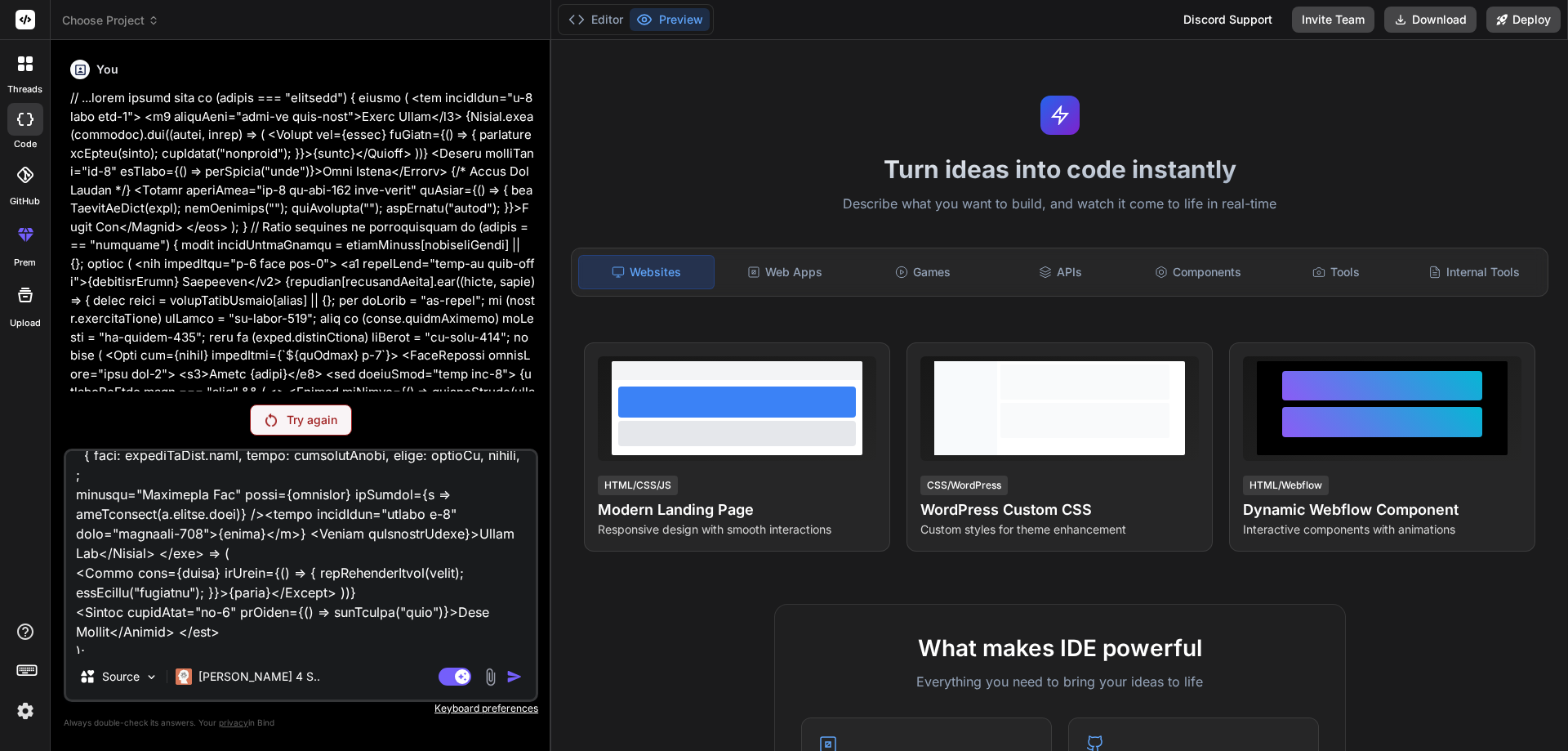
type textarea "lorem Ipsum", dolor: "8896", sit: "amet" }, "cons.adip": { elit: "Sedd Eius", t…"
type textarea "x"
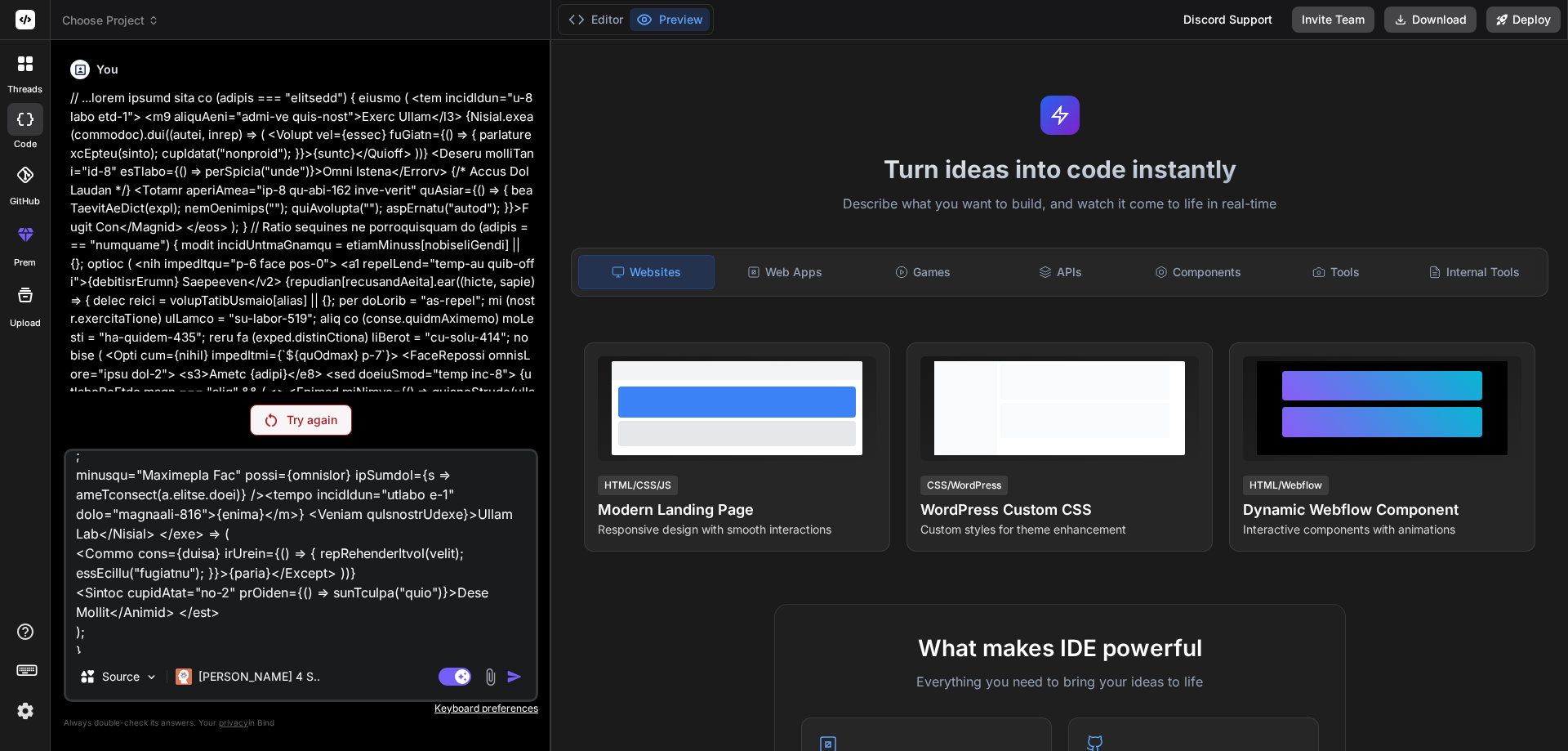
drag, startPoint x: 418, startPoint y: 592, endPoint x: 147, endPoint y: 488, distance: 290.3
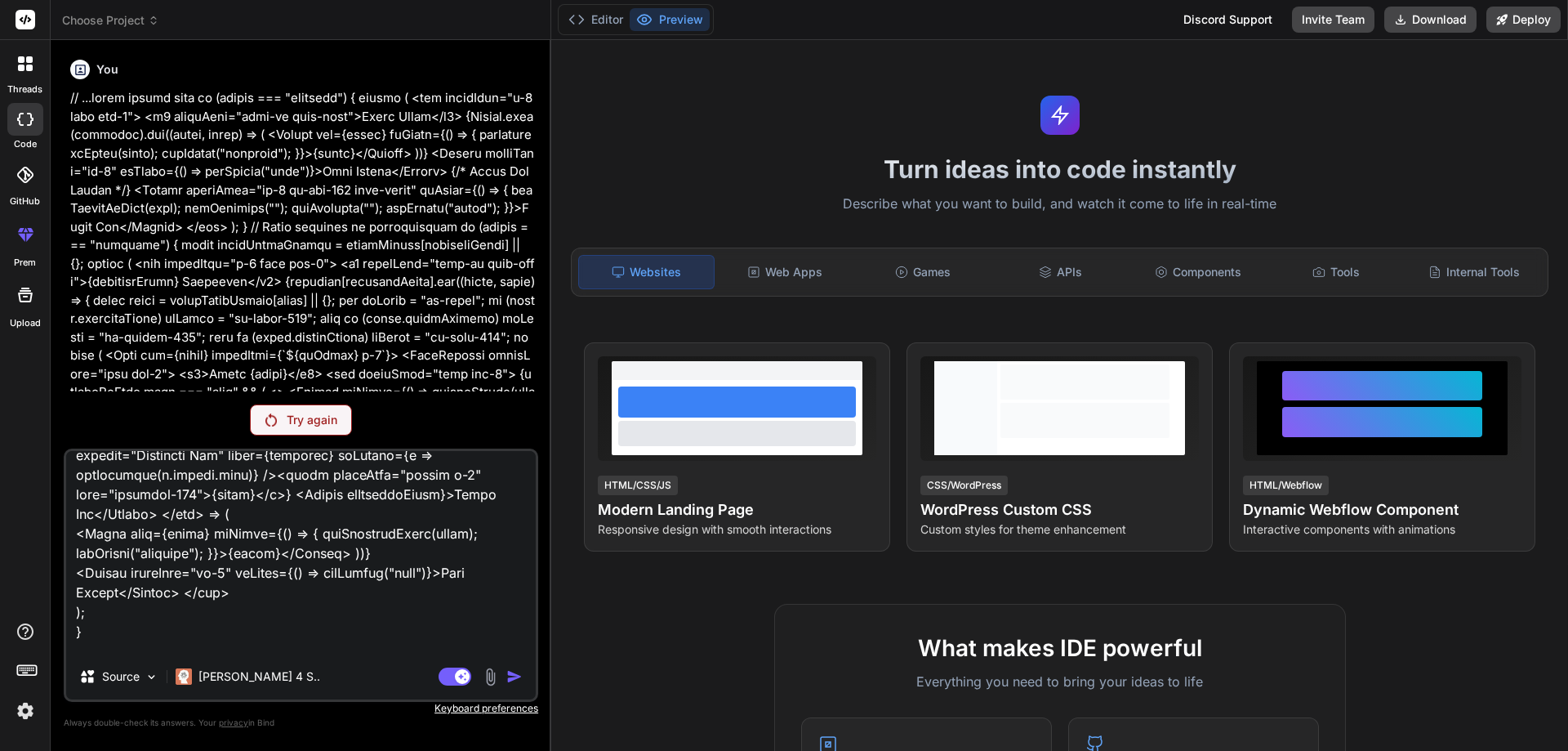
type textarea "lorem Ipsum", dolor: "8896", sit: "amet" }, "cons.adip": { elit: "Sedd Eius", t…"
type textarea "x"
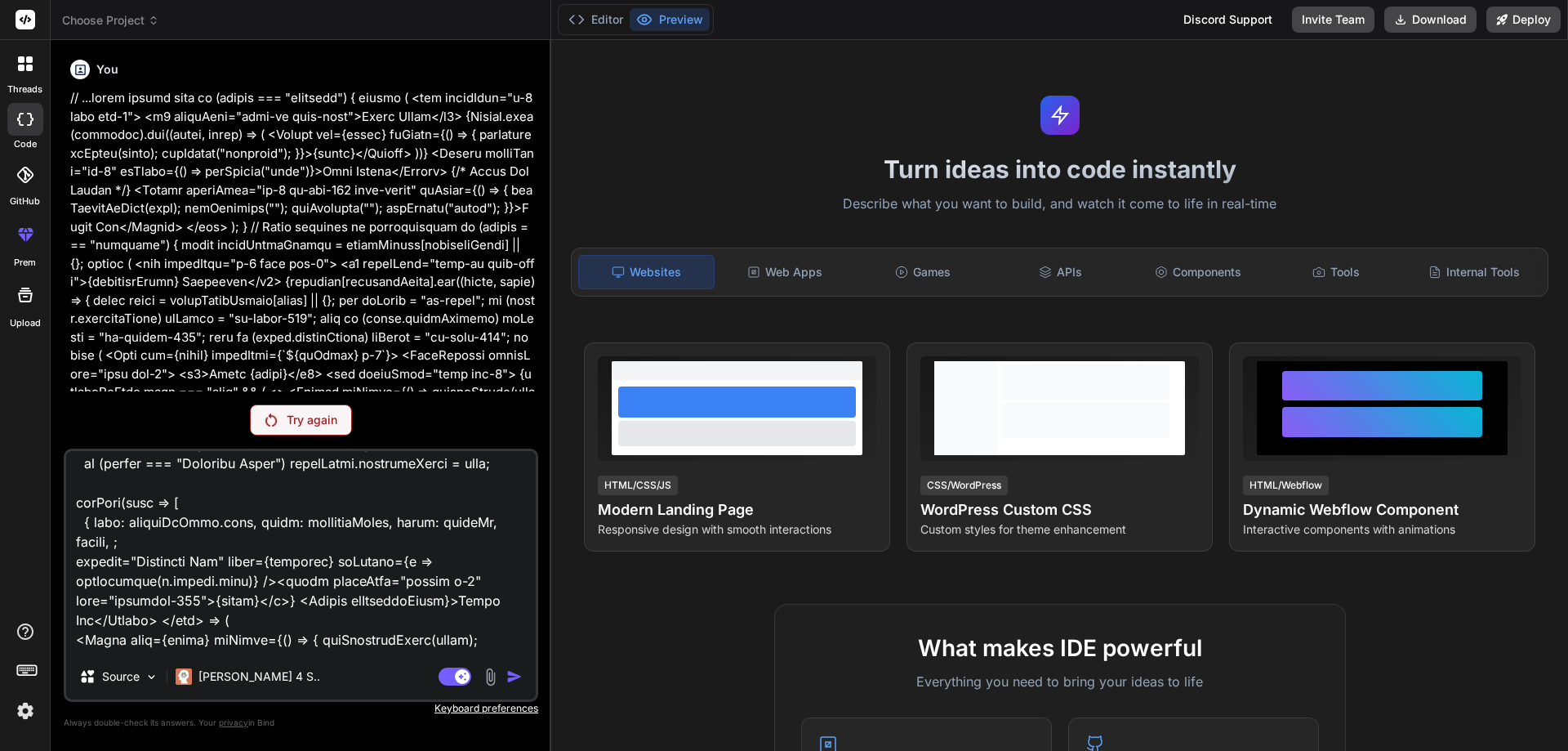
type textarea "lorem Ipsum", dolor: "8896", sit: "amet" }, "cons.adip": { elit: "Sedd Eius", t…"
type textarea "x"
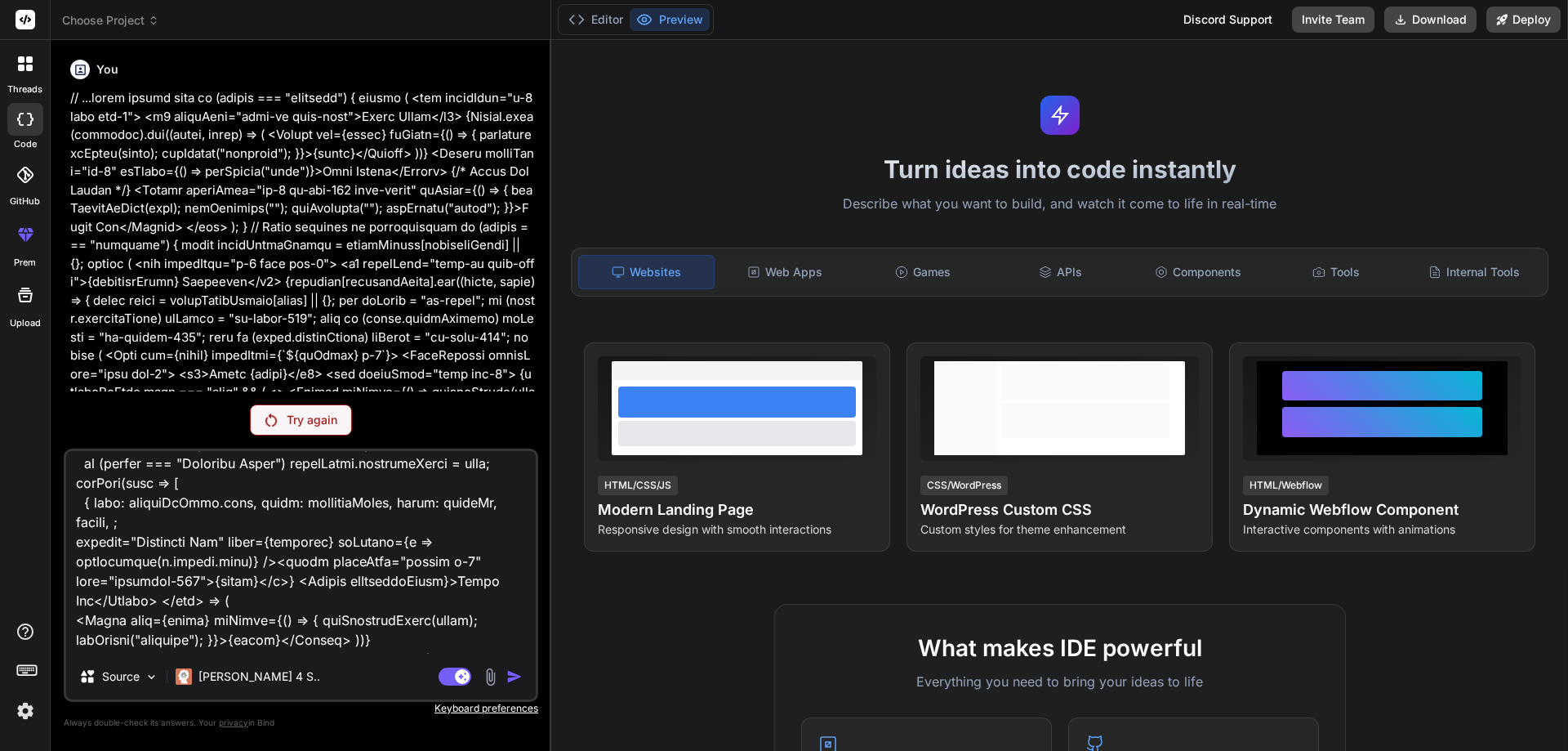
type textarea "lorem Ipsum", dolor: "8896", sit: "amet" }, "cons.adip": { elit: "Sedd Eius", t…"
type textarea "x"
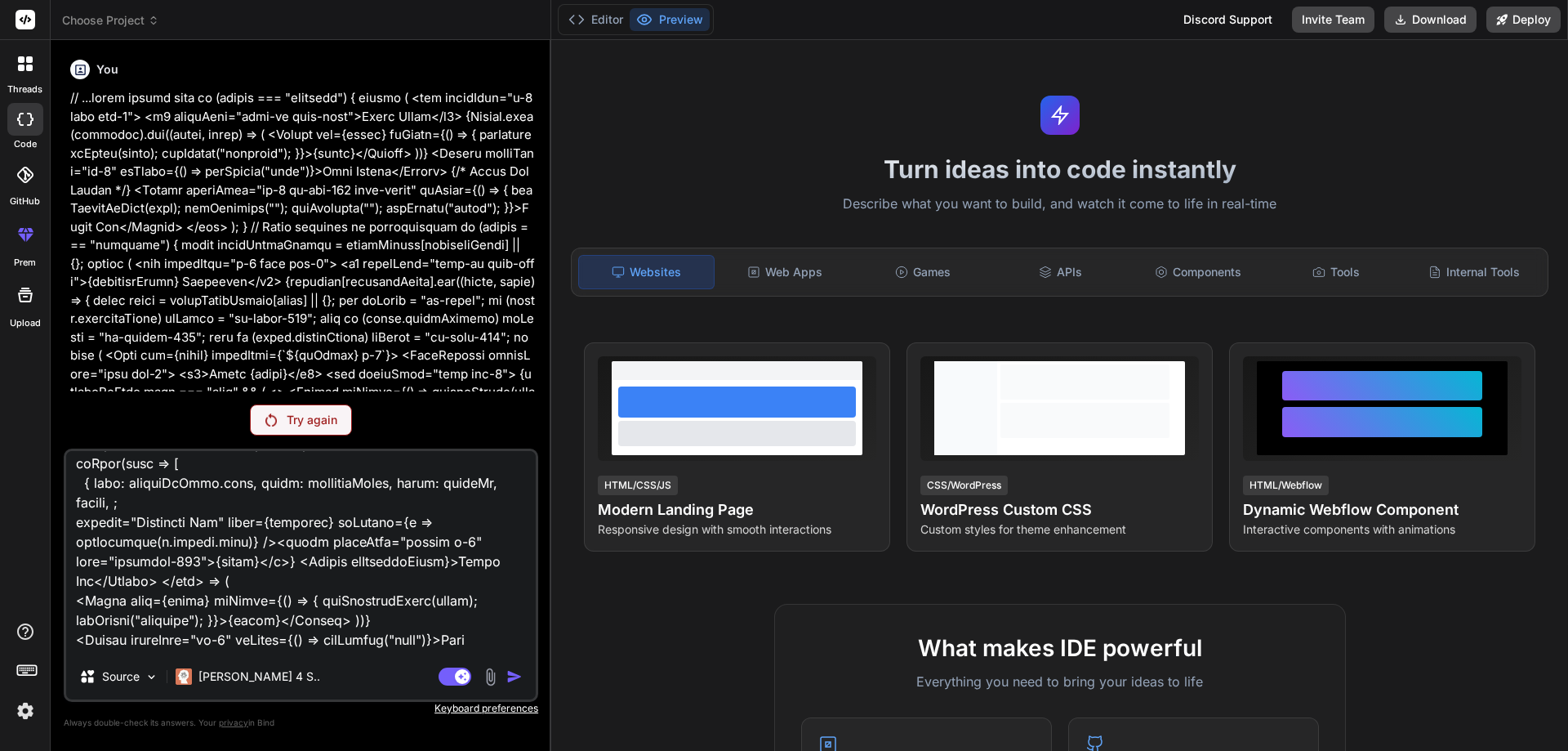
type textarea "lorem Ipsum", dolor: "8896", sit: "amet" }, "cons.adip": { elit: "Sedd Eius", t…"
type textarea "x"
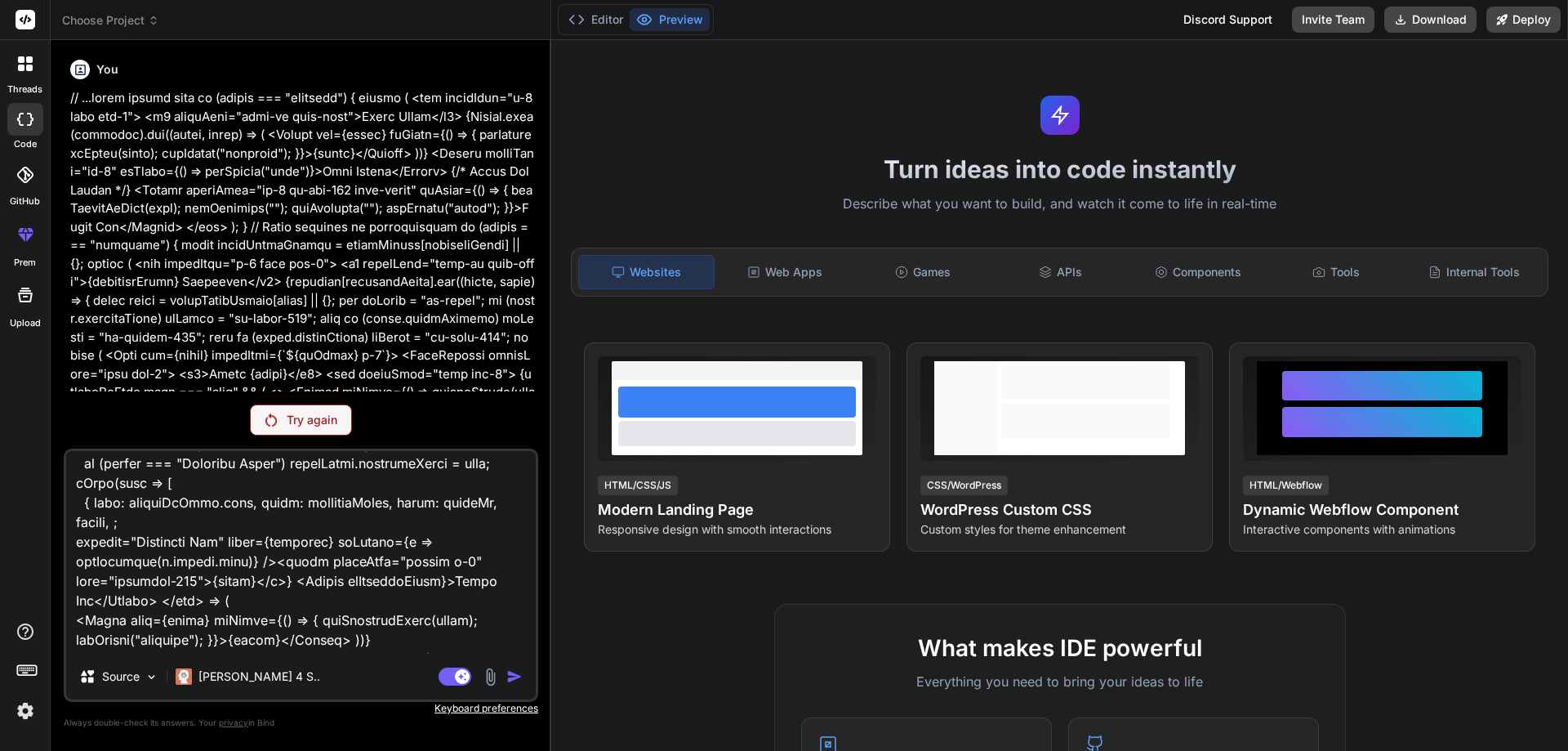
type textarea "lorem Ipsum", dolor: "8896", sit: "amet" }, "cons.adip": { elit: "Sedd Eius", t…"
type textarea "x"
type textarea "lorem Ipsum", dolor: "8896", sit: "amet" }, "cons.adip": { elit: "Sedd Eius", t…"
type textarea "x"
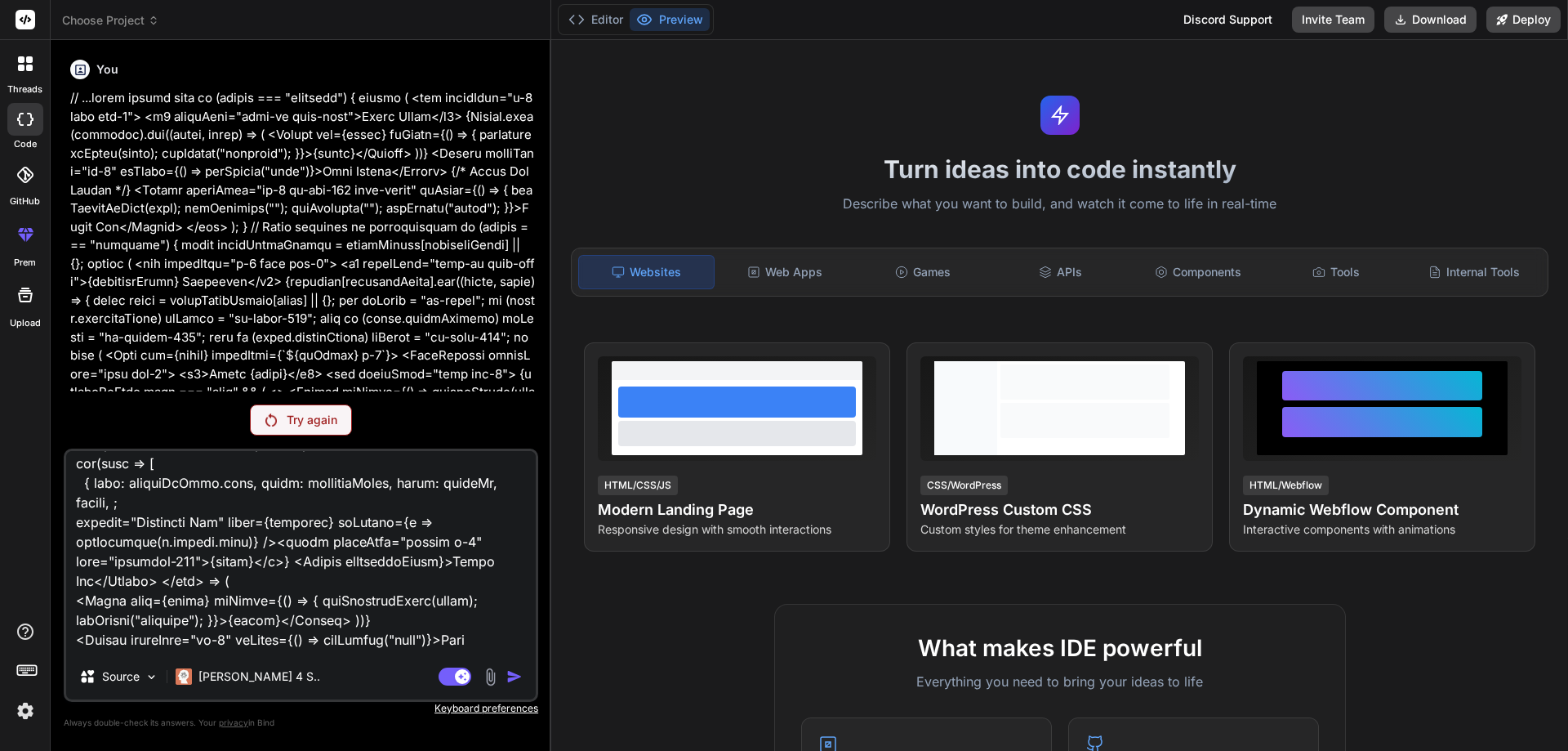
type textarea "lorem Ipsum", dolor: "8896", sit: "amet" }, "cons.adip": { elit: "Sedd Eius", t…"
type textarea "x"
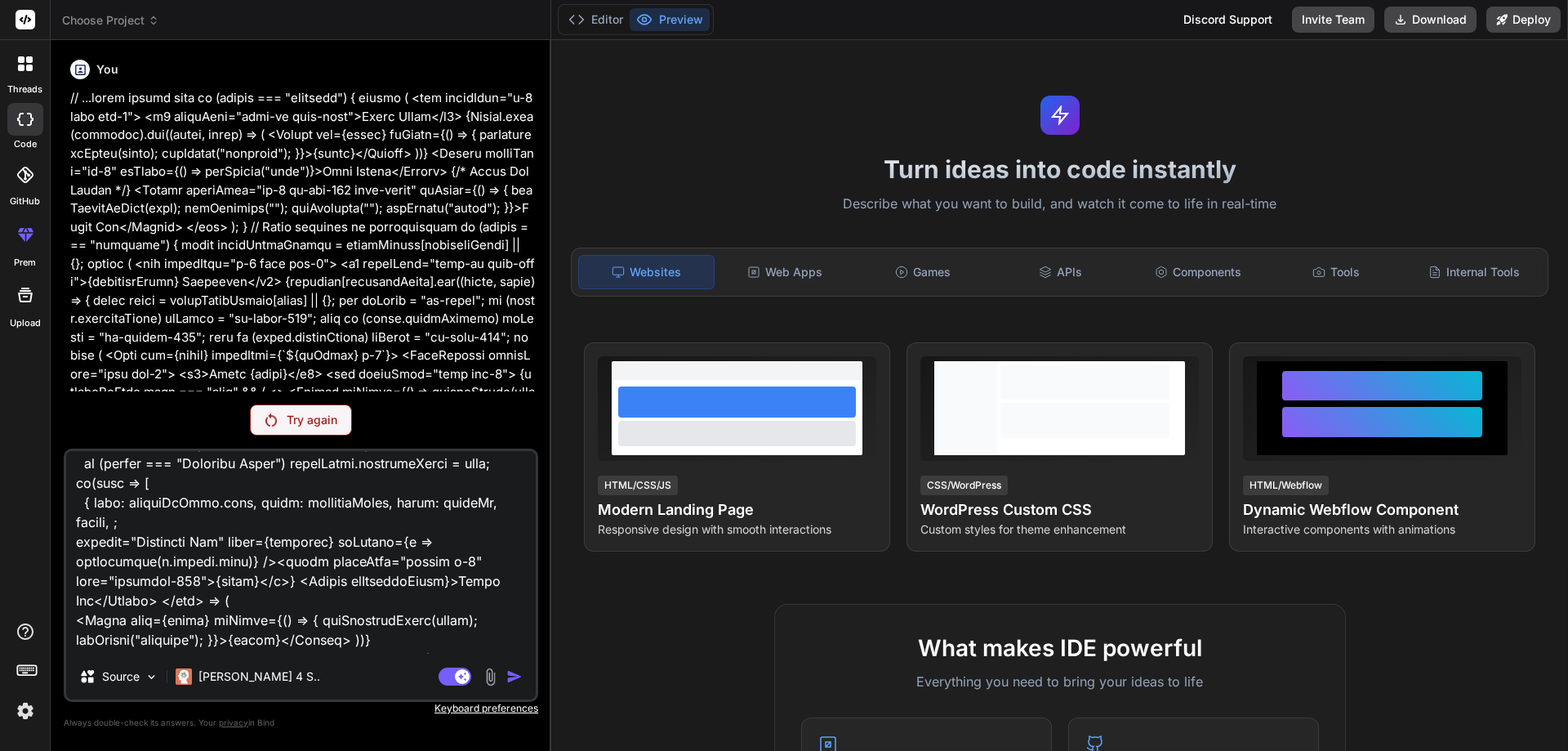
type textarea "lorem Ipsum", dolor: "8896", sit: "amet" }, "cons.adip": { elit: "Sedd Eius", t…"
type textarea "x"
type textarea "lorem Ipsum", dolor: "8896", sit: "amet" }, "cons.adip": { elit: "Sedd Eius", t…"
type textarea "x"
type textarea "lorem Ipsum", dolor: "8896", sit: "amet" }, "cons.adip": { elit: "Sedd Eius", t…"
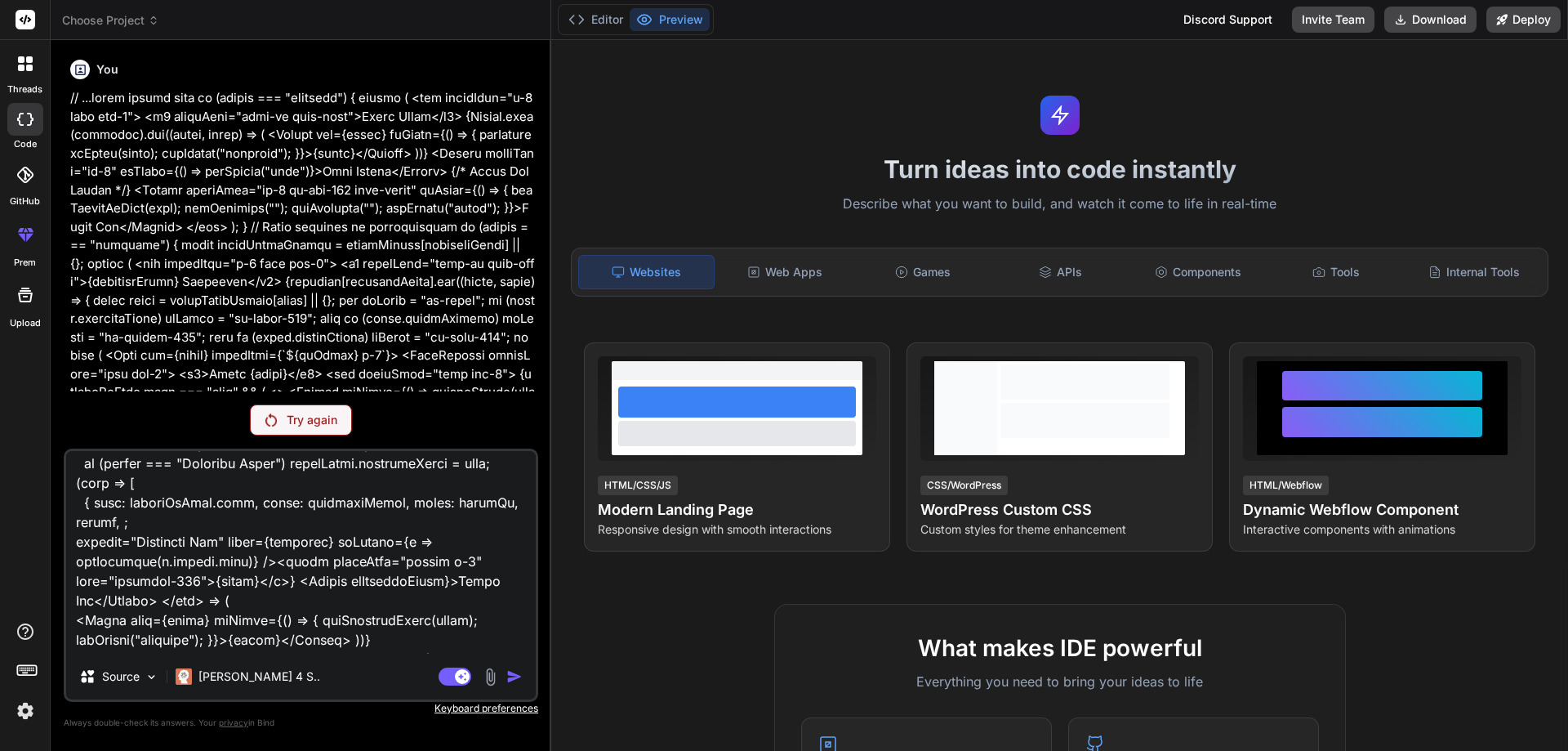
type textarea "x"
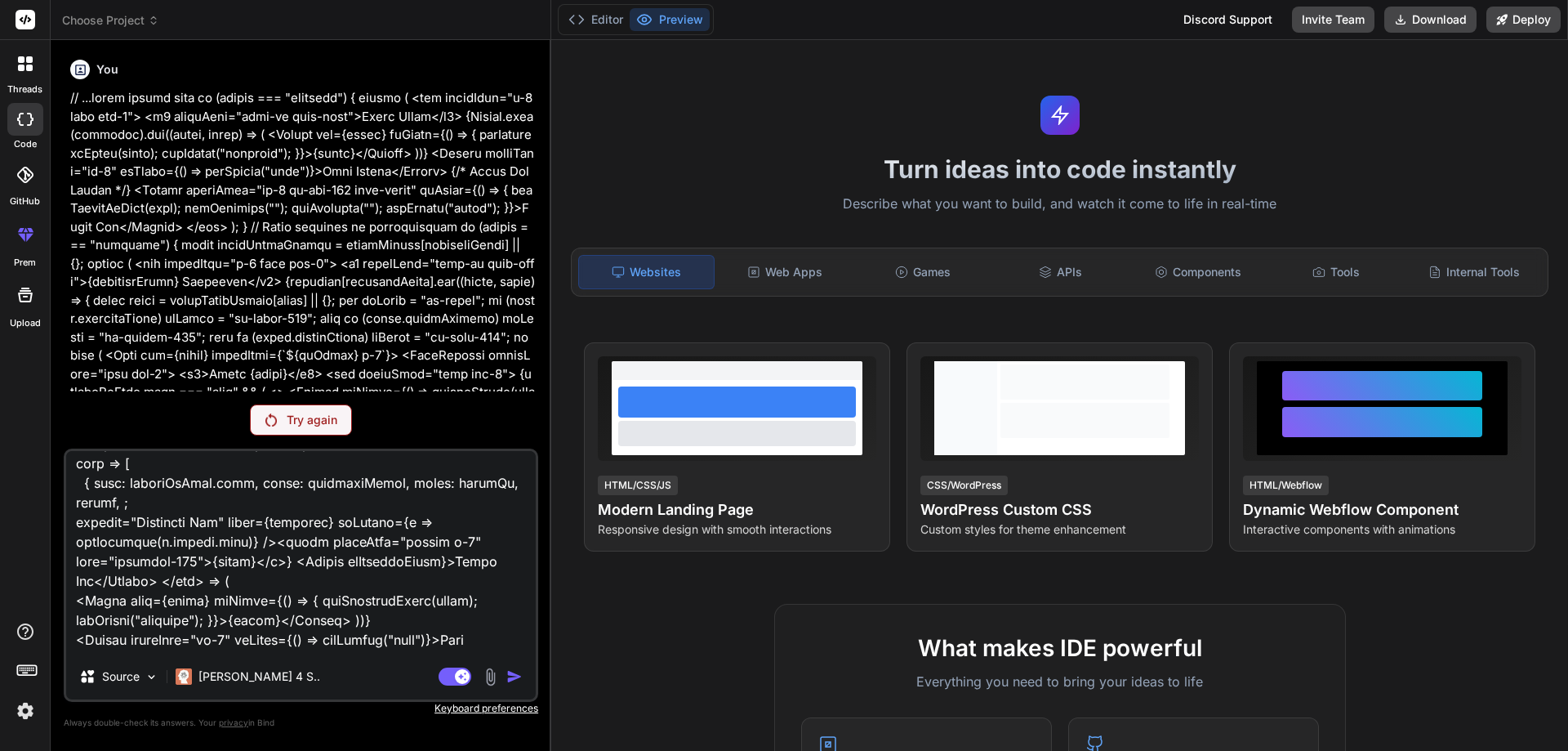
type textarea "lorem Ipsum", dolor: "8896", sit: "amet" }, "cons.adip": { elit: "Sedd Eius", t…"
type textarea "x"
type textarea "lorem Ipsum", dolor: "8896", sit: "amet" }, "cons.adip": { elit: "Sedd Eius", t…"
type textarea "x"
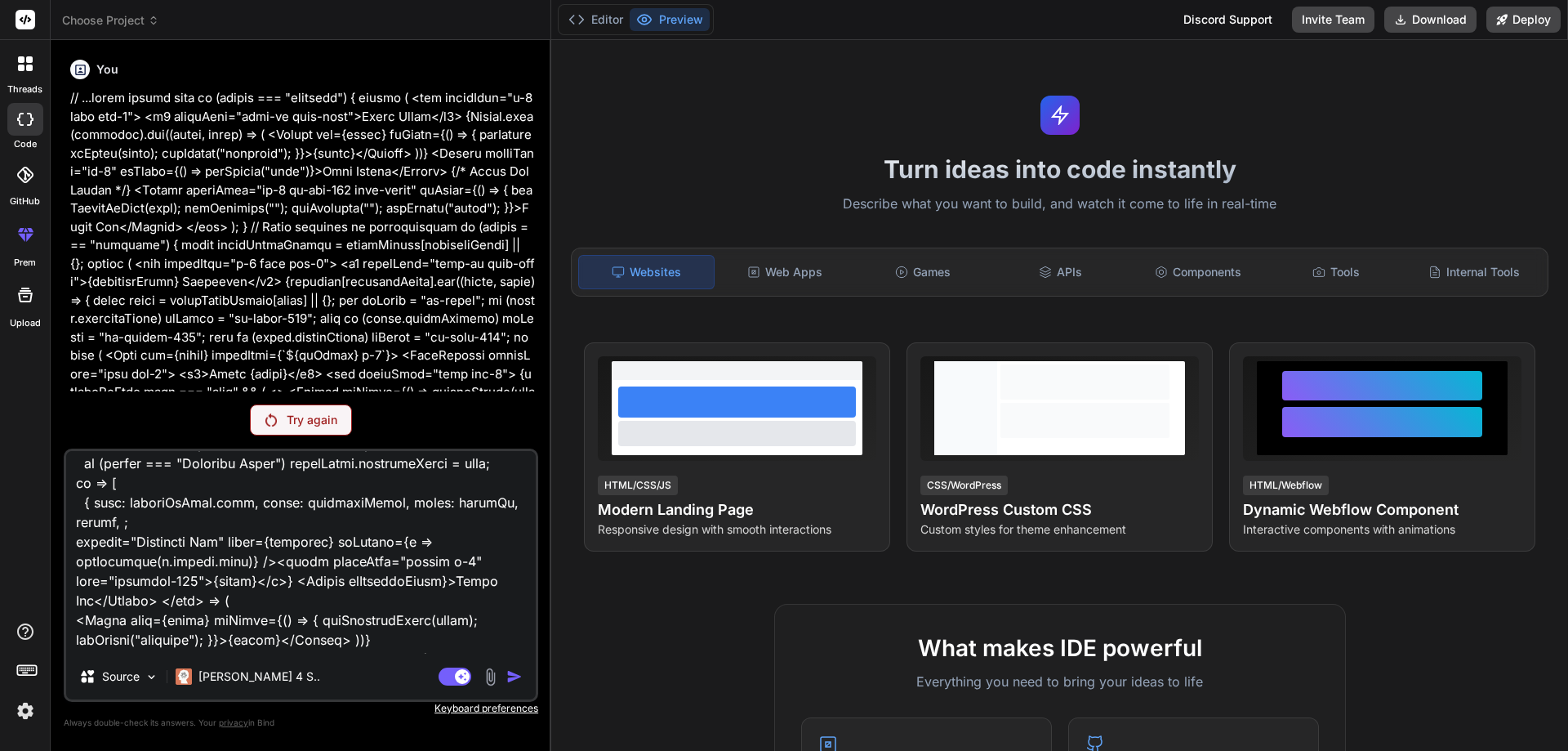
type textarea "lorem Ipsum", dolor: "8896", sit: "amet" }, "cons.adip": { elit: "Sedd Eius", t…"
drag, startPoint x: 270, startPoint y: 570, endPoint x: 24, endPoint y: 466, distance: 267.1
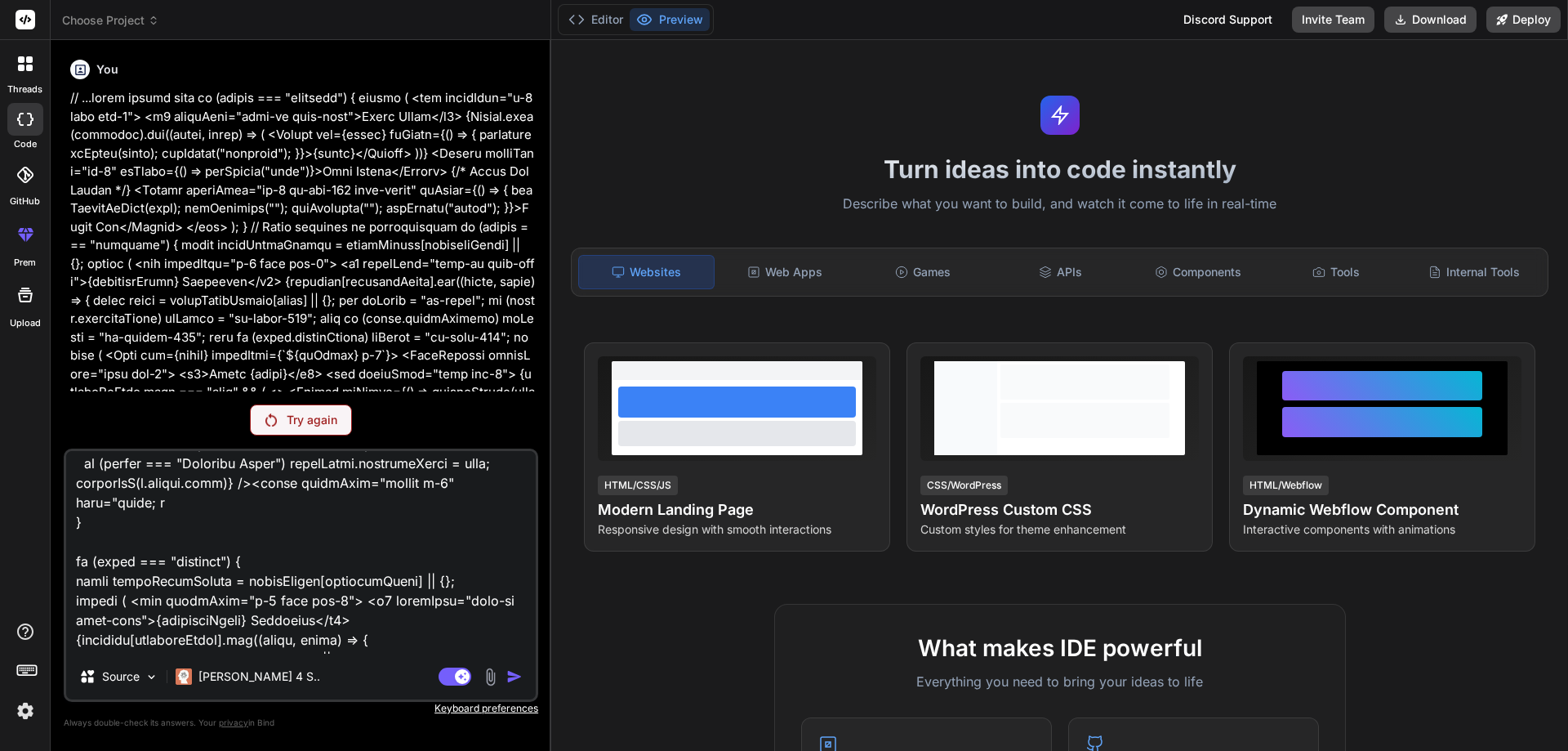
drag, startPoint x: 506, startPoint y: 594, endPoint x: 137, endPoint y: 463, distance: 391.6
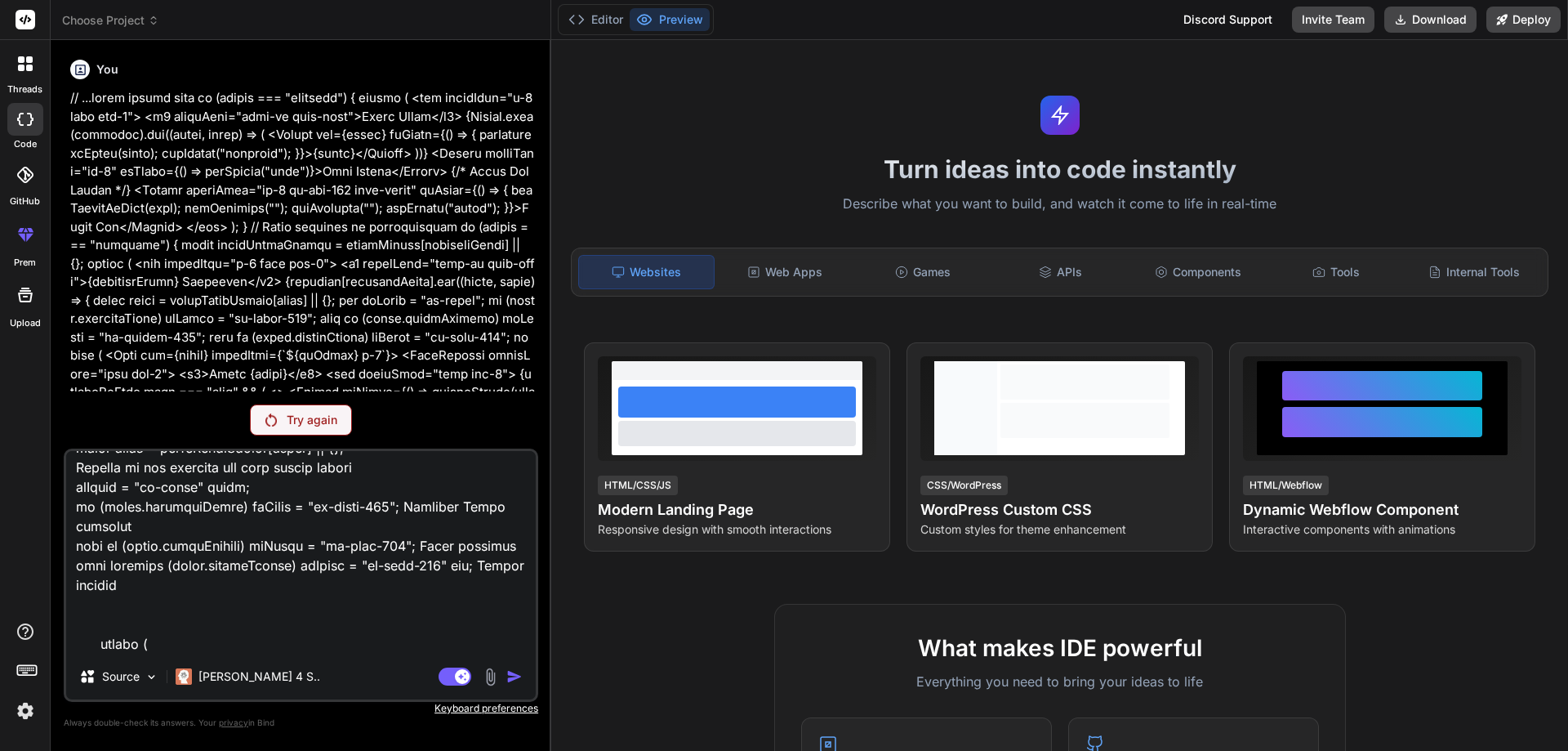
drag, startPoint x: 472, startPoint y: 589, endPoint x: 252, endPoint y: 499, distance: 237.7
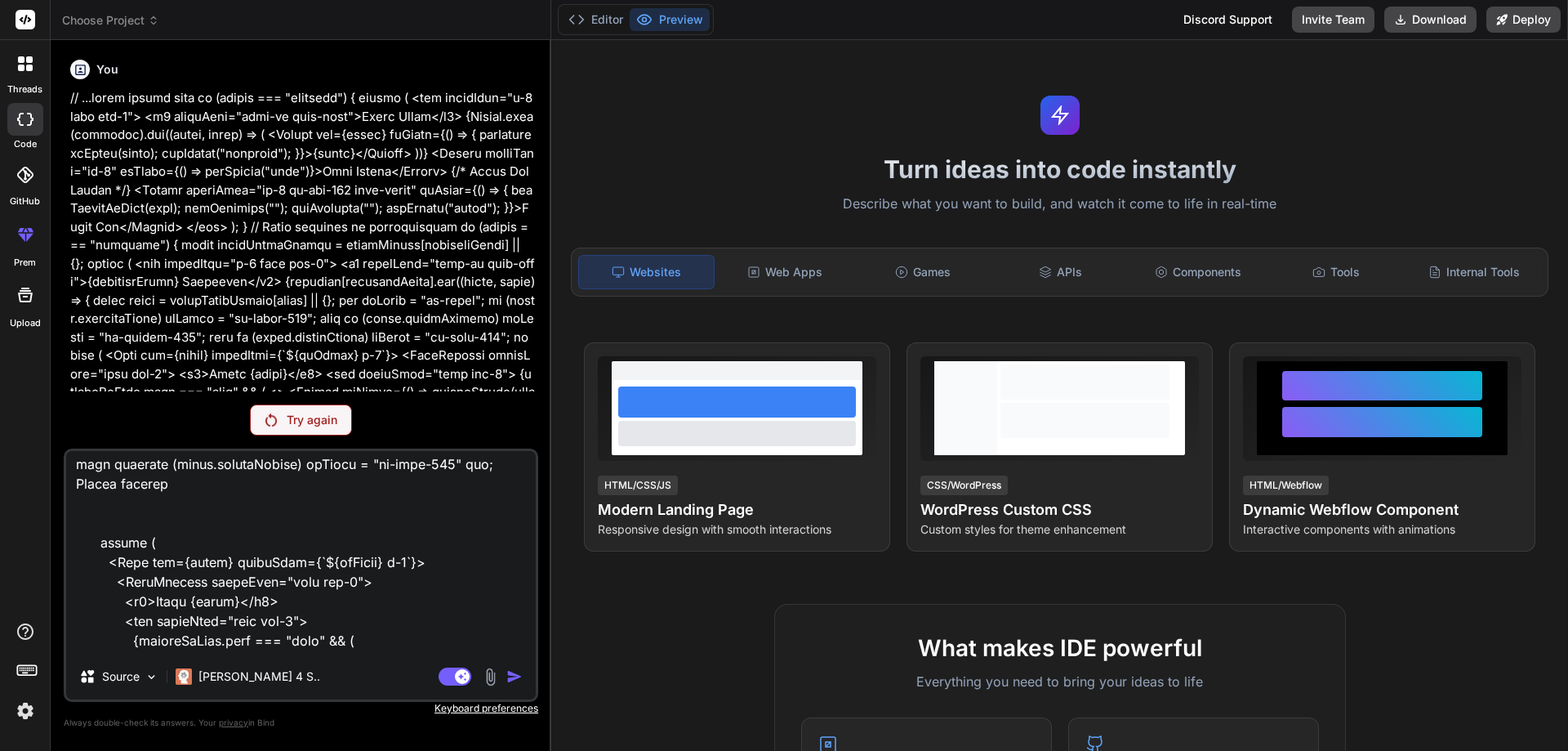
drag, startPoint x: 455, startPoint y: 602, endPoint x: 107, endPoint y: 427, distance: 389.5
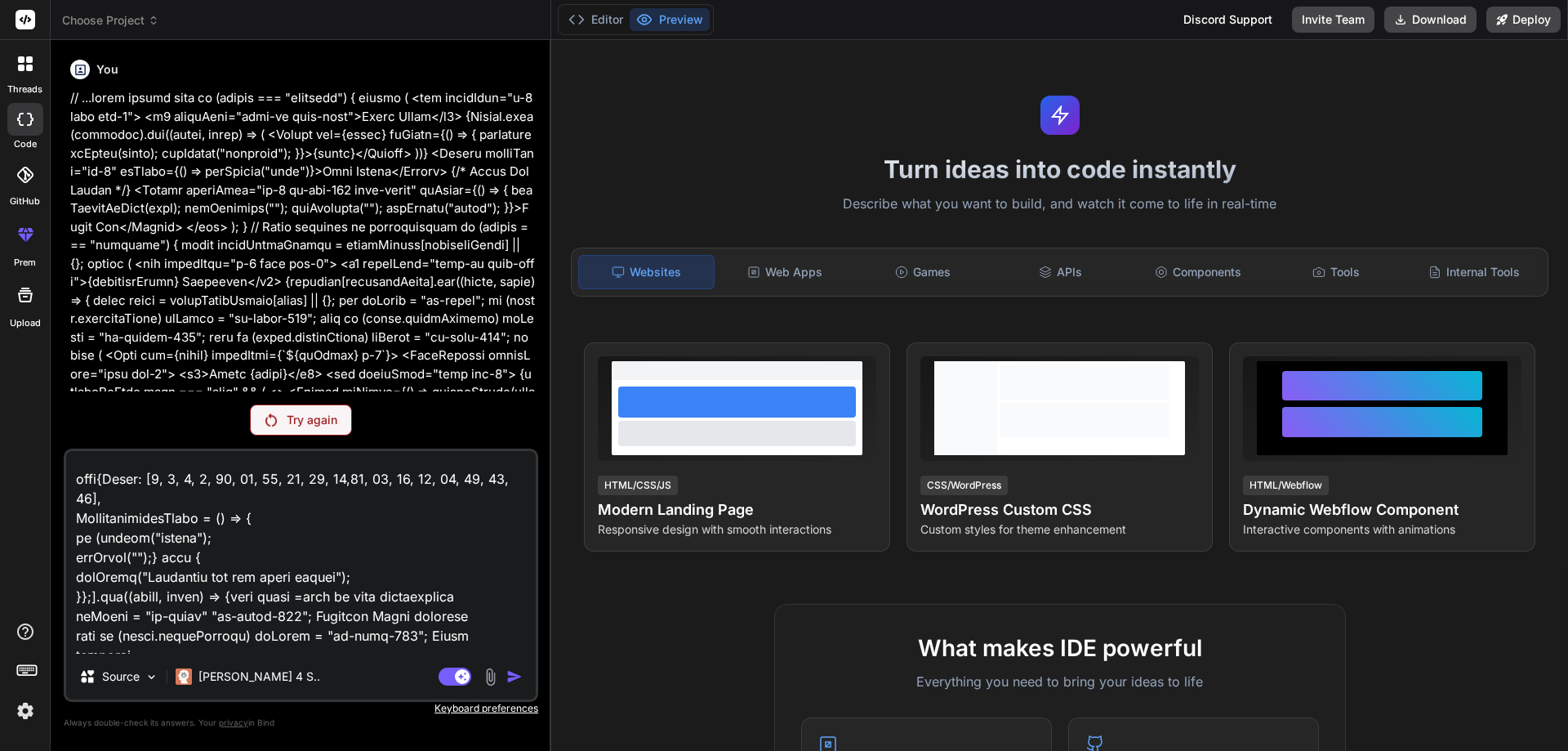
drag, startPoint x: 440, startPoint y: 635, endPoint x: 94, endPoint y: 437, distance: 398.6
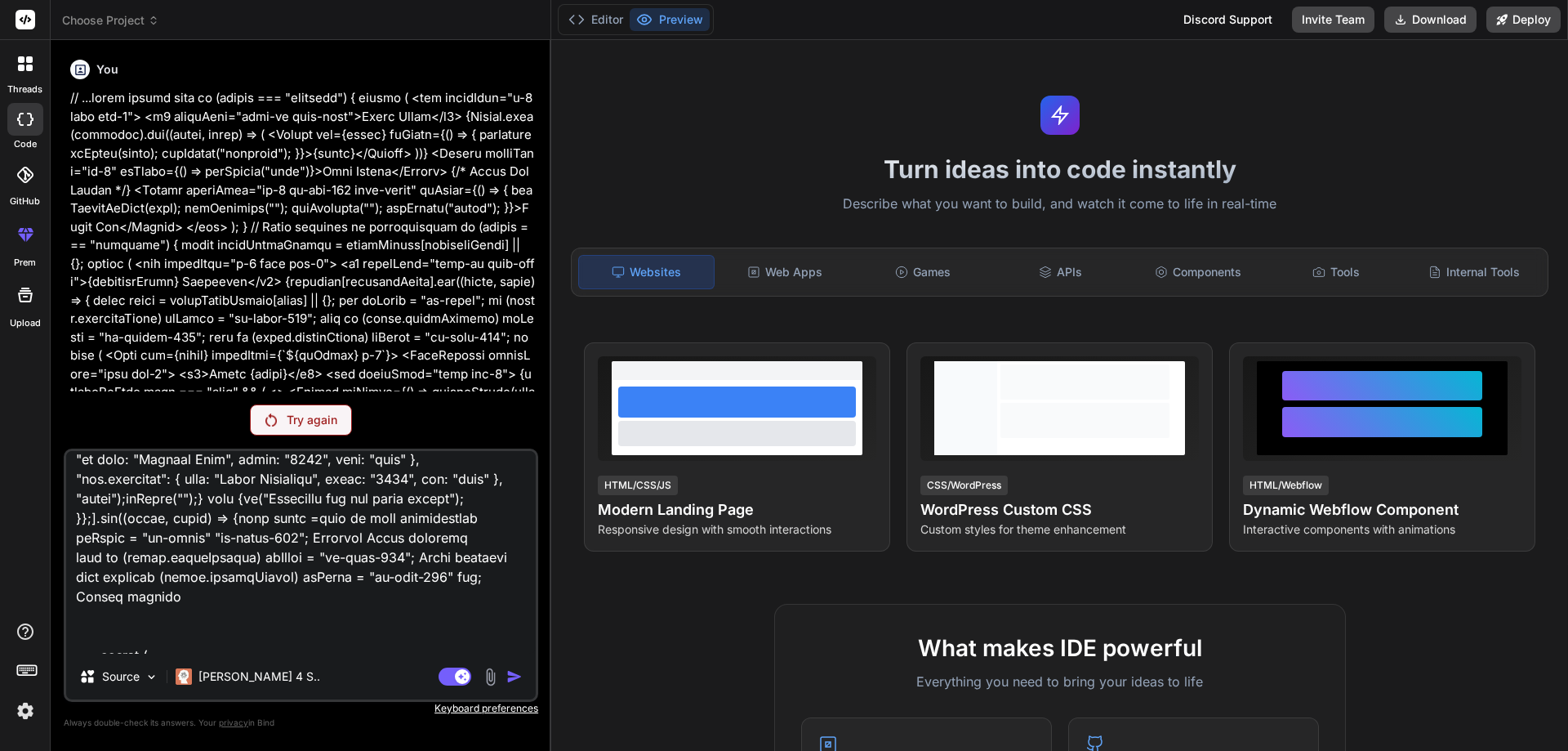
drag, startPoint x: 322, startPoint y: 600, endPoint x: 254, endPoint y: 570, distance: 74.3
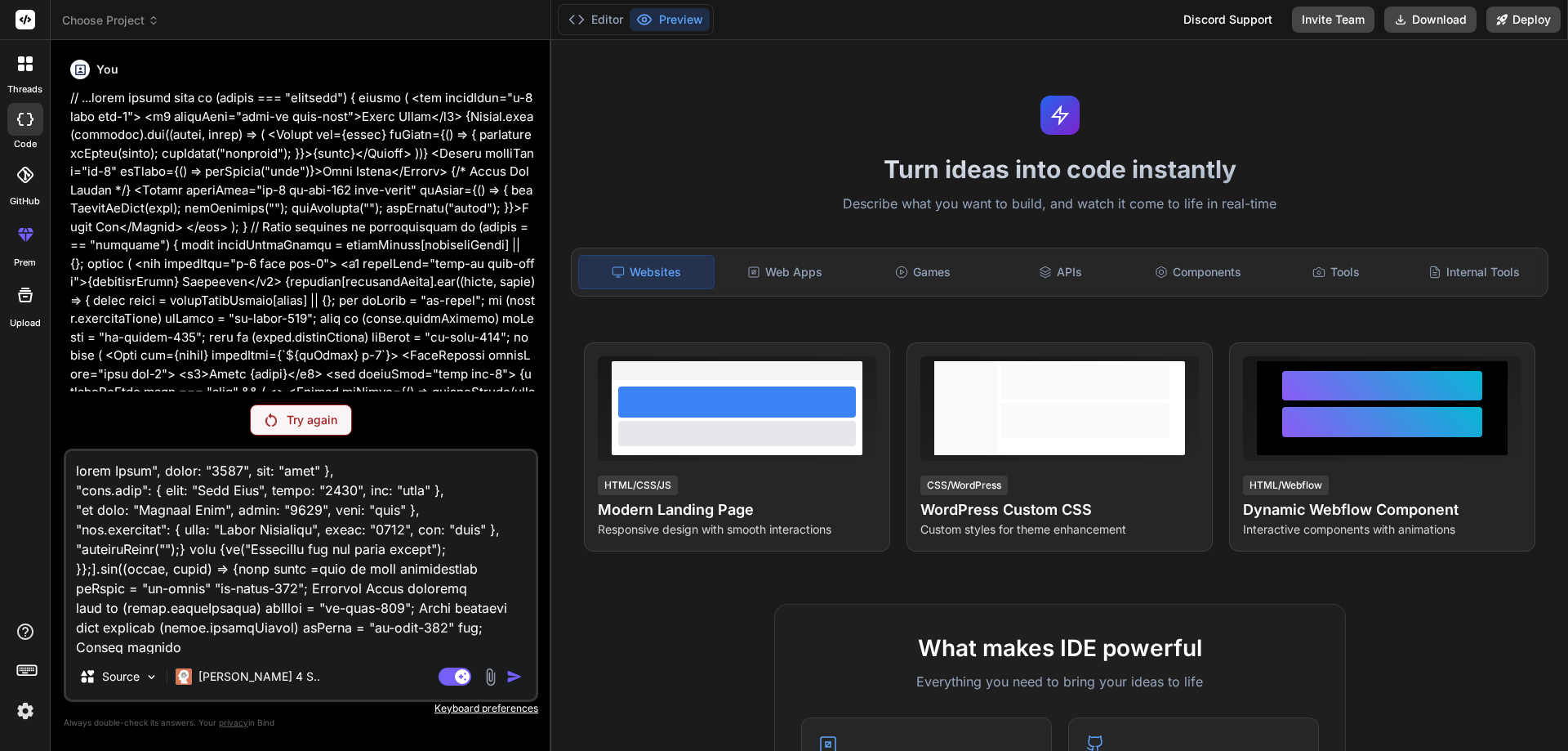
drag, startPoint x: 392, startPoint y: 614, endPoint x: 132, endPoint y: 402, distance: 335.5
click at [132, 402] on div "You Try again Source [PERSON_NAME] 4 S.. Agent Mode. When this toggle is activa…" at bounding box center [301, 402] width 474 height 697
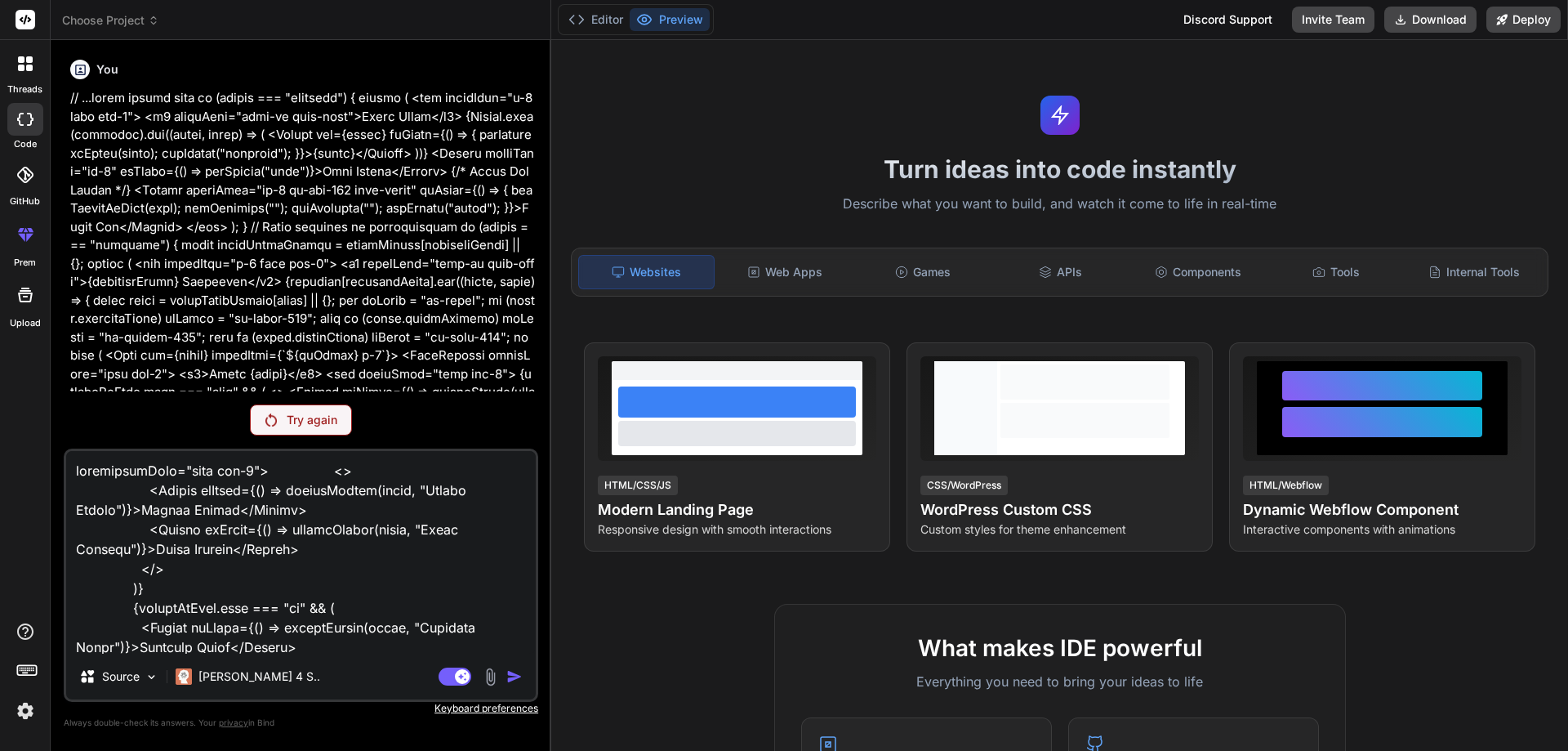
drag, startPoint x: 397, startPoint y: 609, endPoint x: 113, endPoint y: 443, distance: 329.0
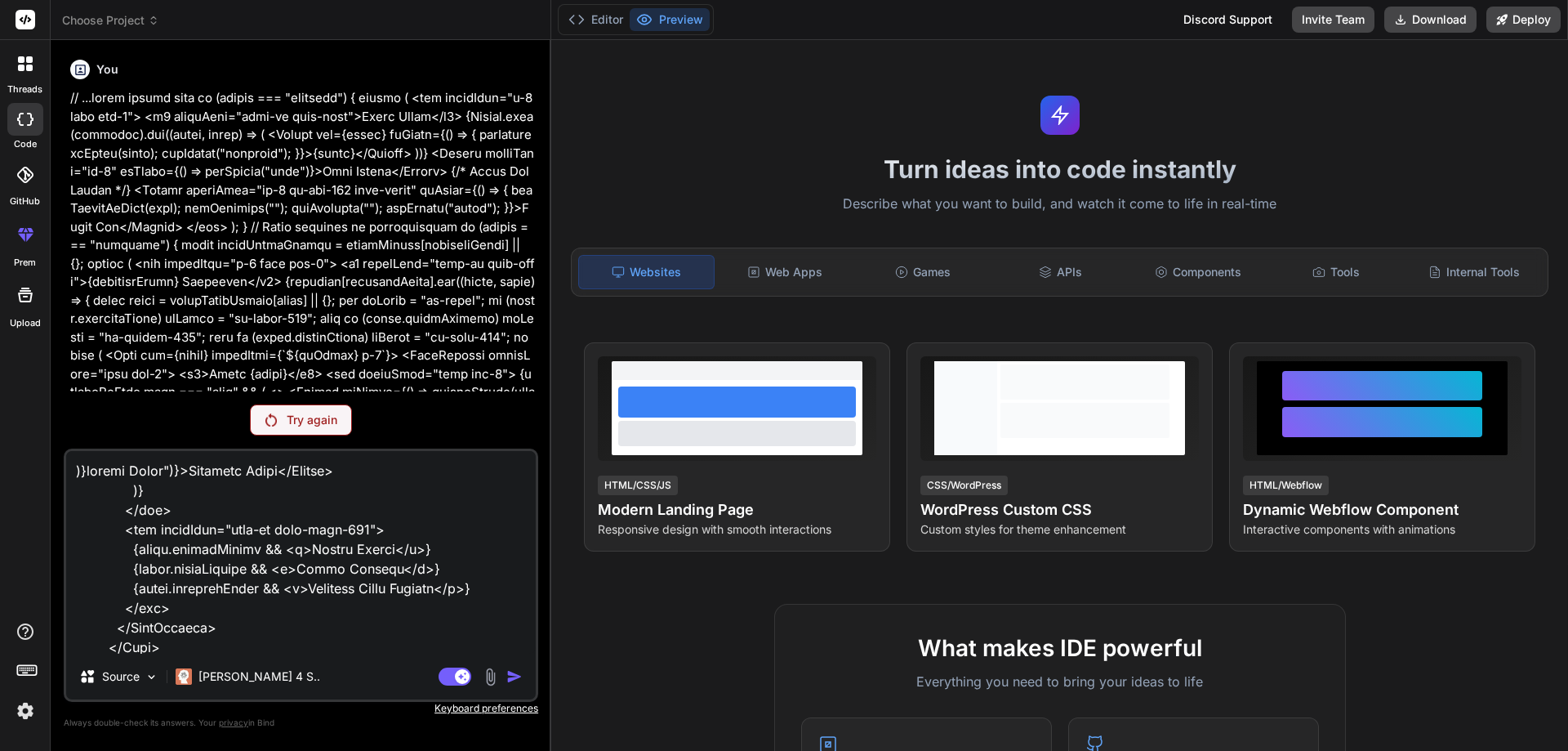
drag, startPoint x: 398, startPoint y: 621, endPoint x: 71, endPoint y: 445, distance: 371.4
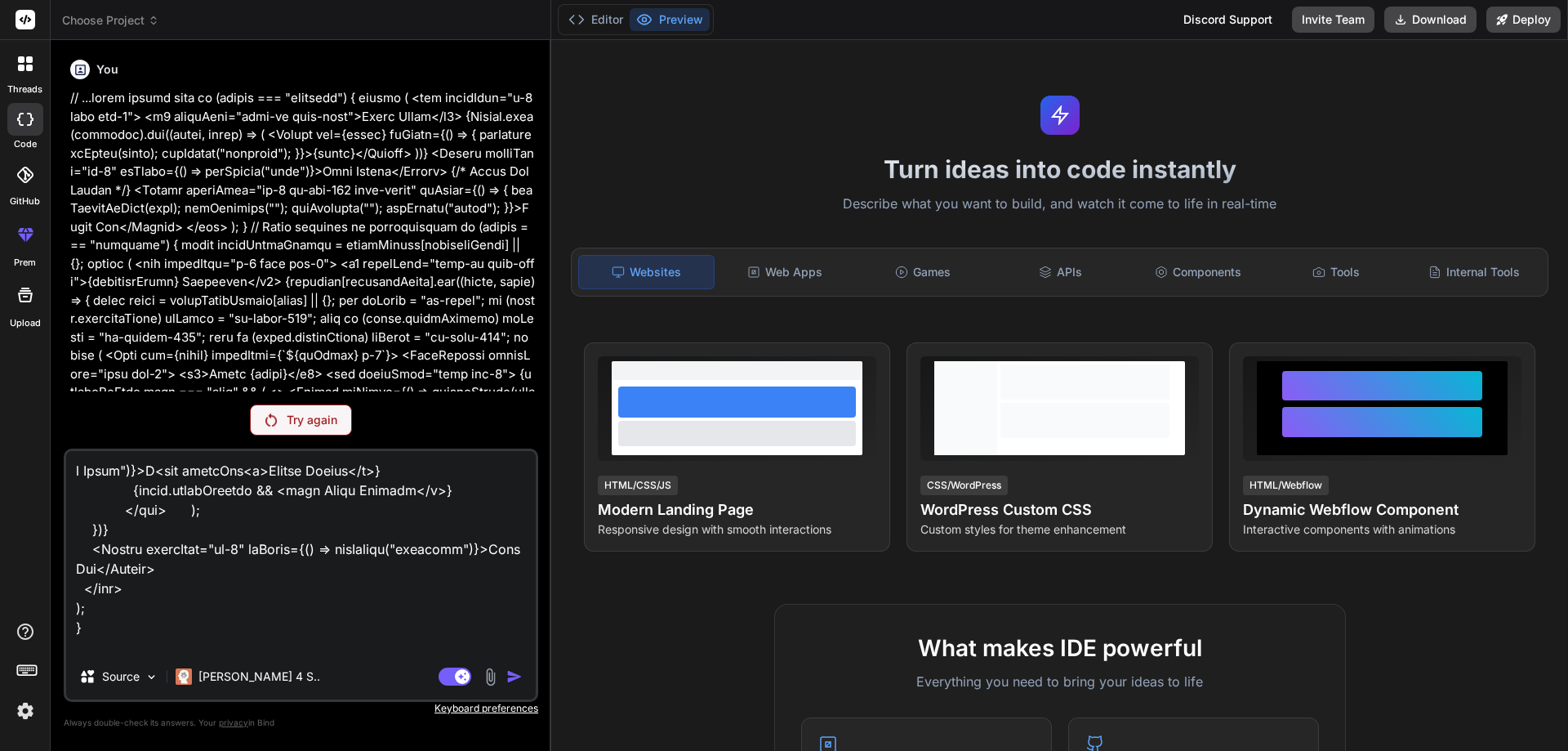
drag, startPoint x: 400, startPoint y: 625, endPoint x: 152, endPoint y: 455, distance: 300.7
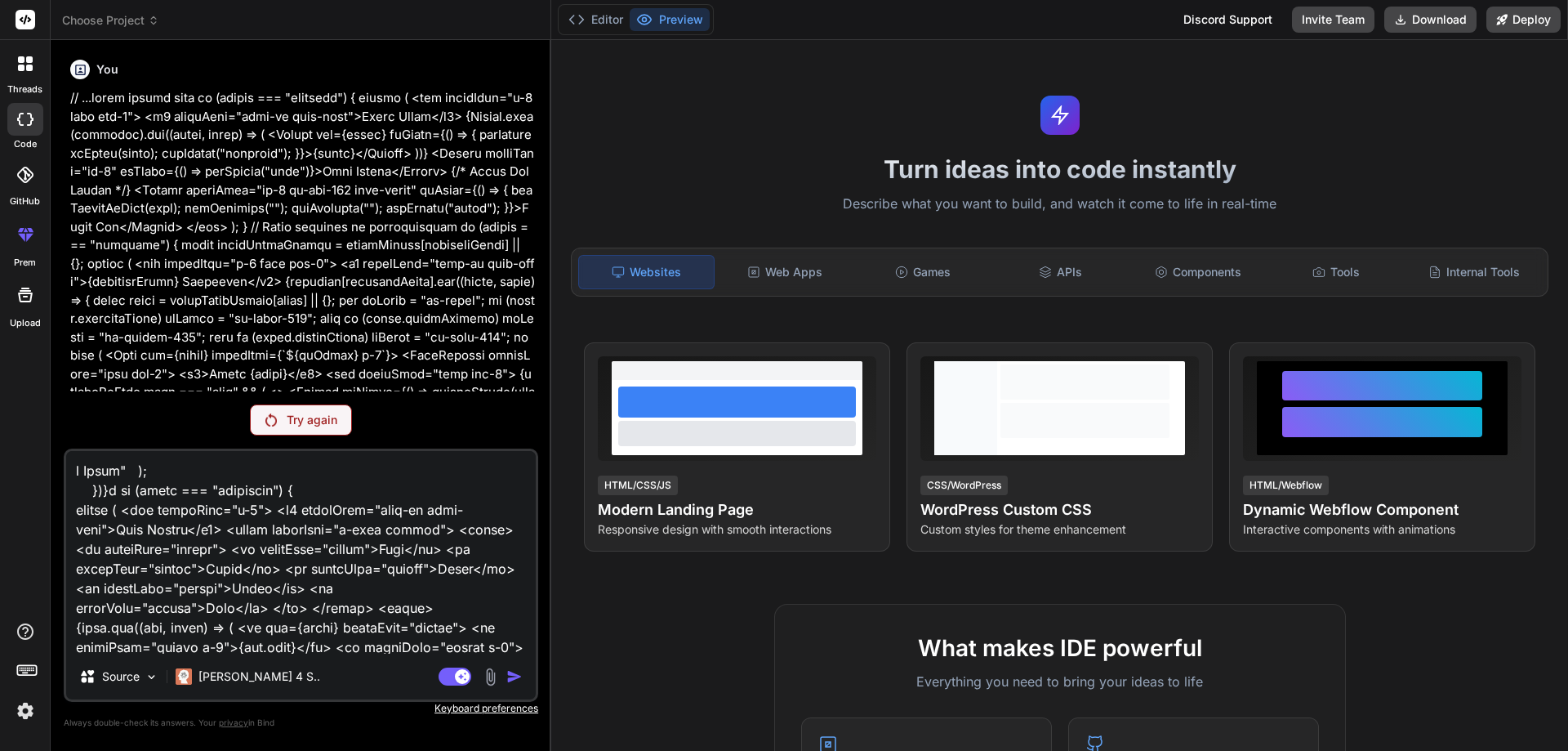
drag, startPoint x: 331, startPoint y: 609, endPoint x: 149, endPoint y: 473, distance: 227.2
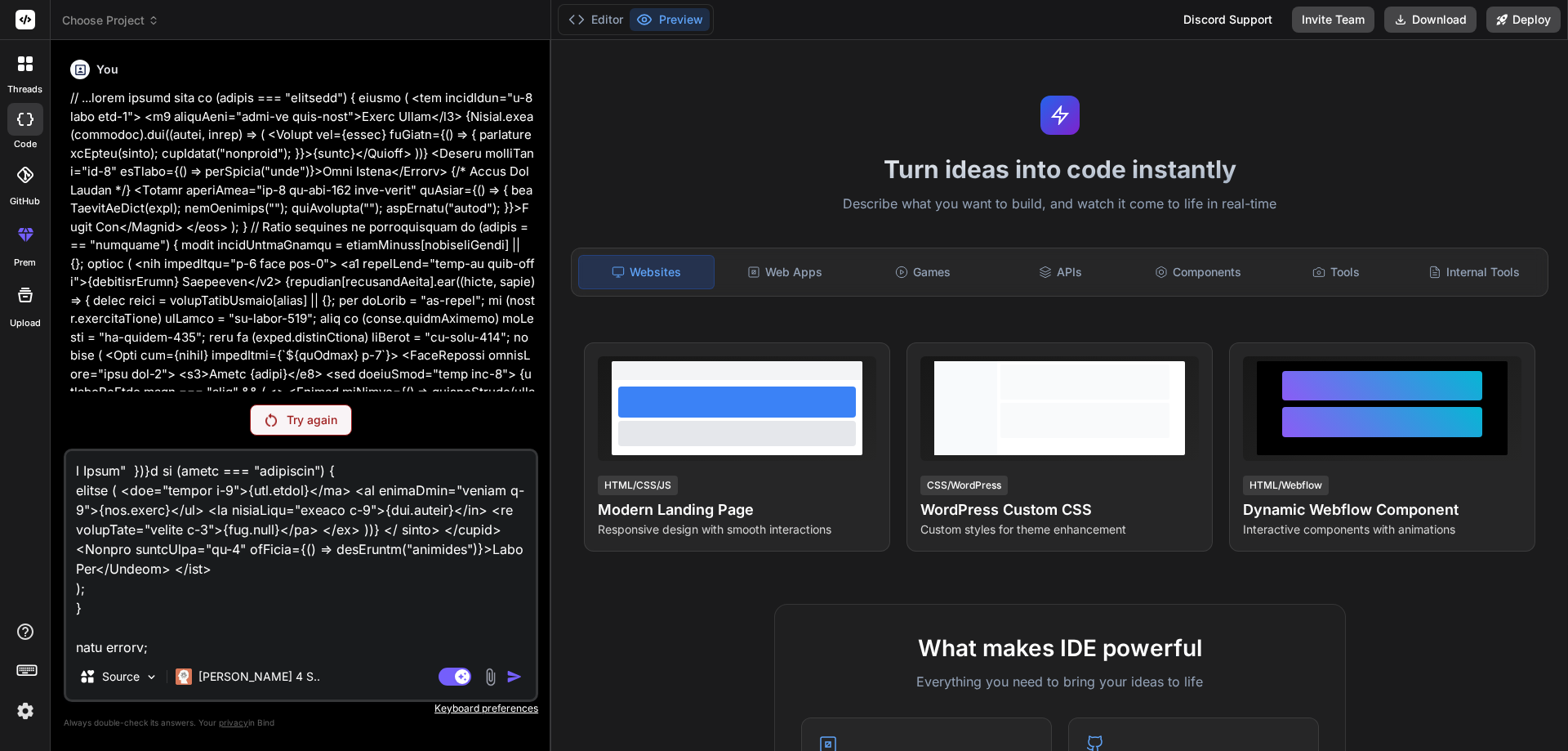
drag, startPoint x: 339, startPoint y: 614, endPoint x: 146, endPoint y: 501, distance: 223.6
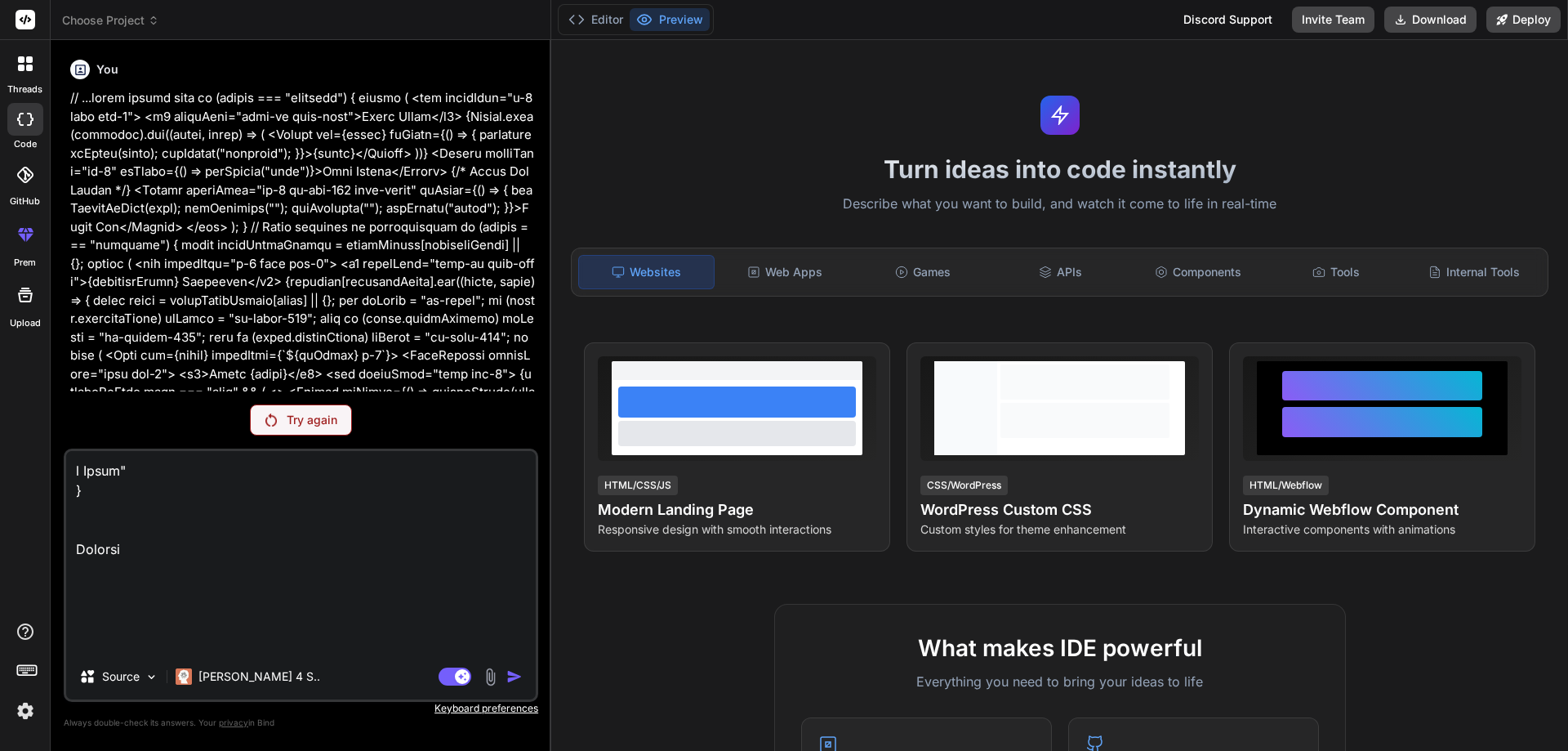
drag, startPoint x: 448, startPoint y: 643, endPoint x: 132, endPoint y: 445, distance: 372.9
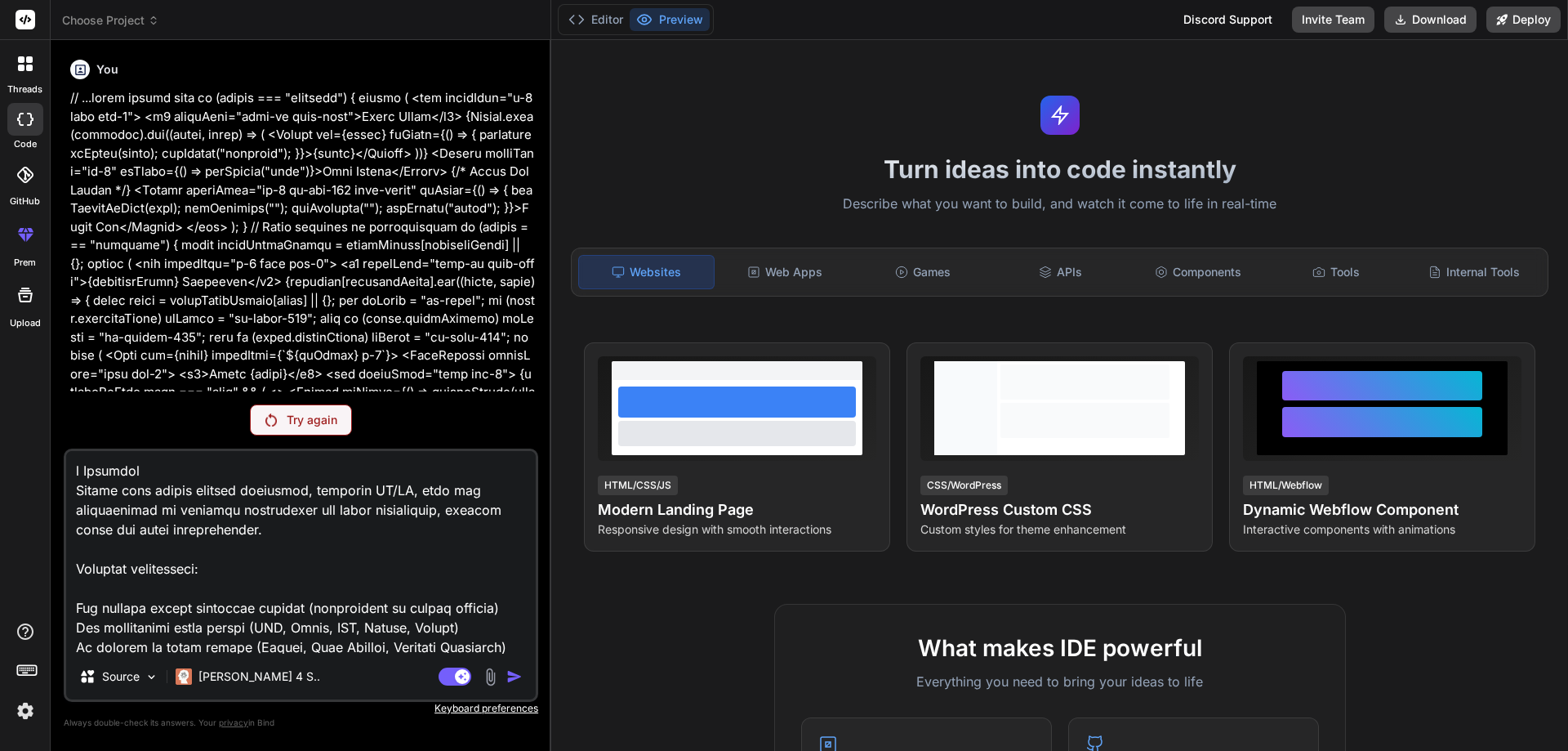
drag, startPoint x: 167, startPoint y: 518, endPoint x: 172, endPoint y: 499, distance: 19.6
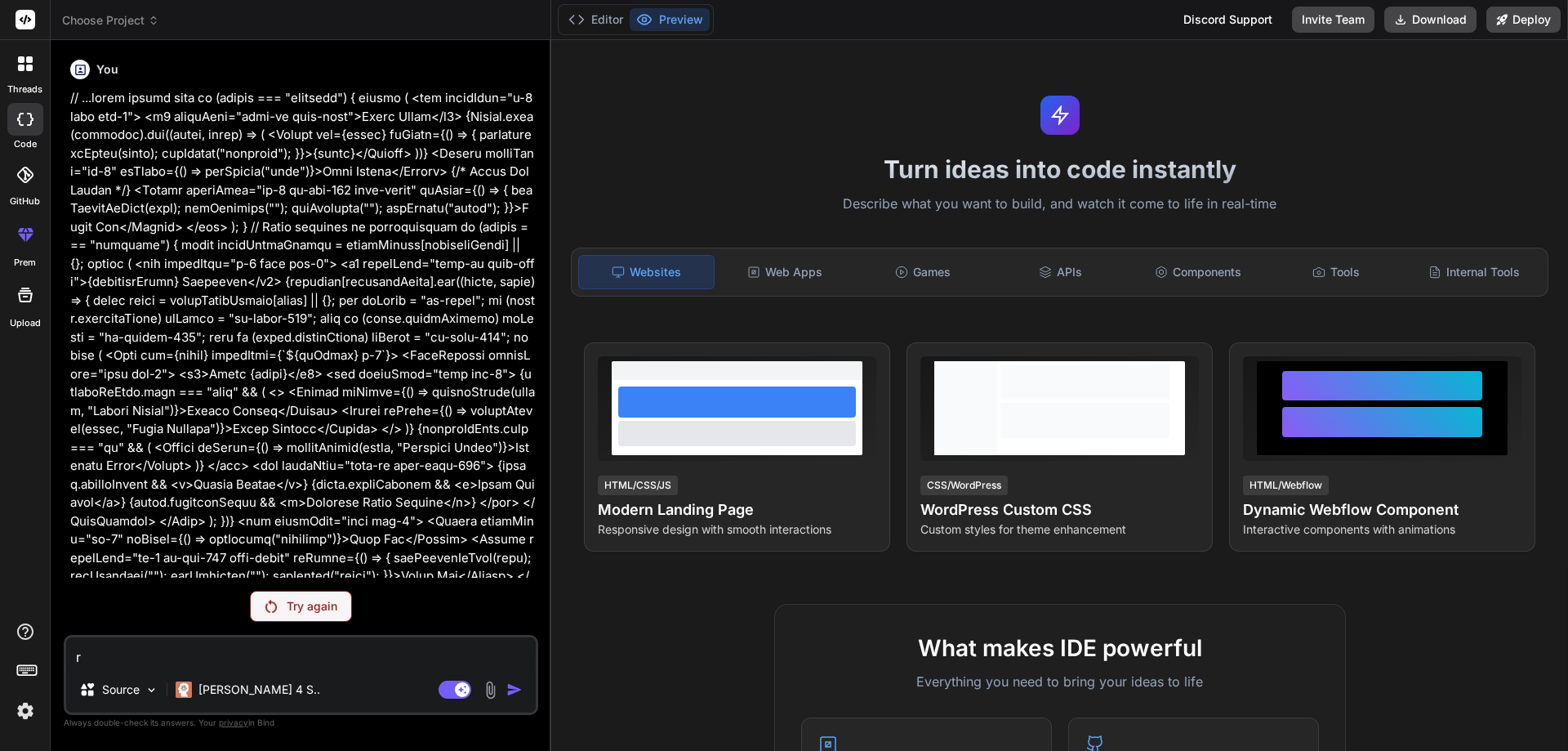
drag, startPoint x: 117, startPoint y: 489, endPoint x: 123, endPoint y: 655, distance: 166.1
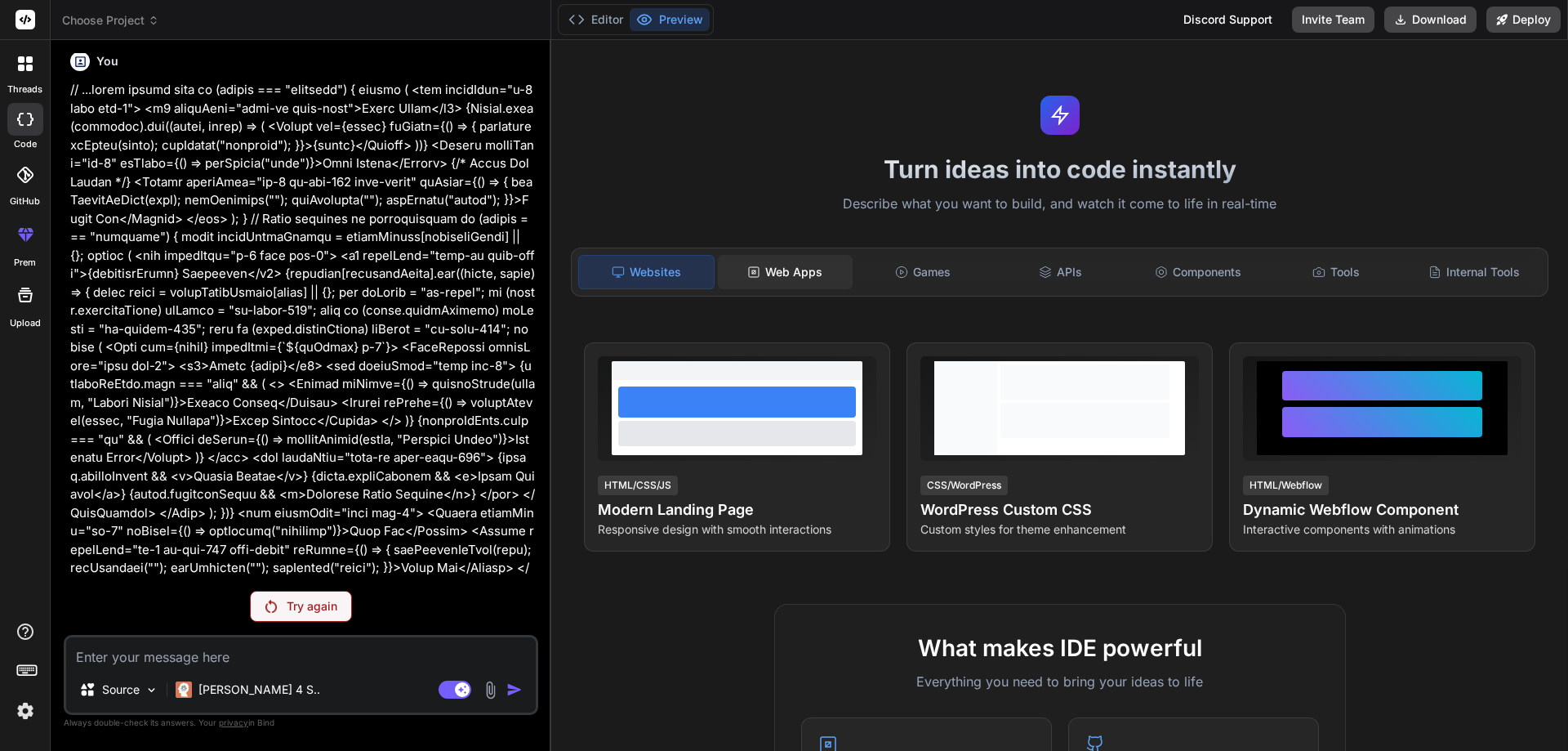
click at [742, 268] on div "Web Apps" at bounding box center [785, 272] width 135 height 35
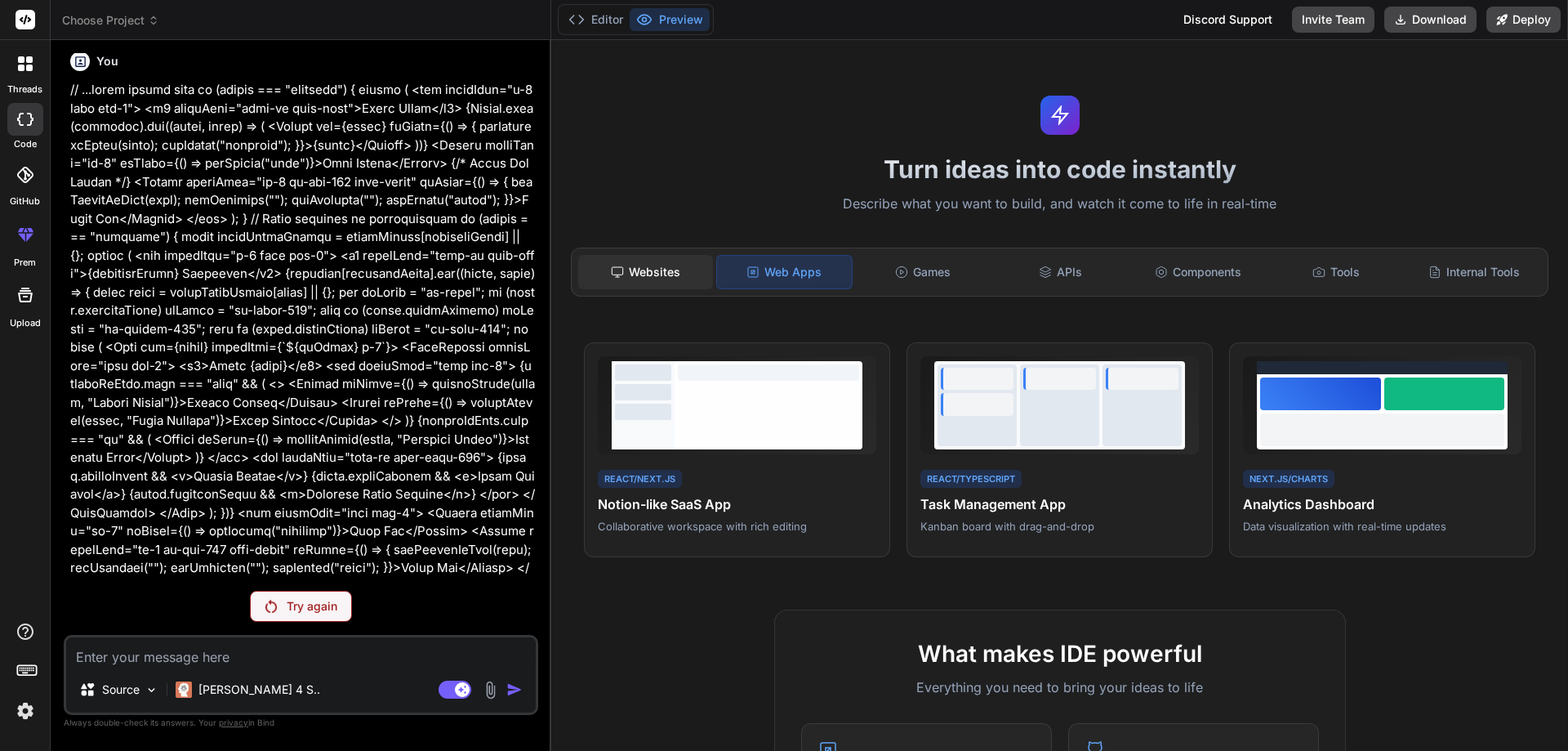
click at [673, 276] on div "Websites" at bounding box center [646, 272] width 135 height 35
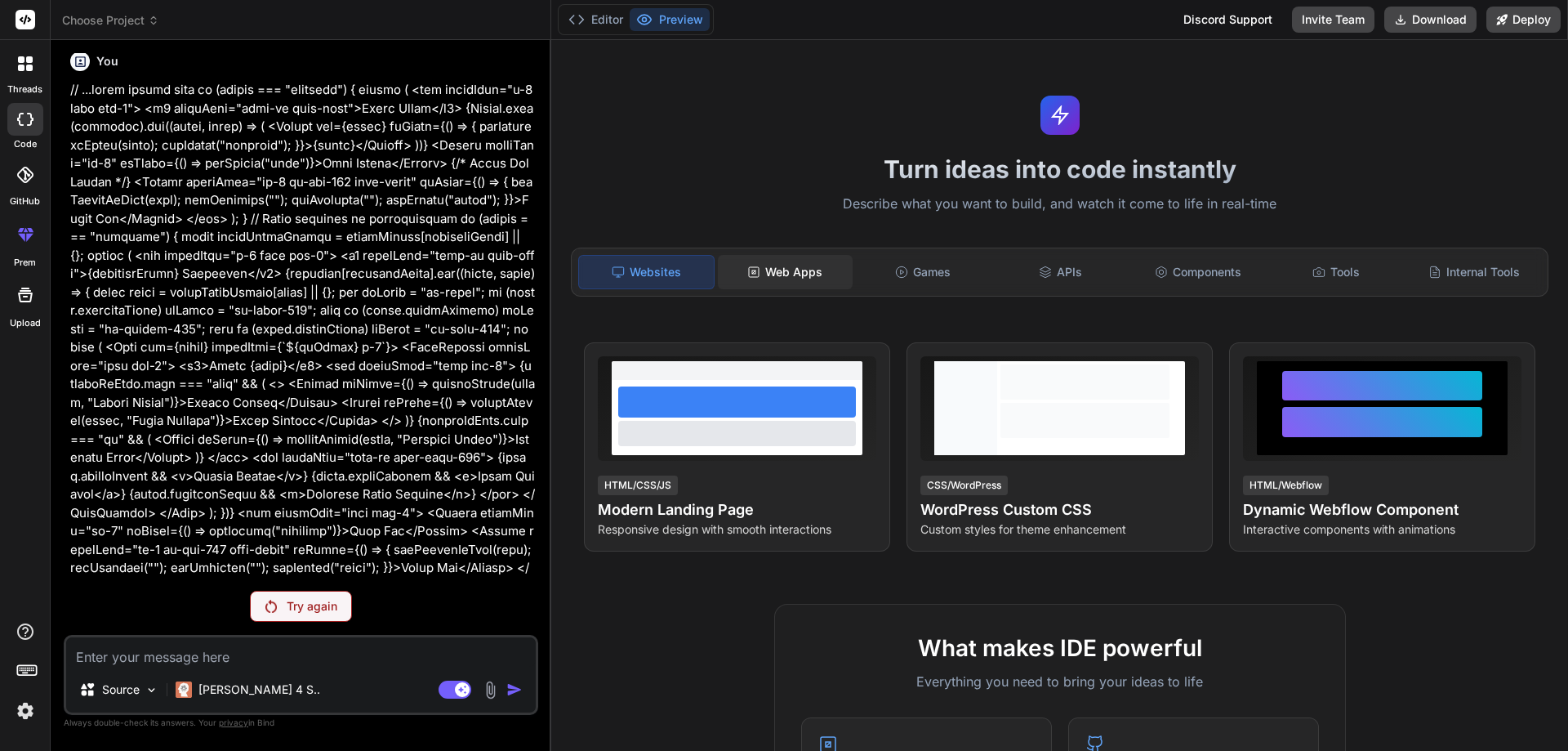
click at [769, 278] on div "Web Apps" at bounding box center [785, 272] width 135 height 35
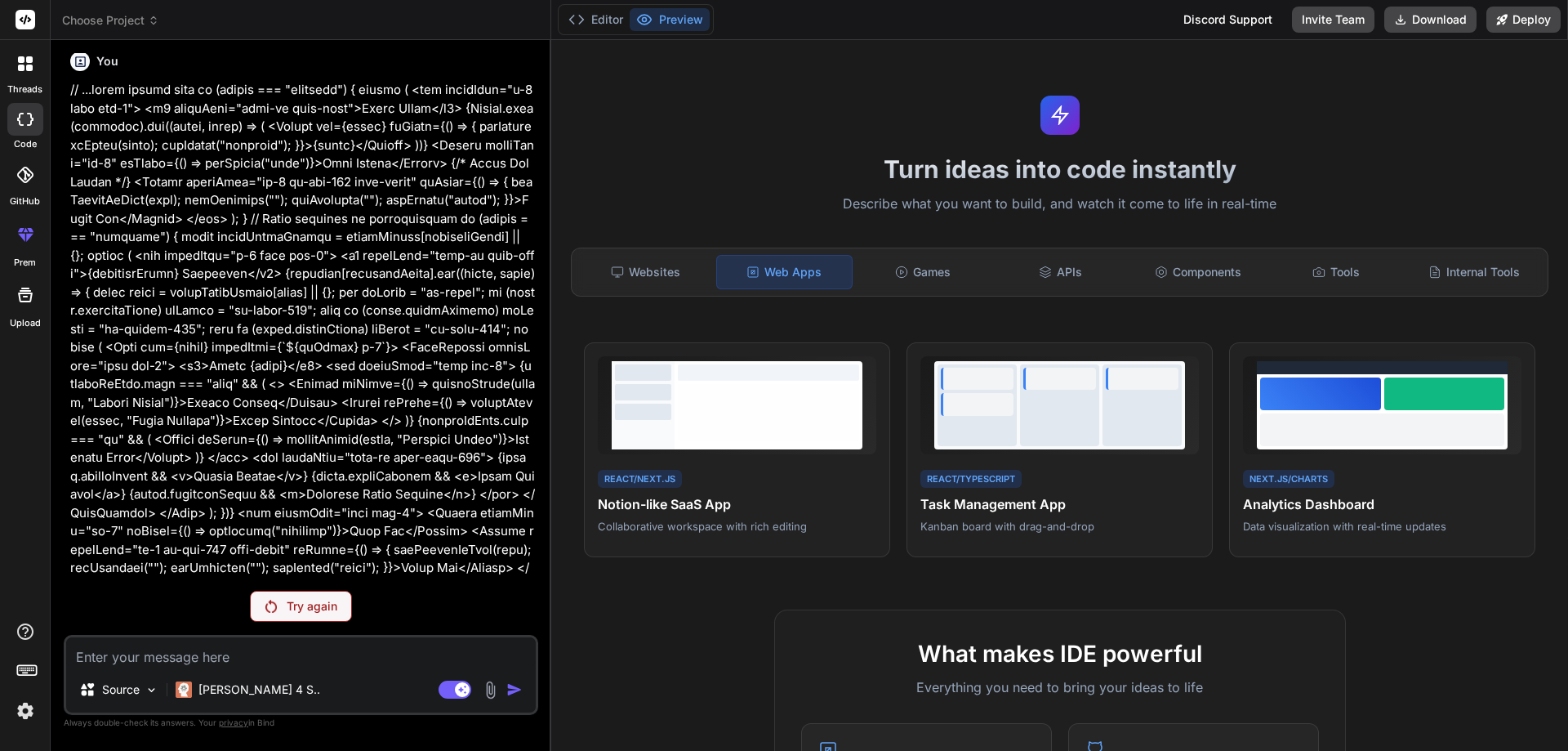
click at [309, 612] on p "Try again" at bounding box center [312, 606] width 51 height 16
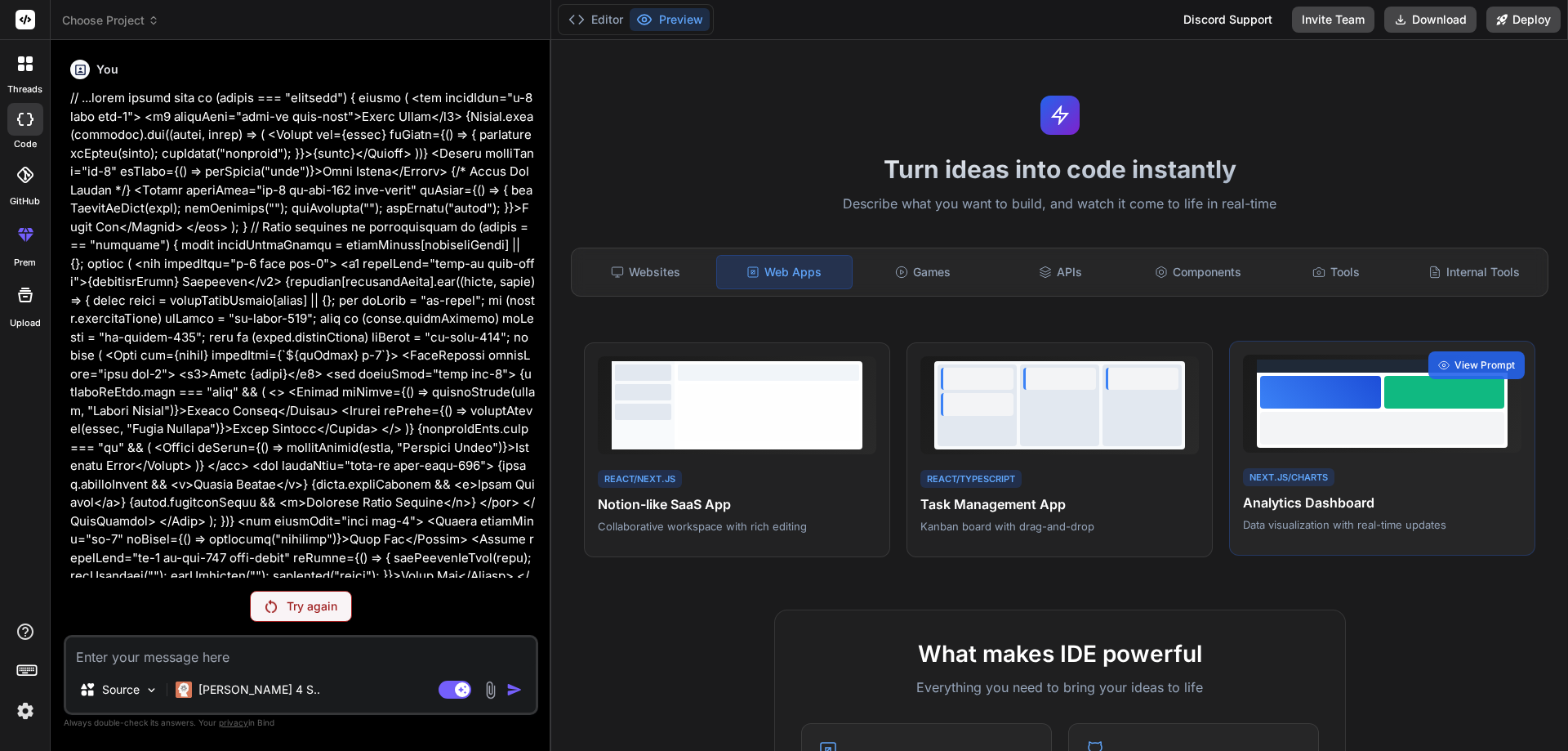
click at [1301, 426] on div at bounding box center [1382, 427] width 244 height 33
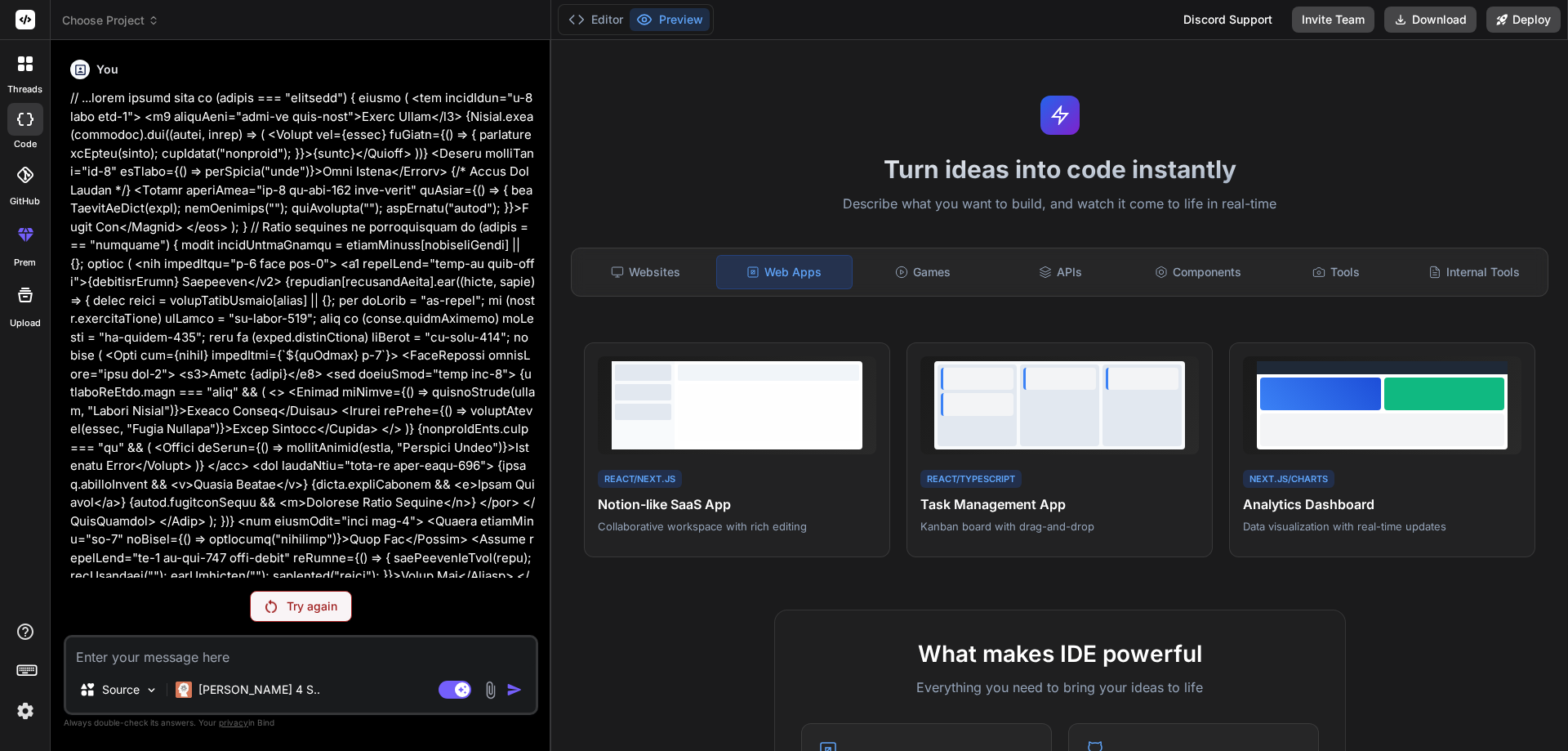
click at [332, 602] on p "Try again" at bounding box center [312, 606] width 51 height 16
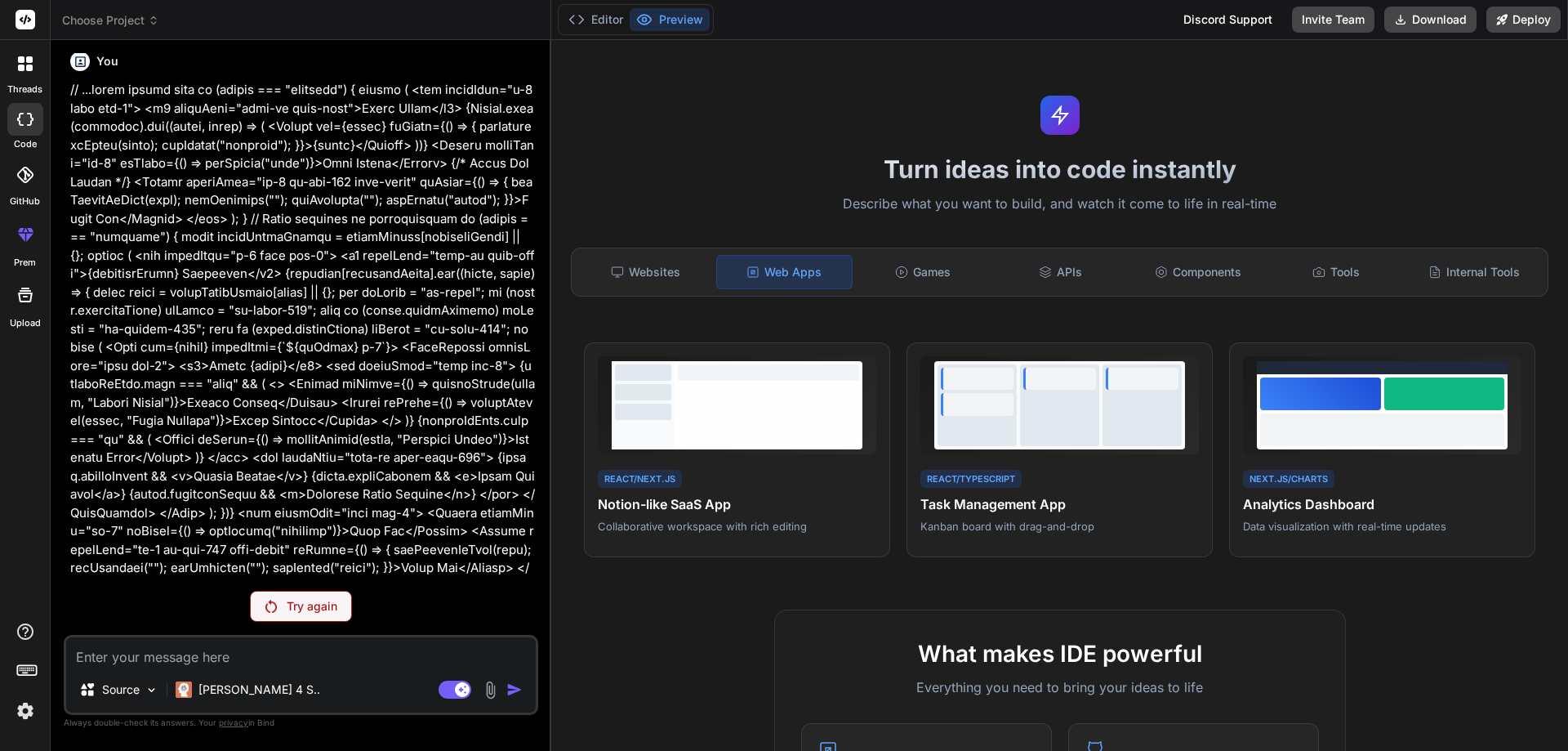
click at [297, 658] on textarea at bounding box center [300, 651] width 470 height 29
click at [136, 692] on p "Source" at bounding box center [121, 690] width 37 height 16
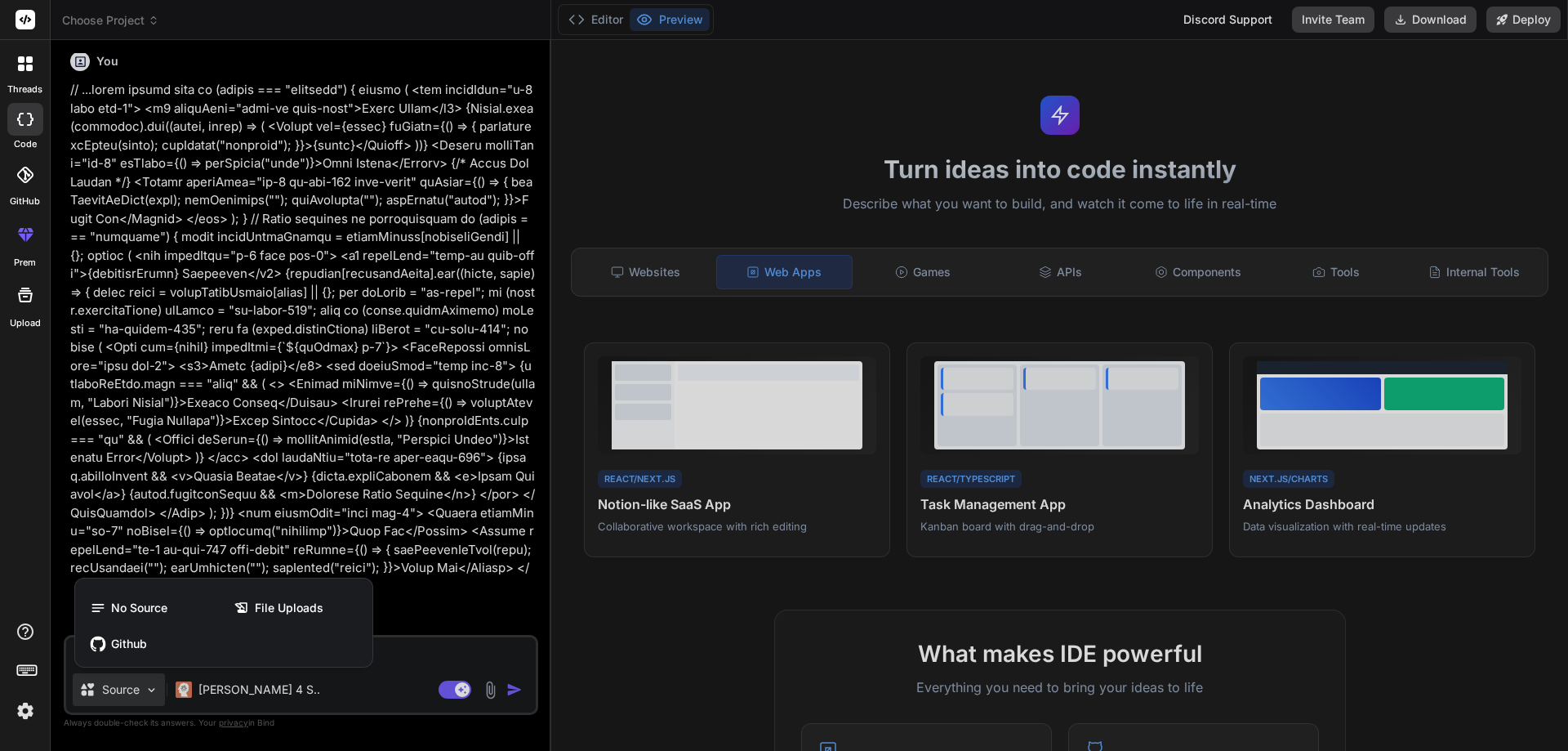
click at [462, 560] on div at bounding box center [784, 375] width 1568 height 751
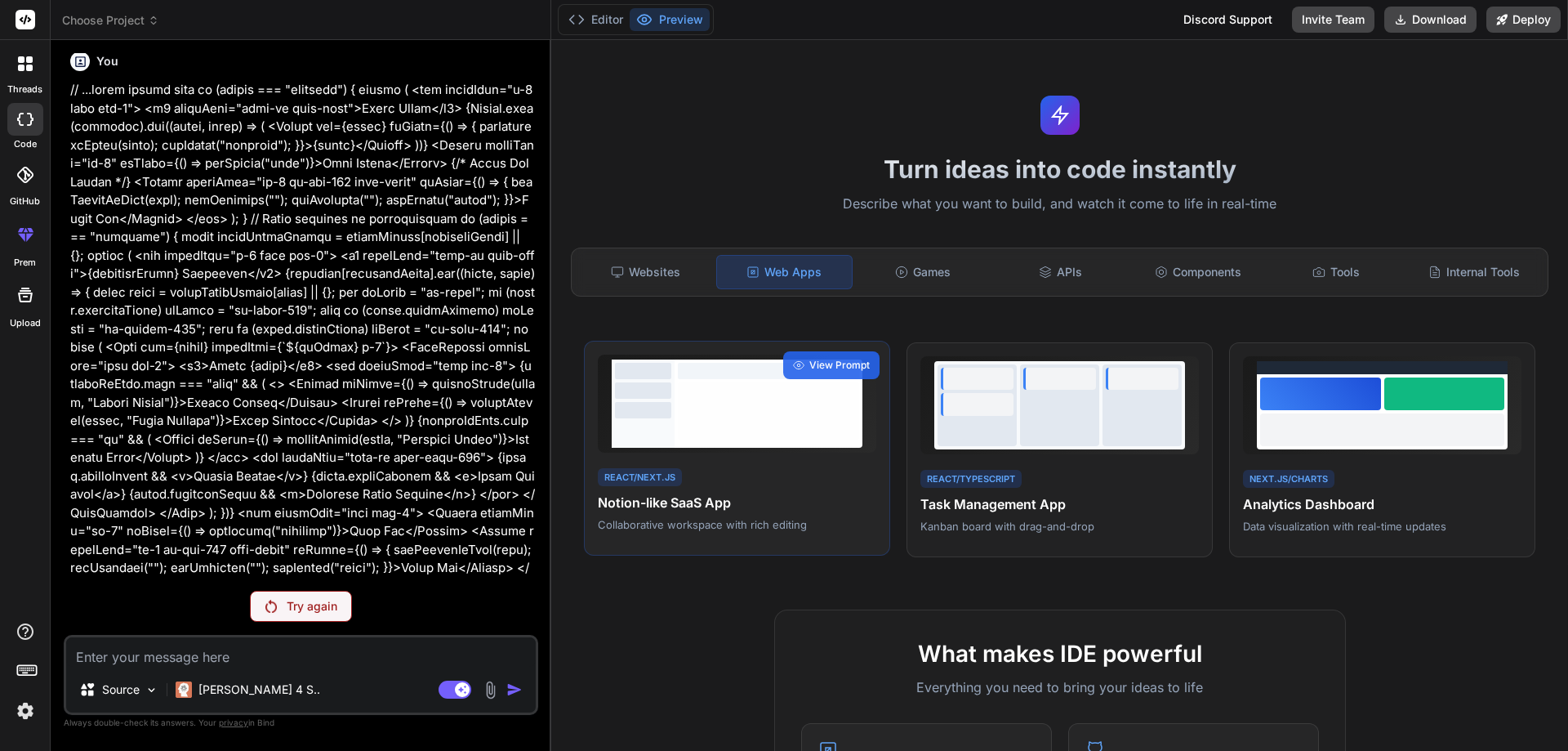
click at [740, 441] on div at bounding box center [768, 403] width 187 height 88
click at [492, 691] on img at bounding box center [490, 690] width 19 height 19
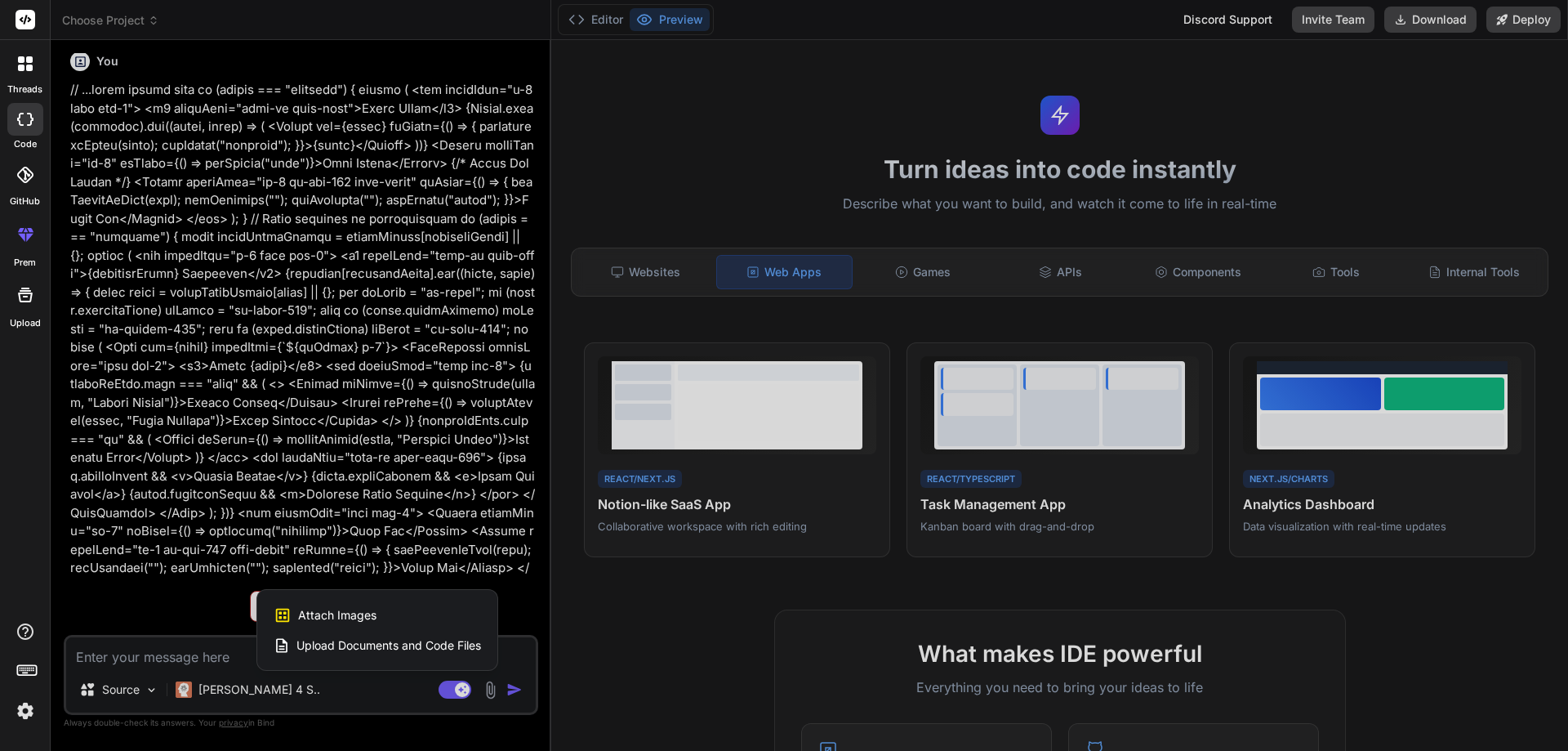
click at [511, 686] on div at bounding box center [784, 375] width 1568 height 751
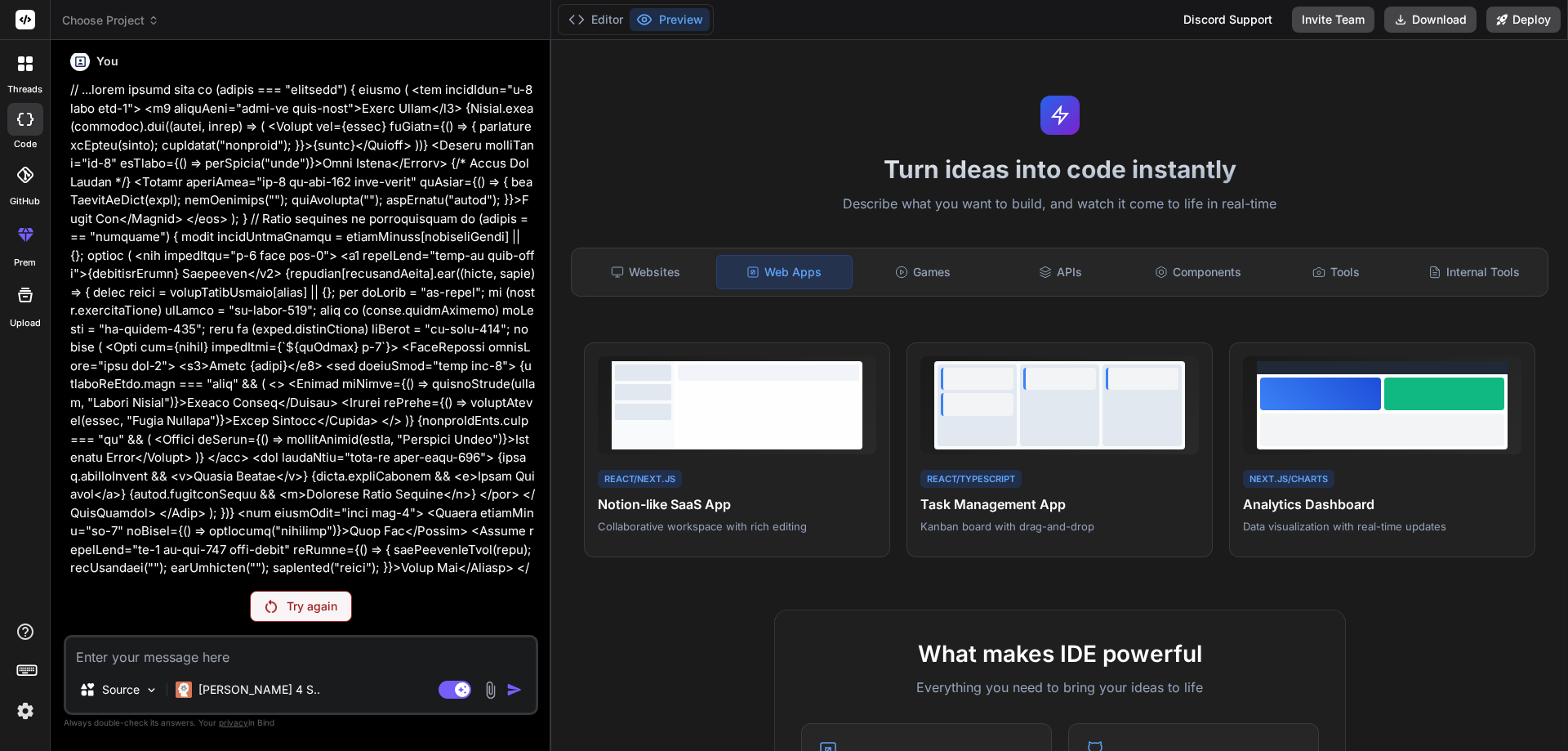
click at [251, 592] on div "Try again" at bounding box center [300, 606] width 102 height 31
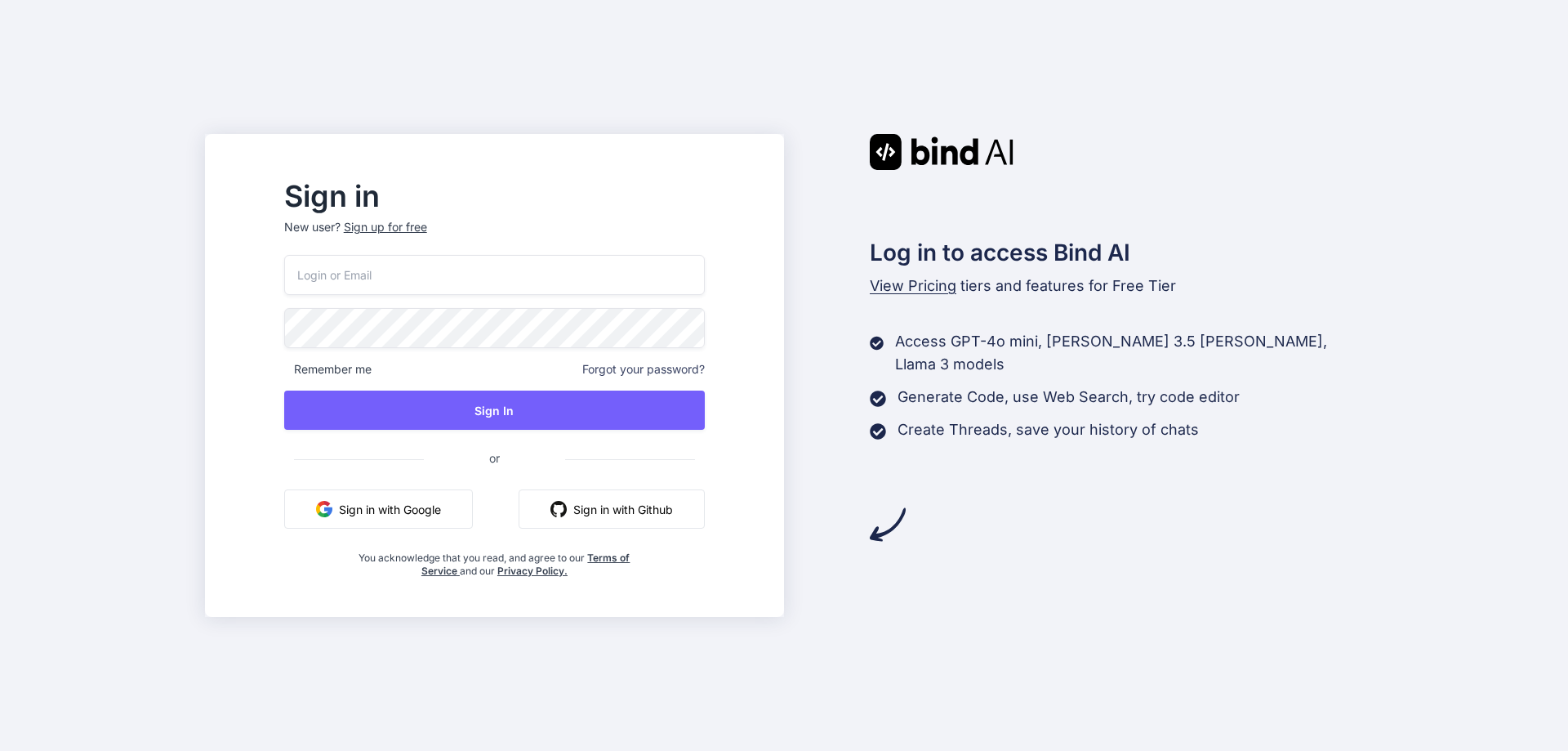
click at [638, 265] on input "email" at bounding box center [495, 275] width 421 height 40
click at [456, 505] on button "Sign in with Google" at bounding box center [378, 509] width 188 height 39
